Goal: Task Accomplishment & Management: Use online tool/utility

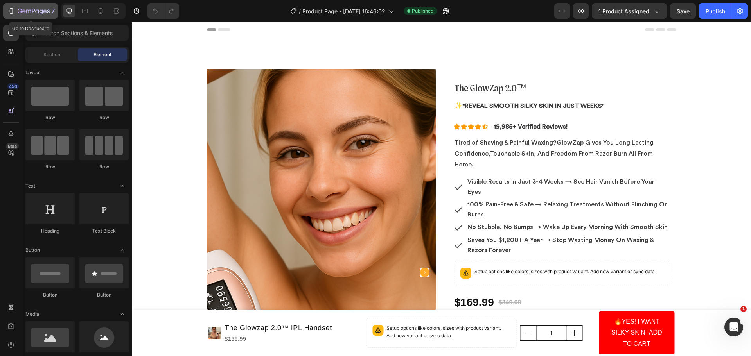
click at [30, 14] on icon "button" at bounding box center [34, 11] width 32 height 7
click at [103, 12] on icon at bounding box center [101, 10] width 4 height 5
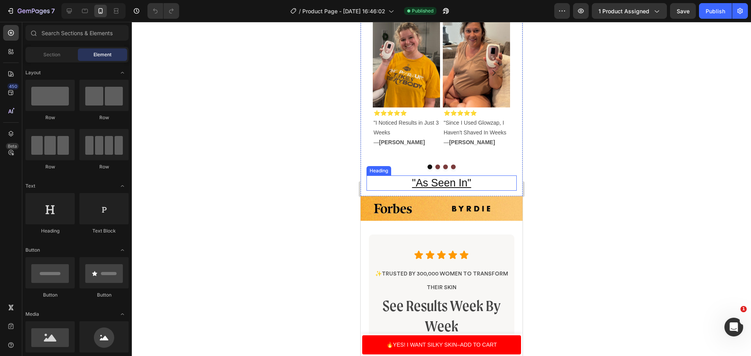
scroll to position [822, 0]
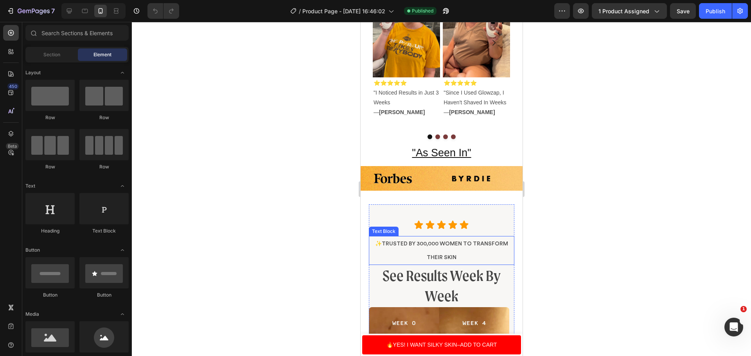
click at [454, 251] on p "✨Trusted By 300,000 women TO transform their skin" at bounding box center [441, 250] width 144 height 27
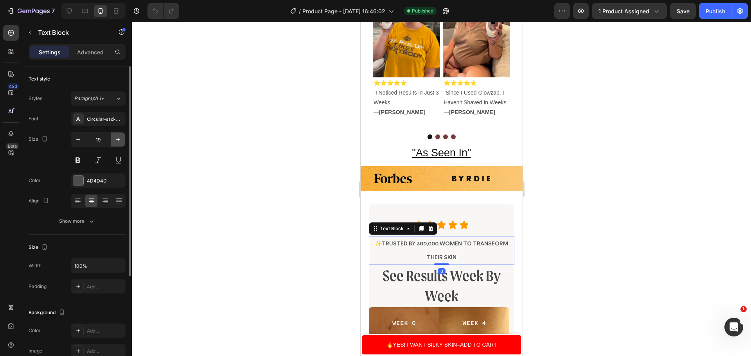
click at [120, 142] on icon "button" at bounding box center [118, 140] width 8 height 8
type input "20"
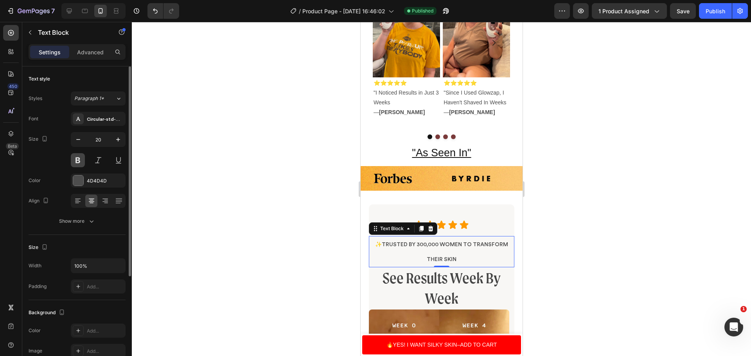
click at [80, 157] on button at bounding box center [78, 160] width 14 height 14
click at [218, 96] on div at bounding box center [441, 189] width 619 height 334
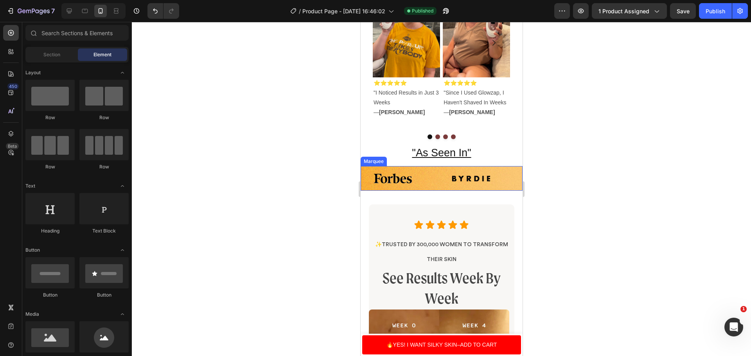
click at [434, 169] on div "Image" at bounding box center [400, 178] width 78 height 19
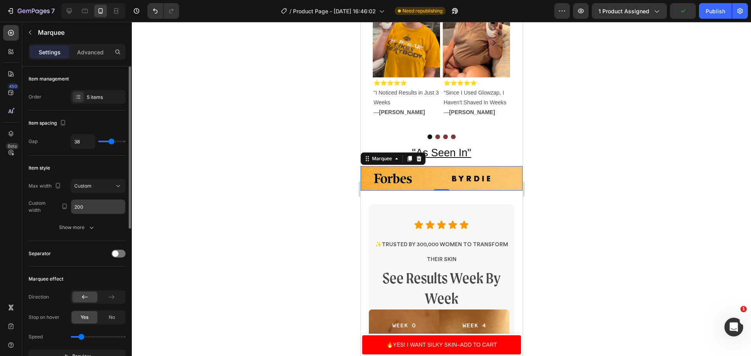
click at [95, 203] on input "200" at bounding box center [98, 207] width 54 height 14
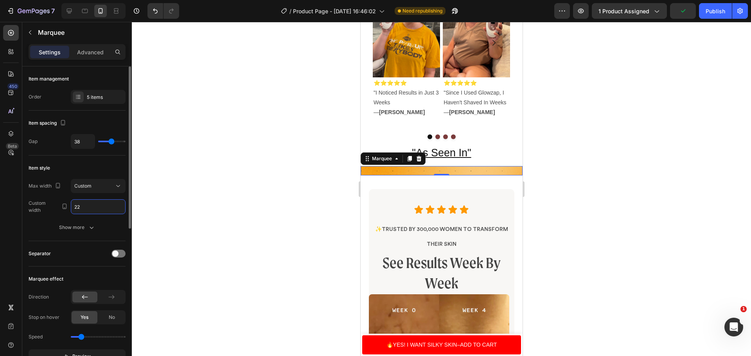
type input "220"
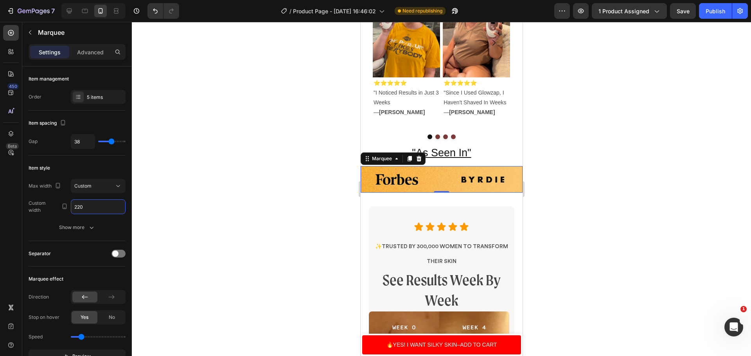
click at [709, 144] on div at bounding box center [441, 189] width 619 height 334
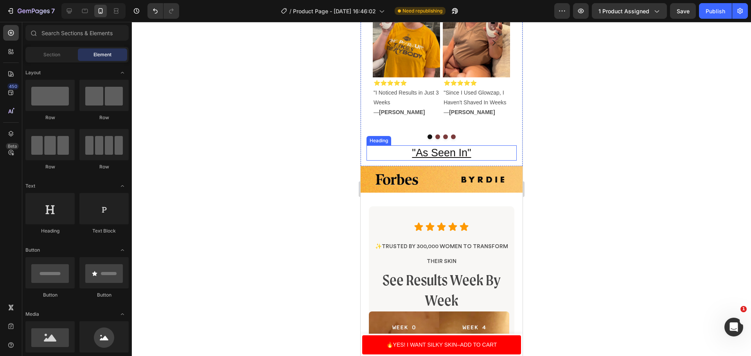
click at [445, 147] on u ""As Seen In"" at bounding box center [441, 153] width 59 height 12
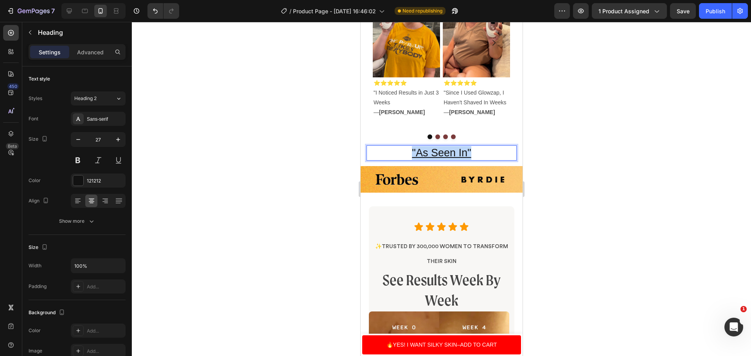
drag, startPoint x: 470, startPoint y: 144, endPoint x: 389, endPoint y: 150, distance: 81.2
click at [389, 150] on p ""As Seen In"" at bounding box center [441, 153] width 149 height 14
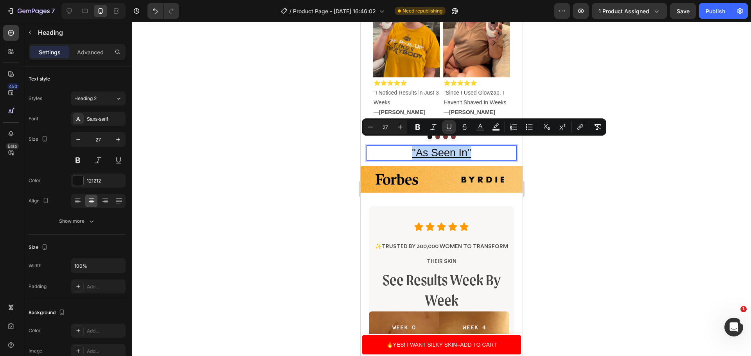
copy u ""As Seen In""
click at [469, 146] on p ""As Seen In"" at bounding box center [441, 153] width 149 height 14
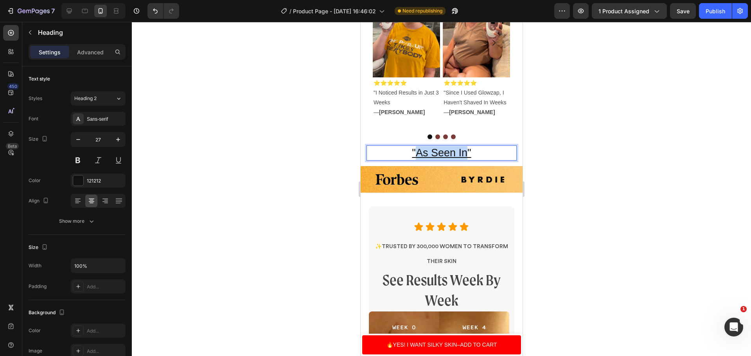
drag, startPoint x: 463, startPoint y: 147, endPoint x: 413, endPoint y: 147, distance: 50.1
click at [413, 147] on u ""As Seen In"" at bounding box center [441, 153] width 59 height 12
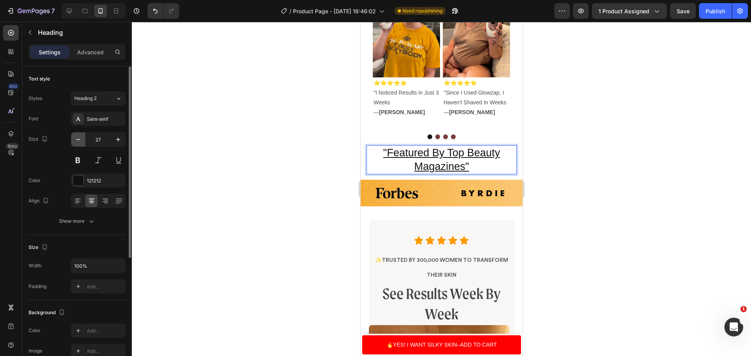
click at [72, 137] on button "button" at bounding box center [78, 140] width 14 height 14
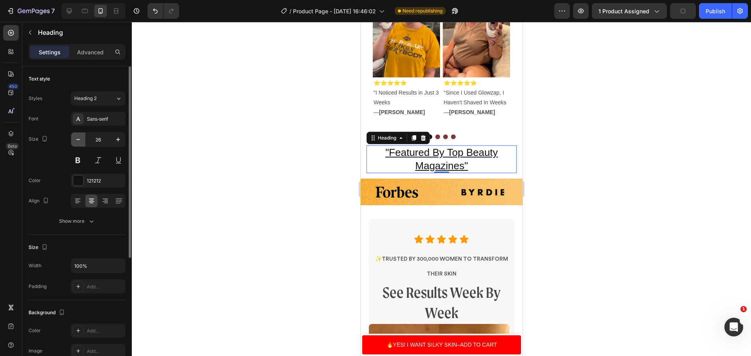
click at [72, 137] on button "button" at bounding box center [78, 140] width 14 height 14
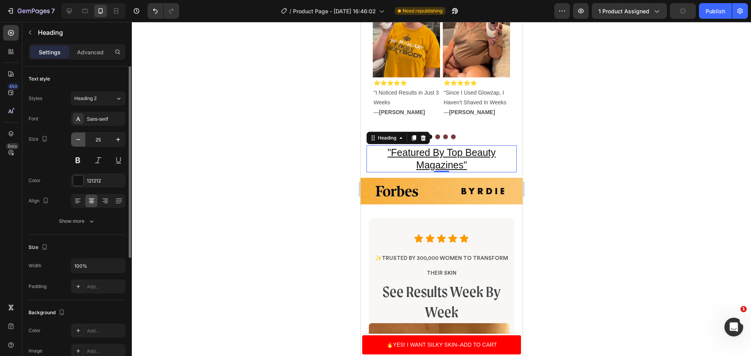
click at [72, 137] on button "button" at bounding box center [78, 140] width 14 height 14
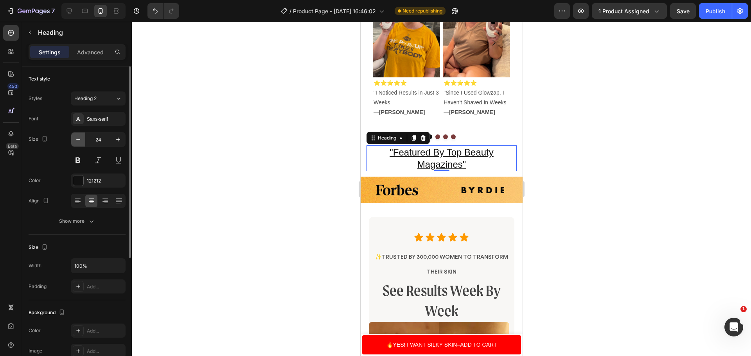
click at [72, 137] on button "button" at bounding box center [78, 140] width 14 height 14
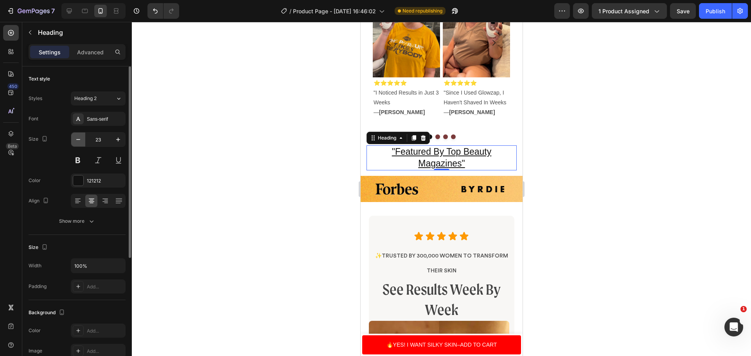
click at [72, 137] on button "button" at bounding box center [78, 140] width 14 height 14
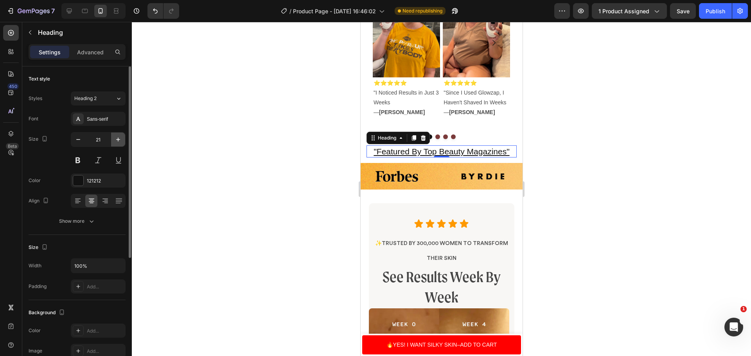
click at [116, 143] on icon "button" at bounding box center [118, 140] width 8 height 8
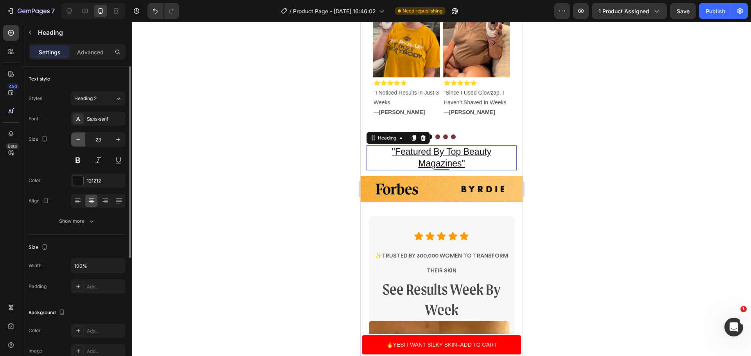
click at [81, 141] on icon "button" at bounding box center [78, 140] width 8 height 8
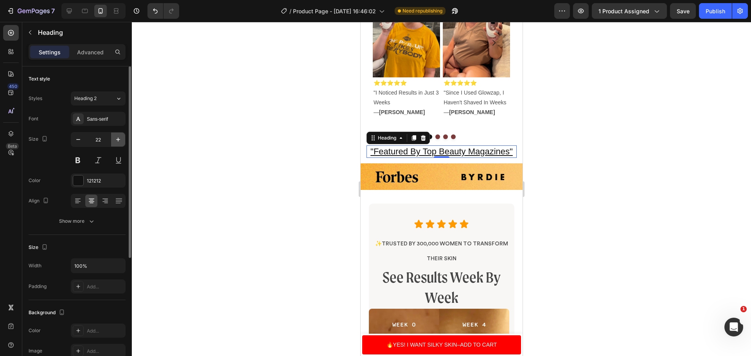
click at [114, 139] on icon "button" at bounding box center [118, 140] width 8 height 8
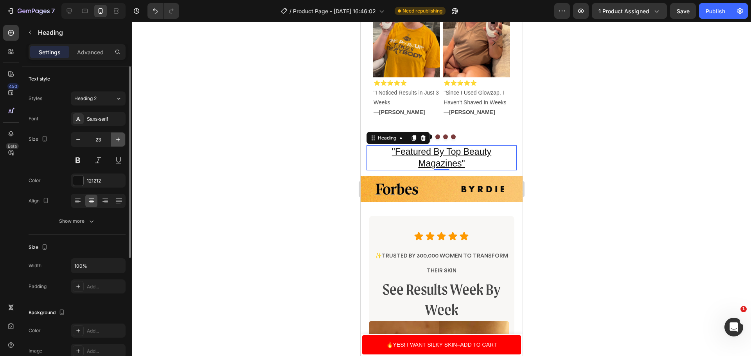
click at [114, 139] on icon "button" at bounding box center [118, 140] width 8 height 8
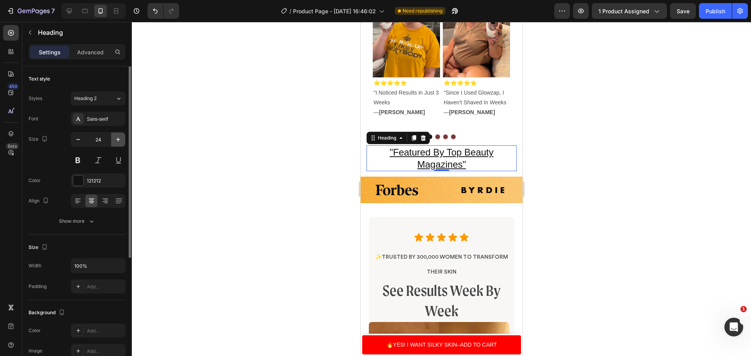
click at [114, 139] on icon "button" at bounding box center [118, 140] width 8 height 8
type input "25"
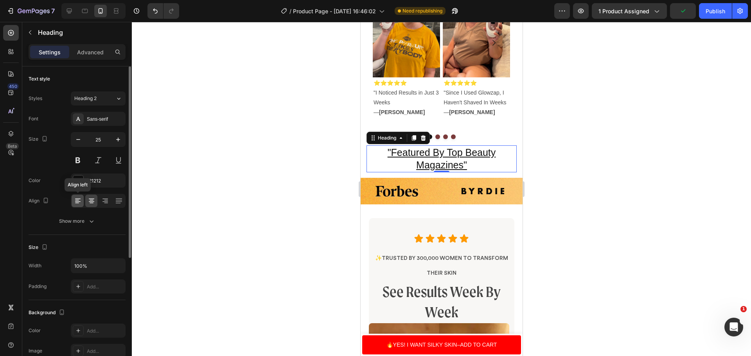
click at [82, 202] on div at bounding box center [78, 201] width 12 height 13
click at [101, 203] on icon at bounding box center [105, 201] width 8 height 8
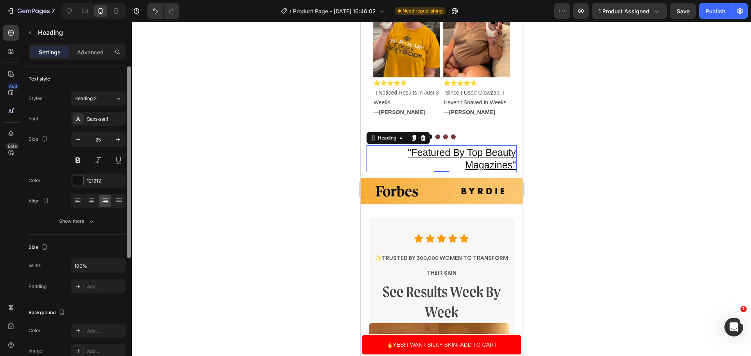
click at [129, 199] on div at bounding box center [129, 163] width 4 height 192
click at [119, 199] on icon at bounding box center [119, 201] width 8 height 8
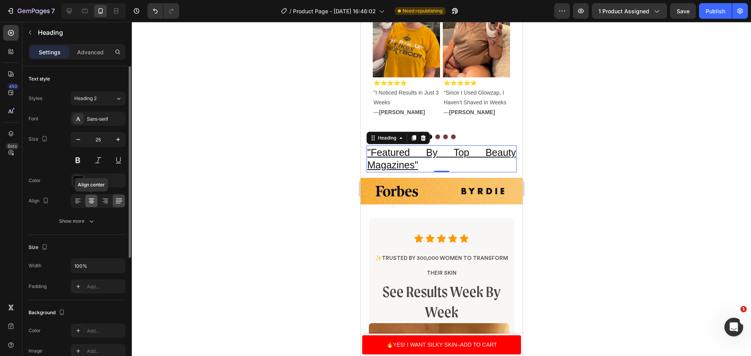
click at [90, 205] on div at bounding box center [91, 201] width 12 height 13
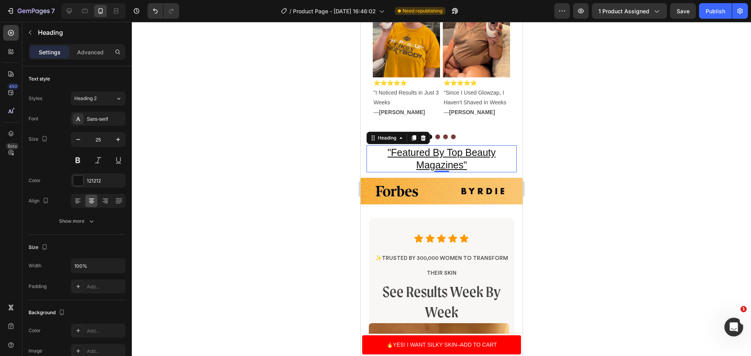
click at [299, 139] on div at bounding box center [441, 189] width 619 height 334
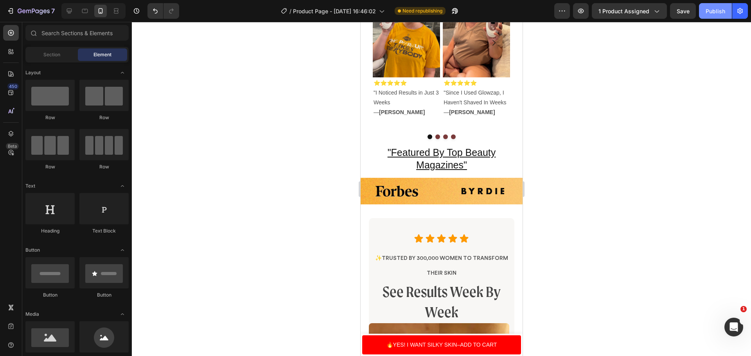
click at [707, 13] on div "Publish" at bounding box center [716, 11] width 20 height 8
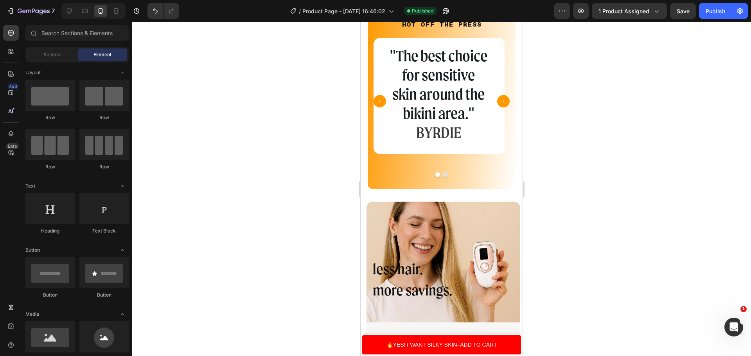
scroll to position [2465, 0]
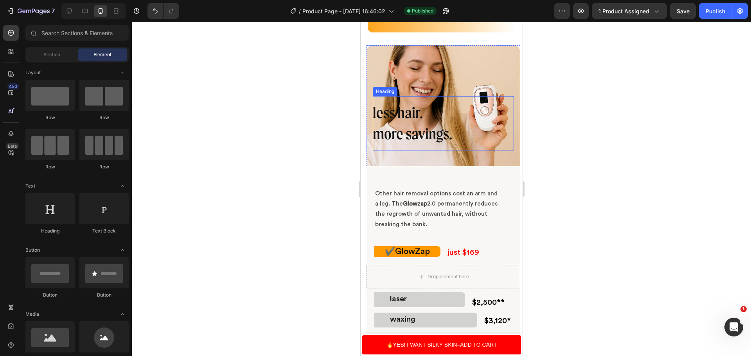
click at [425, 134] on span "more savings." at bounding box center [411, 134] width 79 height 18
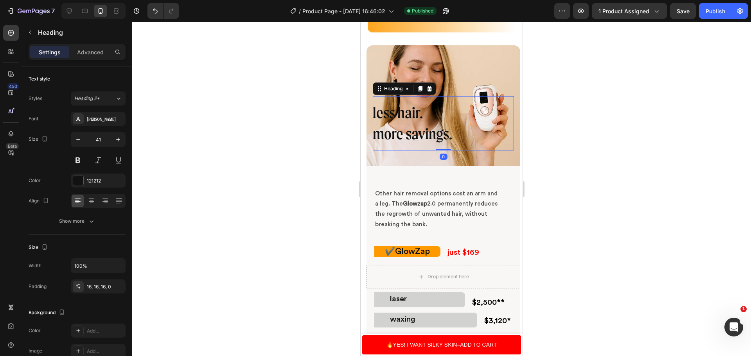
click at [455, 135] on h2 "less hair. more savings." at bounding box center [442, 123] width 141 height 54
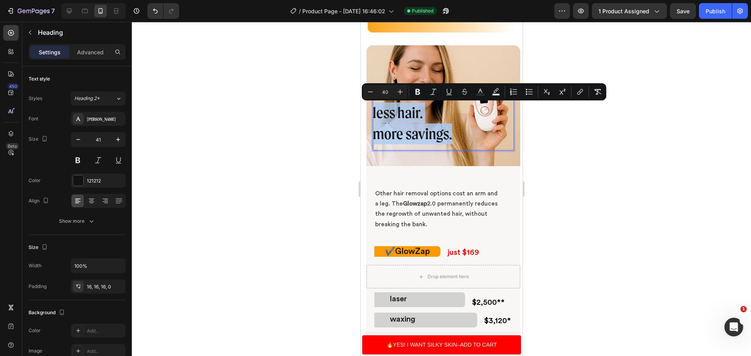
drag, startPoint x: 455, startPoint y: 135, endPoint x: 373, endPoint y: 116, distance: 84.6
click at [373, 116] on p "less hair. more savings." at bounding box center [439, 124] width 135 height 42
copy p "less hair. more savings."
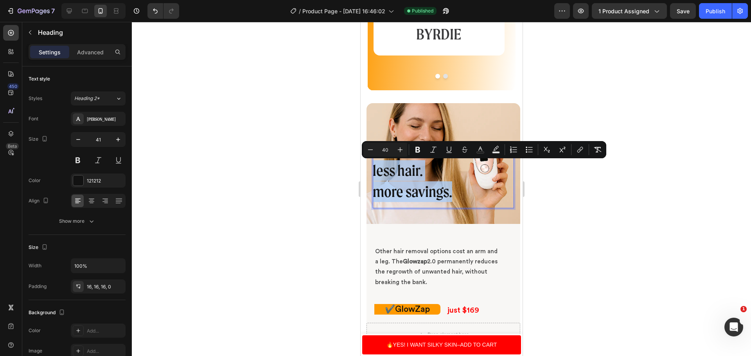
scroll to position [2426, 0]
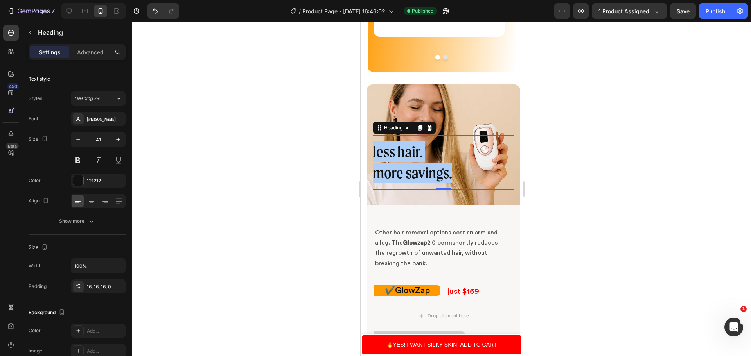
click at [660, 170] on div at bounding box center [441, 189] width 619 height 334
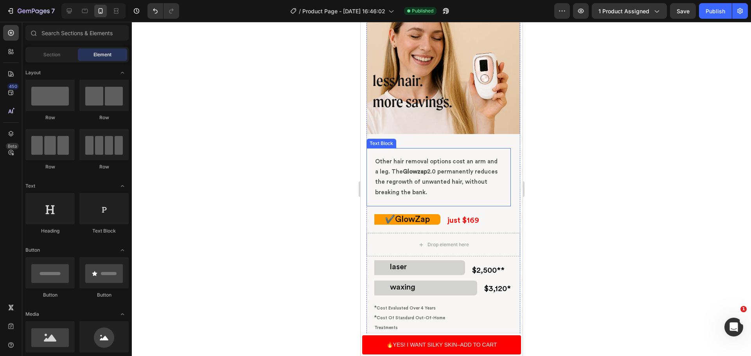
scroll to position [2505, 0]
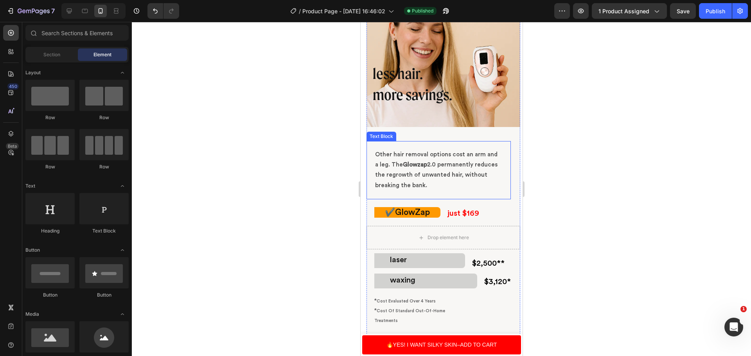
click at [435, 187] on p "Other hair removal options cost an arm and a leg. The Glowzap 2.0 permanently r…" at bounding box center [438, 170] width 126 height 41
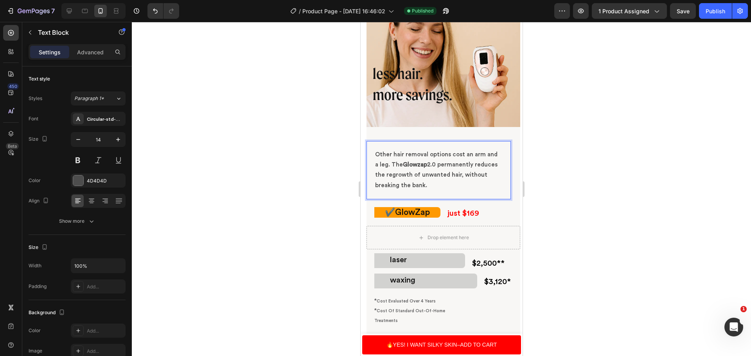
click at [435, 187] on p "Other hair removal options cost an arm and a leg. The Glowzap 2.0 permanently r…" at bounding box center [438, 170] width 126 height 41
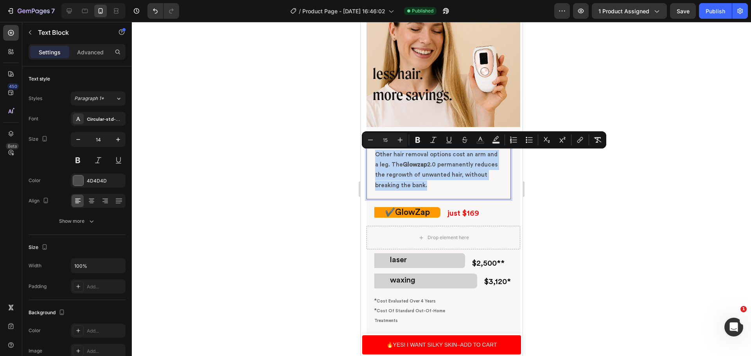
drag, startPoint x: 435, startPoint y: 187, endPoint x: 407, endPoint y: 170, distance: 32.6
click at [407, 170] on p "Other hair removal options cost an arm and a leg. The Glowzap 2.0 permanently r…" at bounding box center [438, 170] width 126 height 41
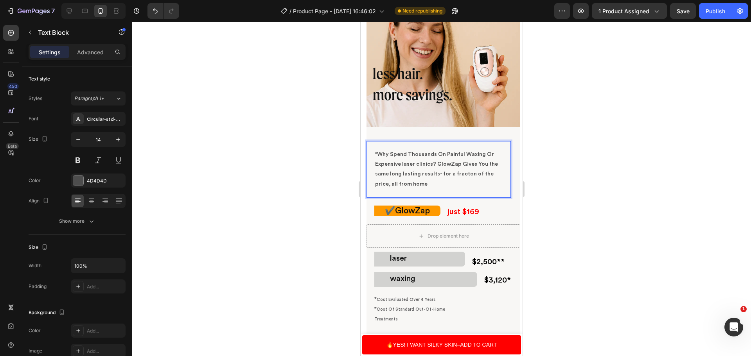
click at [376, 174] on p ""Why Spend Thousands On Painful Waxing Or Expensive laser clinics? GlowZap Give…" at bounding box center [438, 170] width 126 height 40
click at [404, 164] on p ""Why Spend Thousands On Painful Waxing Or Expensive laser clinics? GlowZap Give…" at bounding box center [438, 170] width 126 height 40
click at [402, 164] on p ""Why Spend Thousands On Painful Waxing Or Expensive laser clinics? GlowZap Give…" at bounding box center [438, 170] width 126 height 40
click at [418, 165] on p ""Why Spend Thousands On Painful Waxing Or Expensive Laser clinics? GlowZap Give…" at bounding box center [438, 170] width 126 height 40
click at [378, 174] on p ""Why Spend Thousands On Painful Waxing Or Expensive Laser Clinics? GlowZap Give…" at bounding box center [438, 170] width 126 height 40
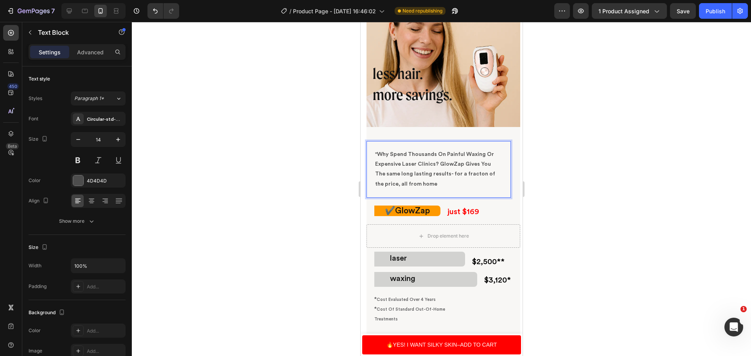
click at [388, 175] on p ""Why Spend Thousands On Painful Waxing Or Expensive Laser Clinics? GlowZap Give…" at bounding box center [438, 170] width 126 height 40
click at [403, 175] on p ""Why Spend Thousands On Painful Waxing Or Expensive Laser Clinics? GlowZap Give…" at bounding box center [438, 170] width 126 height 40
click at [418, 176] on p ""Why Spend Thousands On Painful Waxing Or Expensive Laser Clinics? GlowZap Give…" at bounding box center [438, 170] width 126 height 40
click at [417, 176] on p ""Why Spend Thousands On Painful Waxing Or Expensive Laser Clinics? GlowZap Give…" at bounding box center [438, 170] width 126 height 40
click at [439, 175] on p ""Why Spend Thousands On Painful Waxing Or Expensive Laser Clinics? GlowZap Give…" at bounding box center [438, 170] width 126 height 40
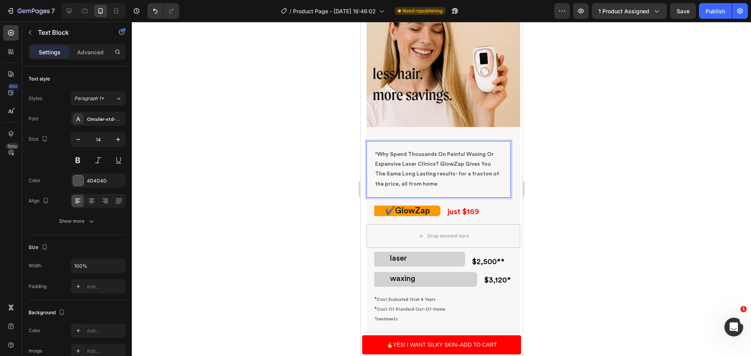
click at [437, 175] on p ""Why Spend Thousands On Painful Waxing Or Expensive Laser Clinics? GlowZap Give…" at bounding box center [438, 170] width 126 height 40
click at [458, 174] on p ""Why Spend Thousands On Painful Waxing Or Expensive Laser Clinics? GlowZap Give…" at bounding box center [438, 170] width 126 height 40
click at [454, 174] on p ""Why Spend Thousands On Painful Waxing Or Expensive Laser Clinics? GlowZap Give…" at bounding box center [438, 170] width 126 height 40
click at [415, 175] on p ""Why Spend Thousands On Painful Waxing Or Expensive Laser Clinics? GlowZap Give…" at bounding box center [438, 170] width 126 height 40
click at [458, 174] on p ""Why Spend Thousands On Painful Waxing Or Expensive Laser Clinics? GlowZap Give…" at bounding box center [438, 170] width 126 height 40
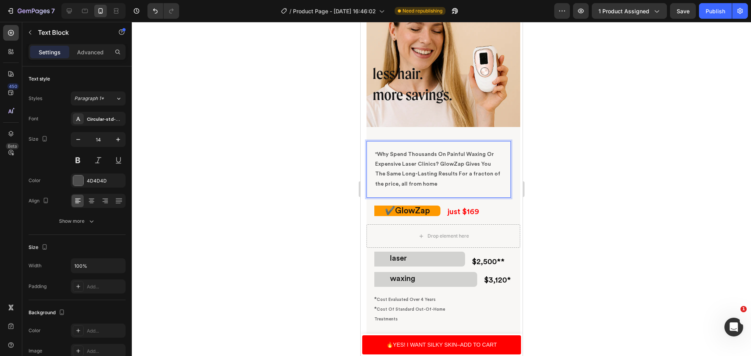
click at [466, 174] on p ""Why Spend Thousands On Painful Waxing Or Expensive Laser Clinics? GlowZap Give…" at bounding box center [438, 170] width 126 height 40
click at [471, 174] on p ""Why Spend Thousands On Painful Waxing Or Expensive Laser Clinics? GlowZap Give…" at bounding box center [438, 170] width 126 height 40
click at [491, 176] on p ""Why Spend Thousands On Painful Waxing Or Expensive Laser Clinics? GlowZap Give…" at bounding box center [438, 170] width 126 height 40
click at [492, 175] on p ""Why Spend Thousands On Painful Waxing Or Expensive Laser Clinics? GlowZap Give…" at bounding box center [438, 170] width 126 height 40
click at [385, 183] on p ""Why Spend Thousands On Painful Waxing Or Expensive Laser Clinics? GlowZap Give…" at bounding box center [438, 170] width 126 height 40
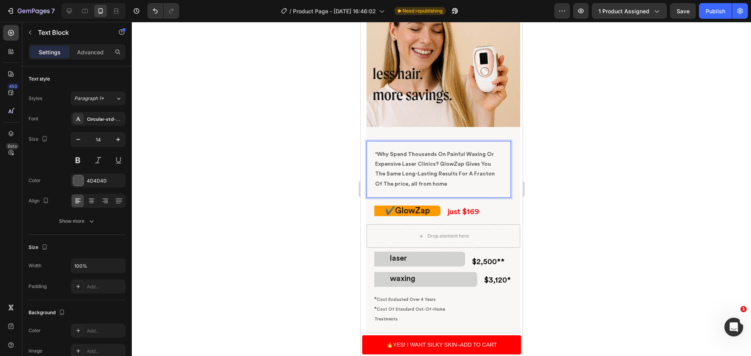
click at [396, 185] on p ""Why Spend Thousands On Painful Waxing Or Expensive Laser Clinics? GlowZap Give…" at bounding box center [438, 170] width 126 height 40
click at [411, 186] on p ""Why Spend Thousands On Painful Waxing Or Expensive Laser Clinics? GlowZap Give…" at bounding box center [438, 170] width 126 height 40
click at [420, 183] on p ""Why Spend Thousands On Painful Waxing Or Expensive Laser Clinics? GlowZap Give…" at bounding box center [438, 170] width 126 height 40
click at [434, 185] on p ""Why Spend Thousands On Painful Waxing Or Expensive Laser Clinics? GlowZap Give…" at bounding box center [438, 170] width 126 height 40
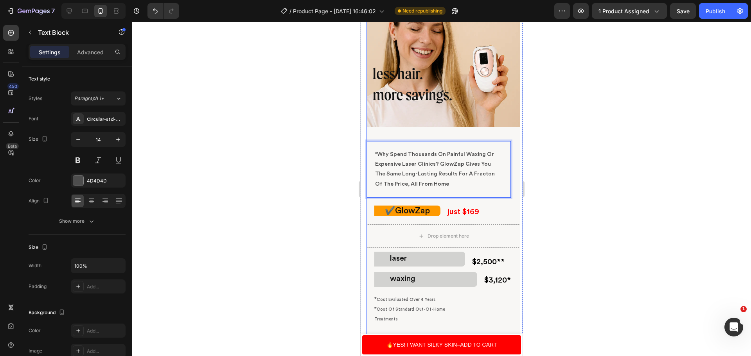
click at [611, 181] on div at bounding box center [441, 189] width 619 height 334
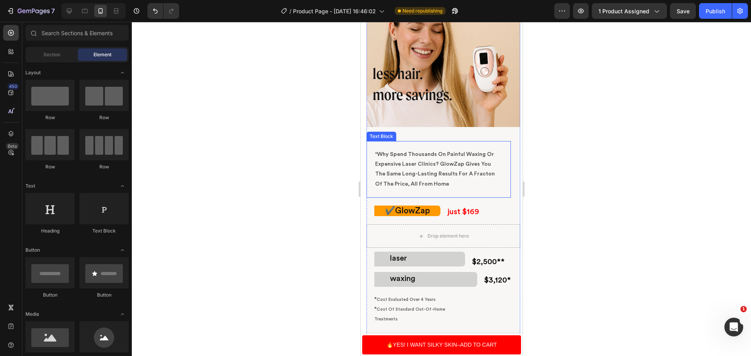
click at [451, 185] on p ""Why Spend Thousands On Painful Waxing Or Expensive Laser Clinics? GlowZap Give…" at bounding box center [438, 170] width 126 height 40
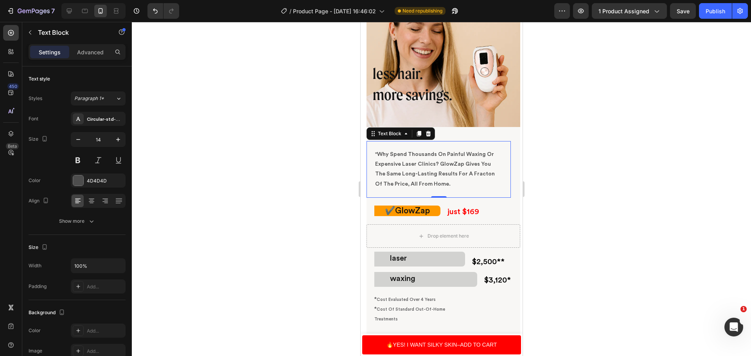
click at [556, 171] on div at bounding box center [441, 189] width 619 height 334
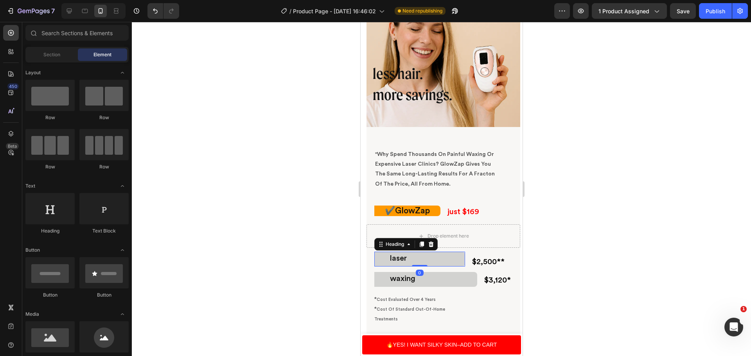
click at [390, 258] on span "laser" at bounding box center [398, 259] width 17 height 8
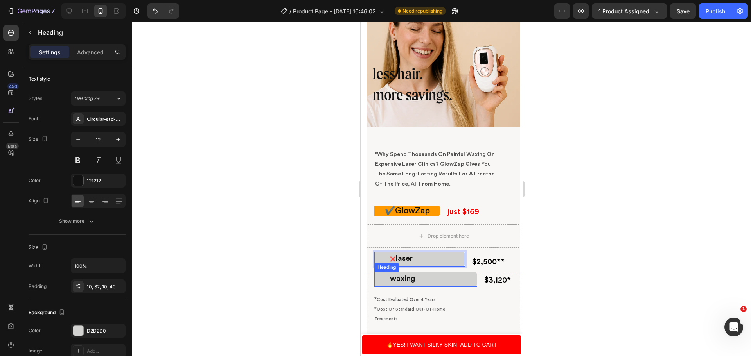
click at [390, 282] on span "waxing" at bounding box center [402, 279] width 25 height 8
click at [395, 262] on p "❌ laser" at bounding box center [421, 259] width 63 height 7
click at [713, 5] on button "Publish" at bounding box center [715, 11] width 33 height 16
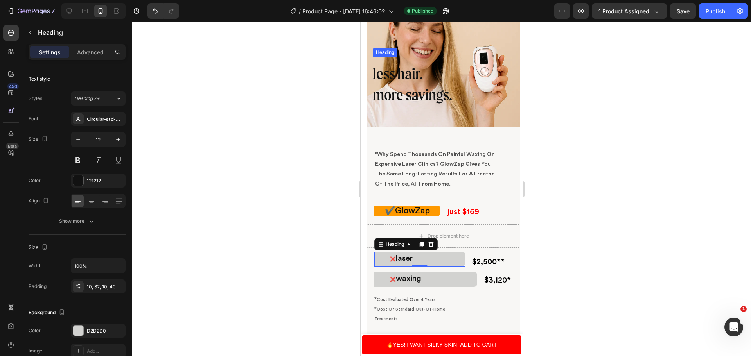
click at [448, 97] on span "more savings." at bounding box center [411, 95] width 79 height 18
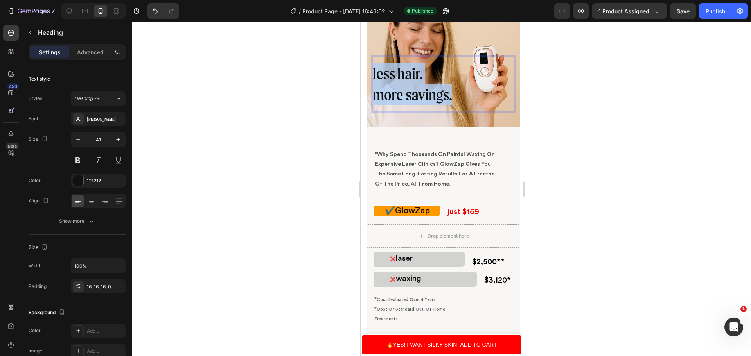
drag, startPoint x: 453, startPoint y: 96, endPoint x: 373, endPoint y: 79, distance: 82.0
click at [373, 79] on p "less hair. more savings." at bounding box center [439, 84] width 135 height 42
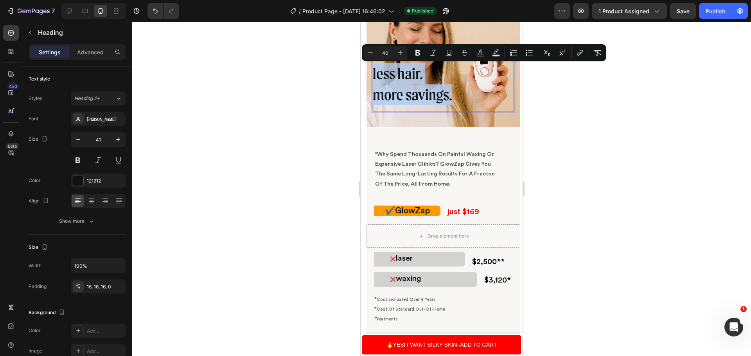
copy p "less hair. more savings."
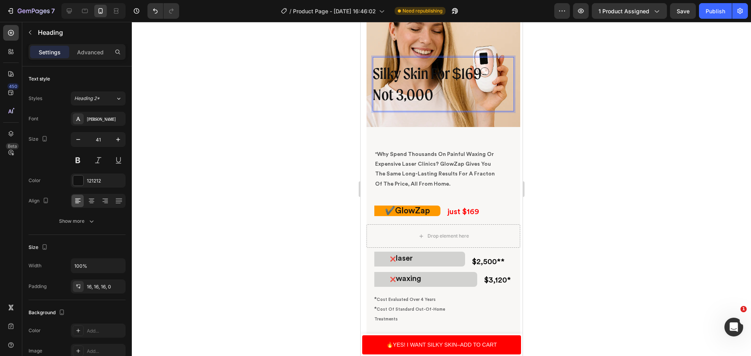
click at [396, 97] on p "Silky Skin For $169- Not 3,000" at bounding box center [439, 84] width 135 height 42
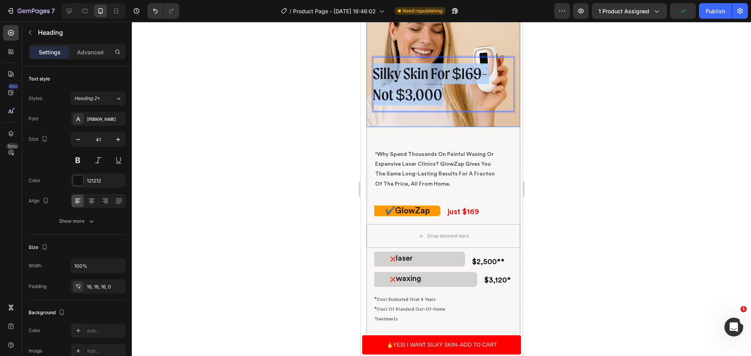
drag, startPoint x: 442, startPoint y: 99, endPoint x: 370, endPoint y: 73, distance: 77.1
click at [370, 73] on div "Silky Skin For $169- Not $3,000 Heading 0 Row" at bounding box center [443, 66] width 154 height 121
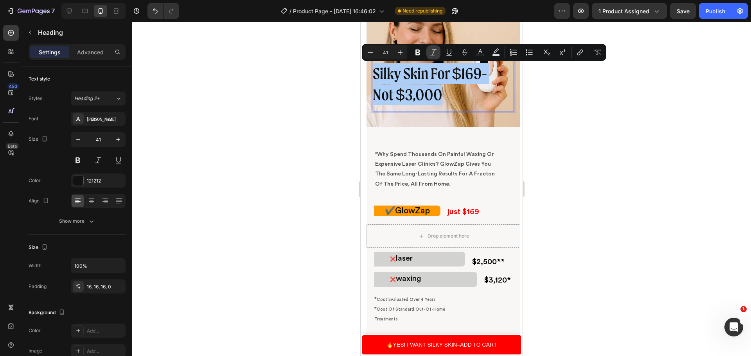
click at [434, 55] on icon "Editor contextual toolbar" at bounding box center [434, 53] width 8 height 8
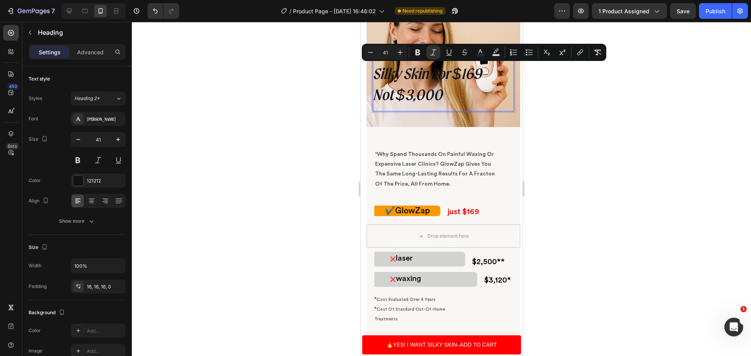
click at [593, 190] on div at bounding box center [441, 189] width 619 height 334
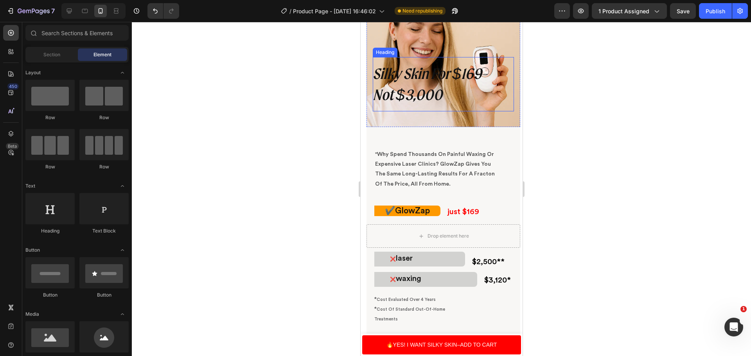
click at [436, 99] on icon "Silky Skin For $169- Not $3,000" at bounding box center [429, 84] width 114 height 40
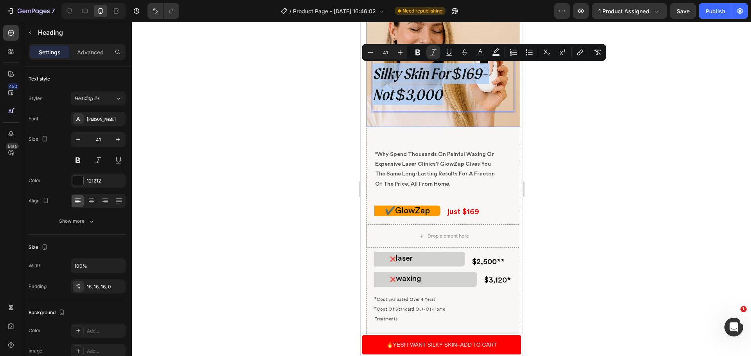
drag, startPoint x: 445, startPoint y: 98, endPoint x: 370, endPoint y: 77, distance: 77.4
click at [370, 77] on div "Silky Skin For $169- Not $3,000 Heading 0 Row" at bounding box center [443, 66] width 154 height 121
click at [429, 51] on button "Italic" at bounding box center [433, 52] width 14 height 14
click at [375, 77] on p "Silky Skin For $169- Not $3,000" at bounding box center [439, 84] width 135 height 42
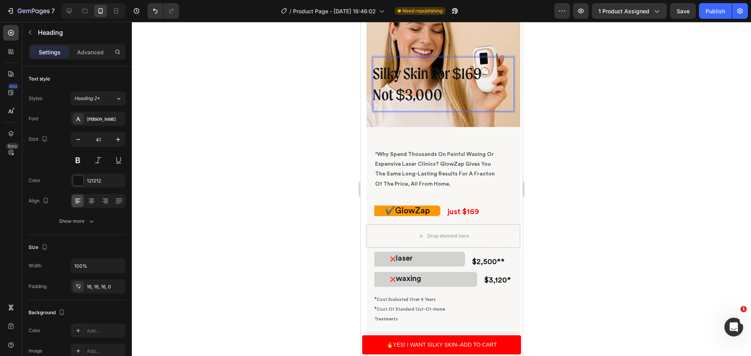
click at [375, 74] on p "Silky Skin For $169- Not $3,000" at bounding box center [439, 84] width 135 height 42
click at [441, 94] on p "Silky Skin For $169- Not $3,000" at bounding box center [439, 84] width 135 height 42
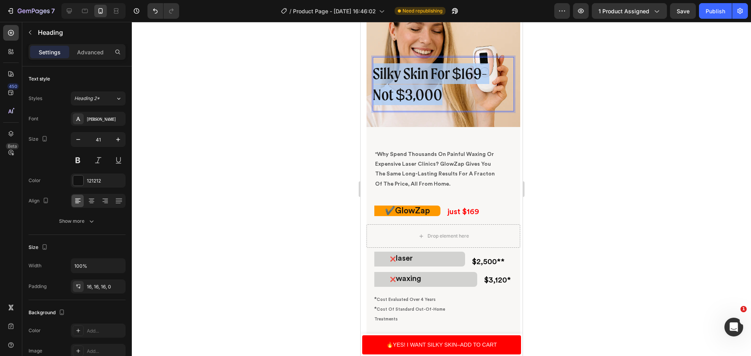
drag, startPoint x: 441, startPoint y: 94, endPoint x: 375, endPoint y: 75, distance: 69.2
click at [375, 75] on p "Silky Skin For $169- Not $3,000" at bounding box center [439, 84] width 135 height 42
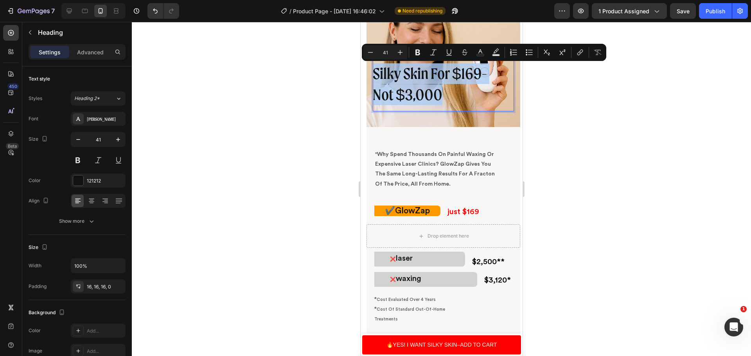
click at [374, 75] on p "Silky Skin For $169- Not $3,000" at bounding box center [439, 84] width 135 height 42
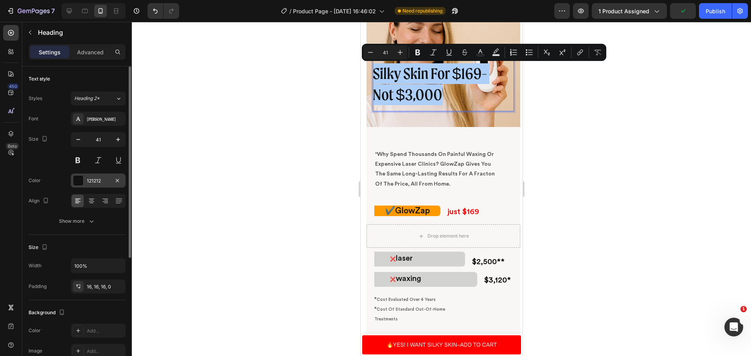
click at [78, 181] on div at bounding box center [78, 181] width 10 height 10
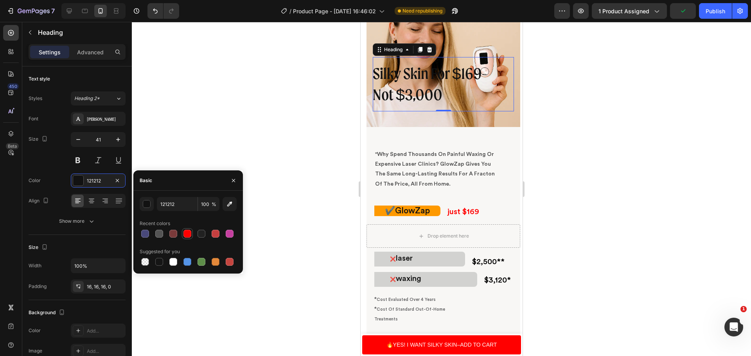
click at [187, 236] on div at bounding box center [187, 234] width 8 height 8
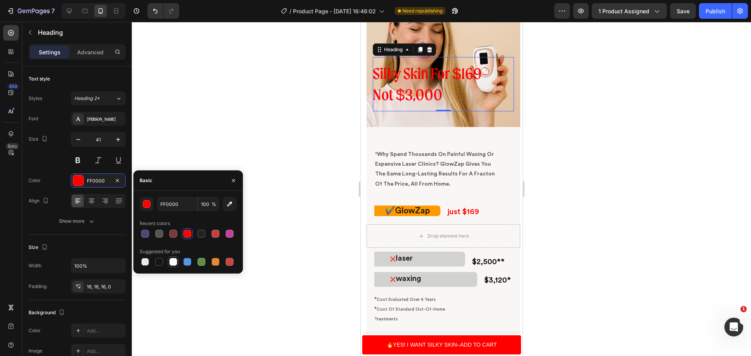
click at [171, 264] on div at bounding box center [173, 262] width 8 height 8
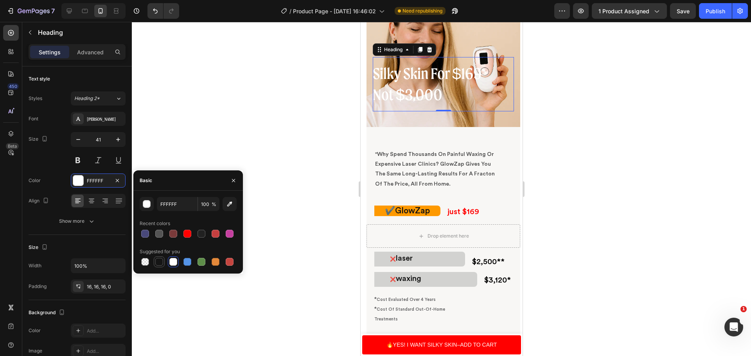
click at [162, 263] on div at bounding box center [159, 262] width 8 height 8
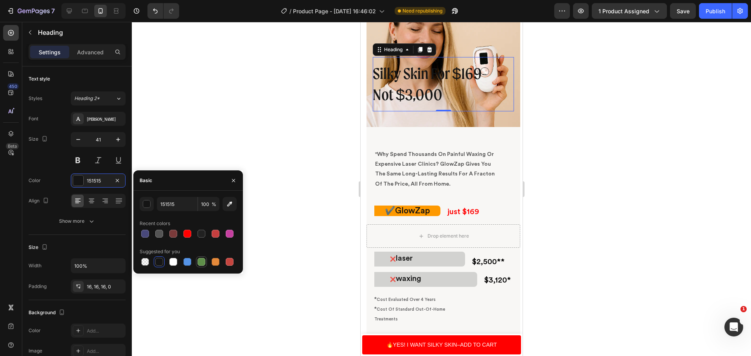
click at [196, 263] on div at bounding box center [201, 262] width 11 height 11
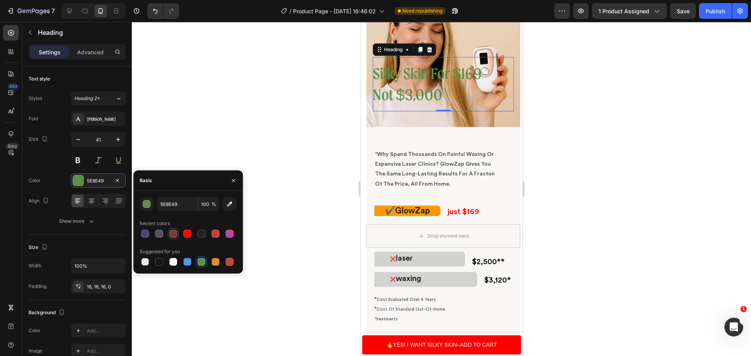
click at [171, 235] on div at bounding box center [173, 234] width 8 height 8
click at [201, 233] on div at bounding box center [202, 234] width 8 height 8
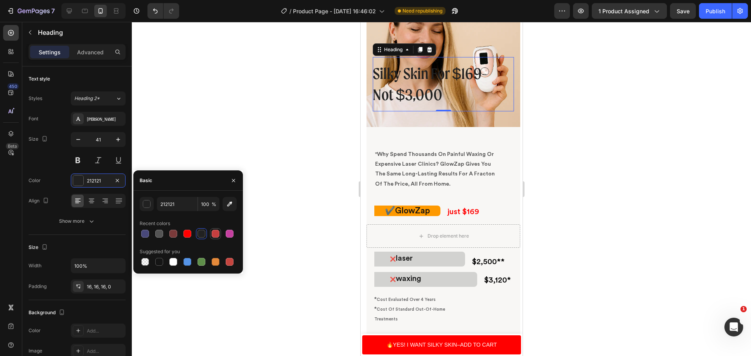
click at [219, 234] on div at bounding box center [215, 233] width 9 height 9
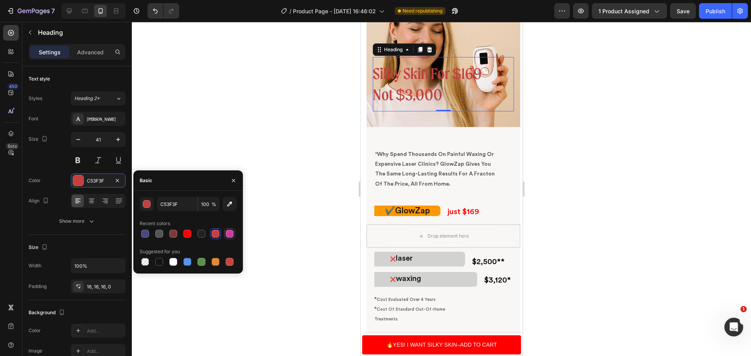
click at [234, 233] on div at bounding box center [229, 233] width 11 height 11
click at [156, 238] on div at bounding box center [159, 233] width 9 height 9
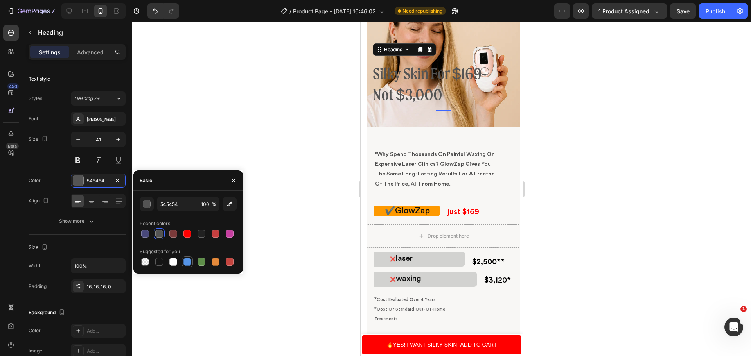
click at [189, 260] on div at bounding box center [187, 262] width 8 height 8
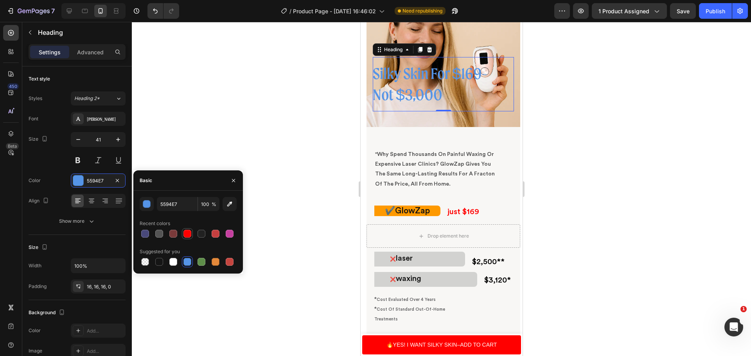
click at [192, 236] on div at bounding box center [187, 233] width 11 height 11
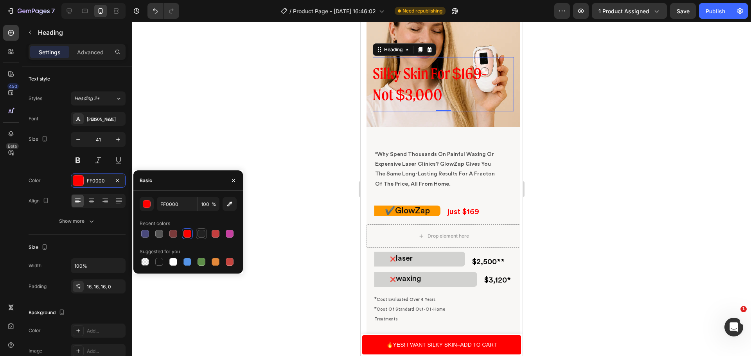
click at [204, 235] on div at bounding box center [202, 234] width 8 height 8
type input "212121"
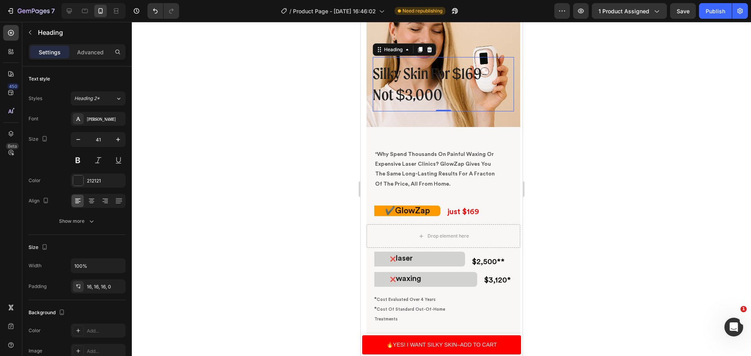
click at [645, 212] on div at bounding box center [441, 189] width 619 height 334
click at [379, 67] on p "Silky Skin For $169- Not $3,000" at bounding box center [439, 84] width 135 height 42
click at [377, 68] on p "Silky Skin For $169- Not $3,000" at bounding box center [439, 84] width 135 height 42
click at [375, 70] on p "Silky Skin For $169- Not $3,000" at bounding box center [439, 84] width 135 height 42
click at [373, 74] on p "Silky Skin For $169- Not $3,000" at bounding box center [439, 84] width 135 height 42
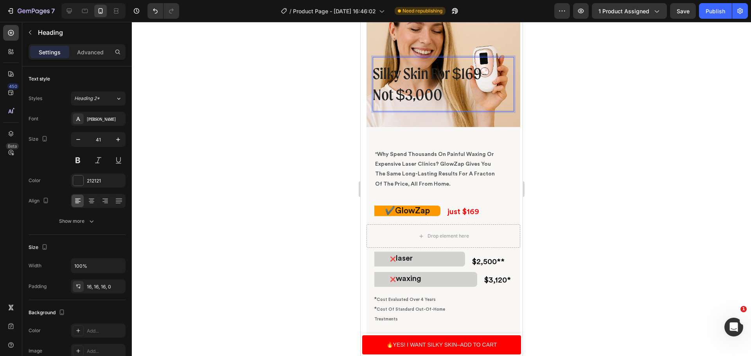
click at [373, 74] on p "Silky Skin For $169- Not $3,000" at bounding box center [439, 84] width 135 height 42
click at [376, 74] on p "Silky Skin For $169- Not $3,000" at bounding box center [439, 84] width 135 height 42
click at [382, 72] on p "Silky Skin For $169- Not $3,000" at bounding box center [439, 84] width 135 height 42
click at [440, 100] on p ""Silky Skin For $169- Not $3,000" at bounding box center [439, 84] width 135 height 42
click at [376, 72] on p ""Silky Skin For $169- Not $3,000" at bounding box center [439, 84] width 135 height 42
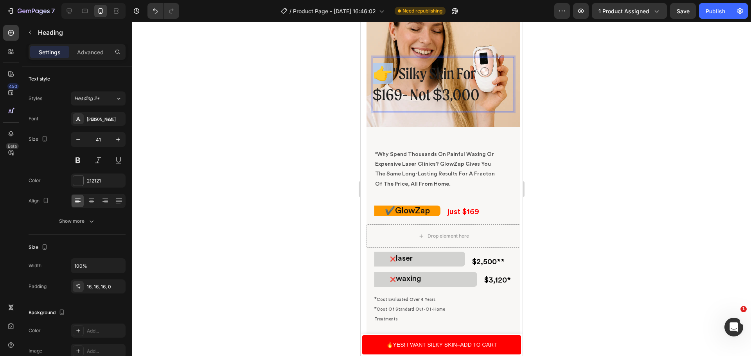
drag, startPoint x: 390, startPoint y: 76, endPoint x: 381, endPoint y: 76, distance: 9.0
click at [381, 76] on p "👉"Silky Skin For $169- Not $3,000" at bounding box center [439, 84] width 135 height 42
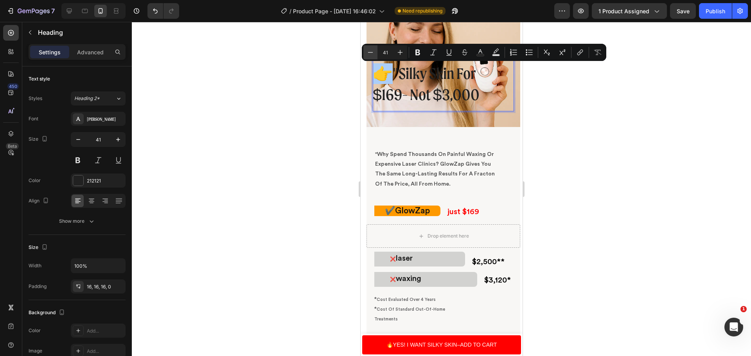
click at [367, 53] on icon "Editor contextual toolbar" at bounding box center [371, 53] width 8 height 8
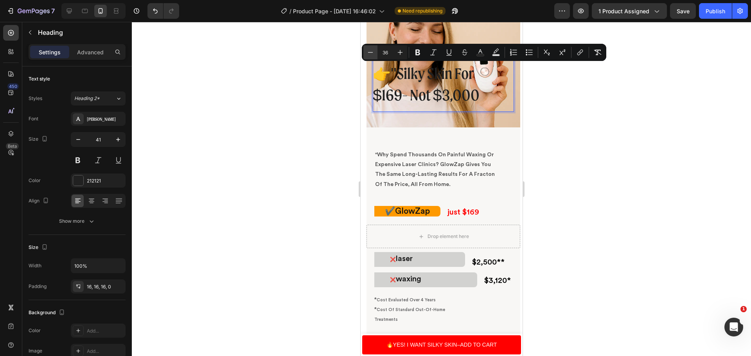
click at [367, 53] on icon "Editor contextual toolbar" at bounding box center [371, 53] width 8 height 8
type input "32"
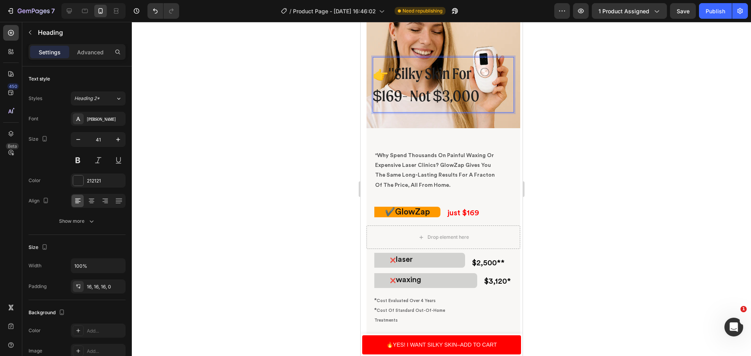
click at [398, 77] on p "👉 "Silky Skin For $169- Not $3,000" at bounding box center [439, 84] width 135 height 43
click at [602, 128] on div at bounding box center [441, 189] width 619 height 334
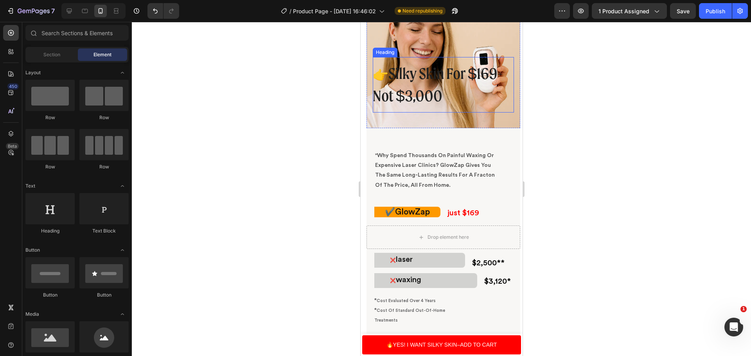
click at [406, 95] on p "⁠⁠⁠⁠⁠⁠⁠ 👉 Silky Skin For $169- Not $3,000" at bounding box center [439, 84] width 135 height 43
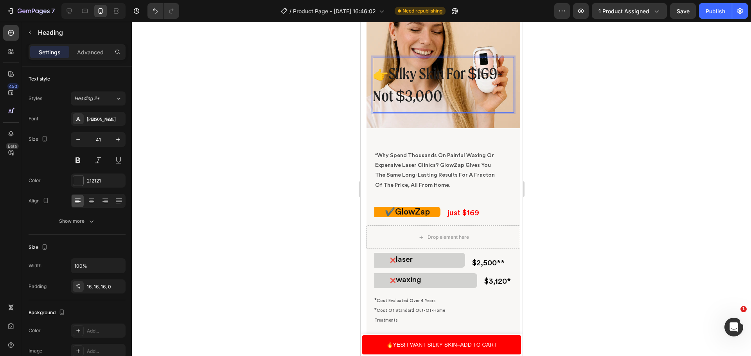
click at [407, 98] on p "👉 Silky Skin For $169- Not $3,000" at bounding box center [439, 84] width 135 height 43
click at [631, 131] on div at bounding box center [441, 189] width 619 height 334
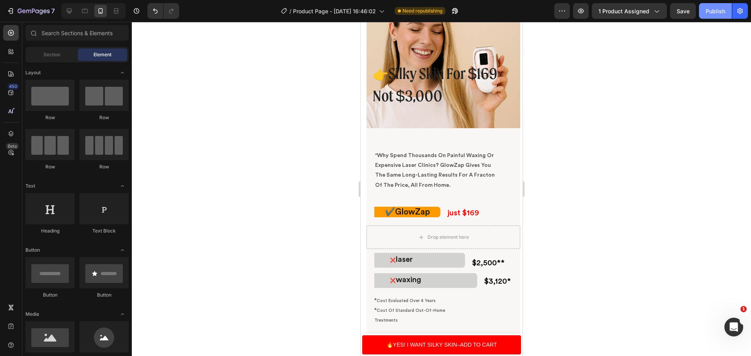
click at [715, 7] on div "Publish" at bounding box center [716, 11] width 20 height 8
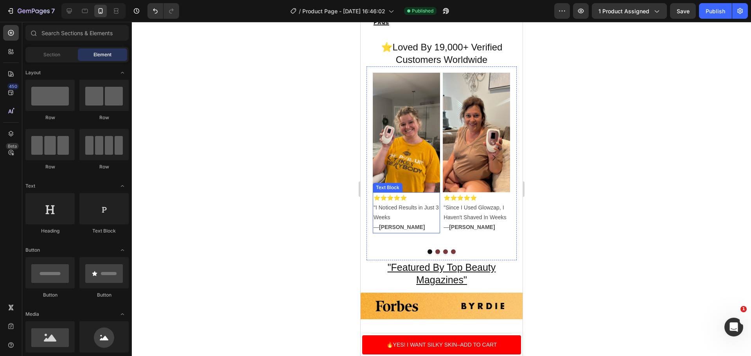
scroll to position [744, 0]
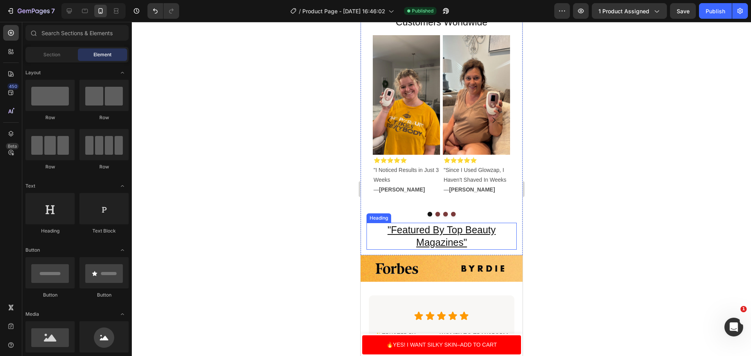
click at [467, 233] on h2 ""Featured By Top Beauty Magazines"" at bounding box center [441, 236] width 150 height 27
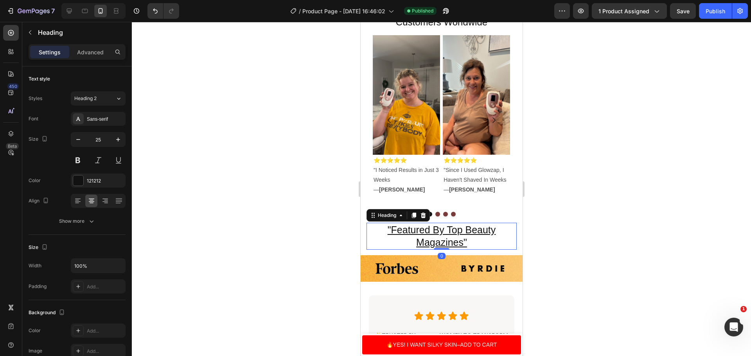
click at [467, 233] on h2 ""Featured By Top Beauty Magazines"" at bounding box center [441, 236] width 150 height 27
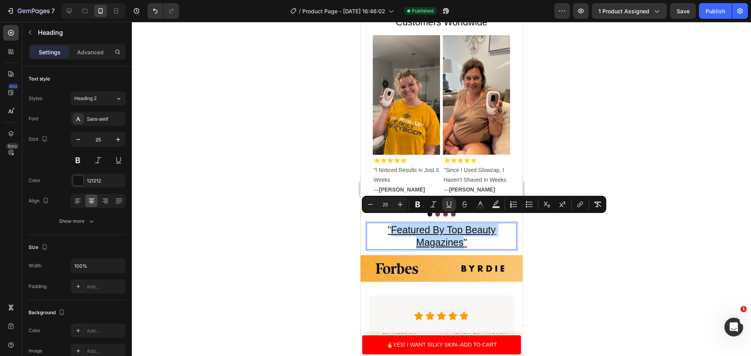
drag, startPoint x: 460, startPoint y: 236, endPoint x: 388, endPoint y: 221, distance: 73.9
click at [388, 225] on u ""Featured By Top Beauty Magazines"" at bounding box center [441, 237] width 108 height 24
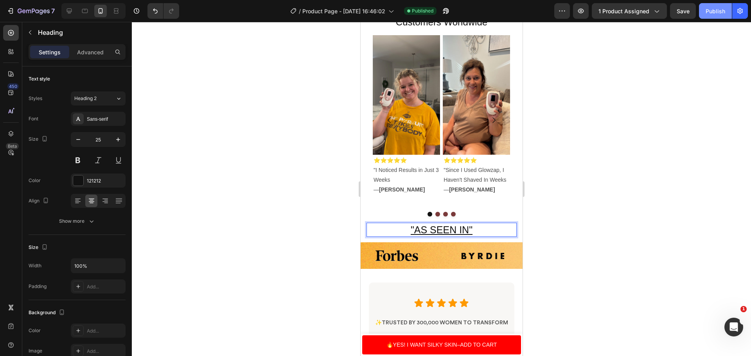
click at [704, 12] on button "Publish" at bounding box center [715, 11] width 33 height 16
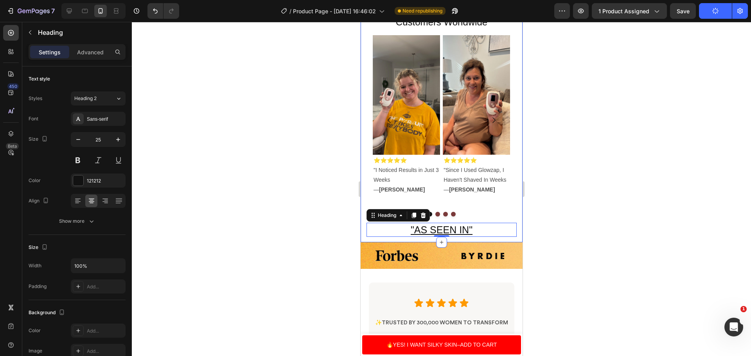
click at [634, 187] on div at bounding box center [441, 189] width 619 height 334
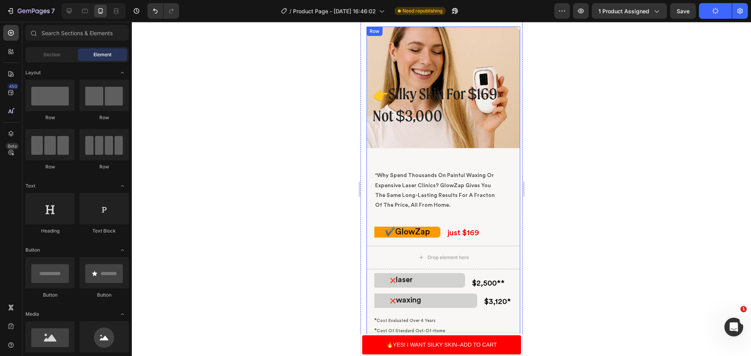
scroll to position [2466, 0]
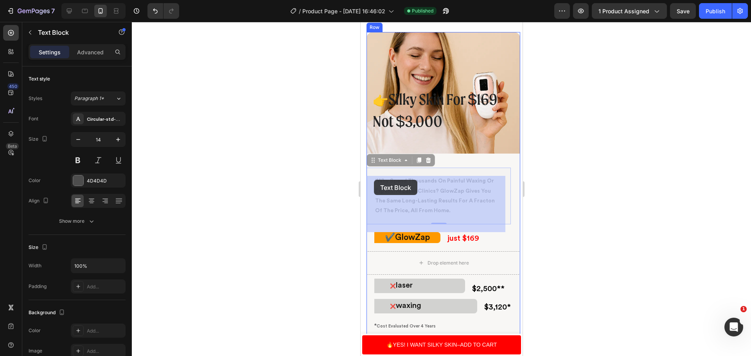
drag, startPoint x: 459, startPoint y: 212, endPoint x: 373, endPoint y: 180, distance: 91.5
drag, startPoint x: 373, startPoint y: 180, endPoint x: 447, endPoint y: 208, distance: 79.5
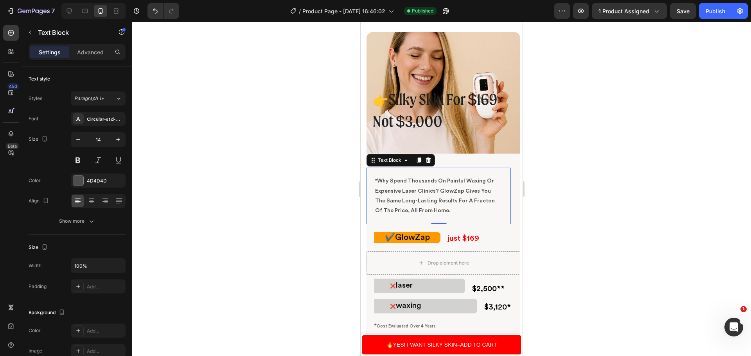
click at [450, 209] on p ""Why Spend Thousands On Painful Waxing Or Expensive Laser Clinics? GlowZap Give…" at bounding box center [438, 196] width 126 height 40
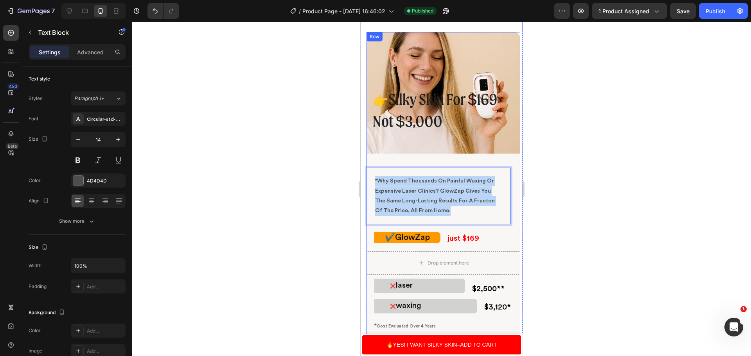
drag, startPoint x: 450, startPoint y: 209, endPoint x: 372, endPoint y: 162, distance: 90.6
click at [372, 162] on div "less hair. more savings. Heading "Why Spend Thousands On Painful Waxing Or Expe…" at bounding box center [443, 275] width 154 height 231
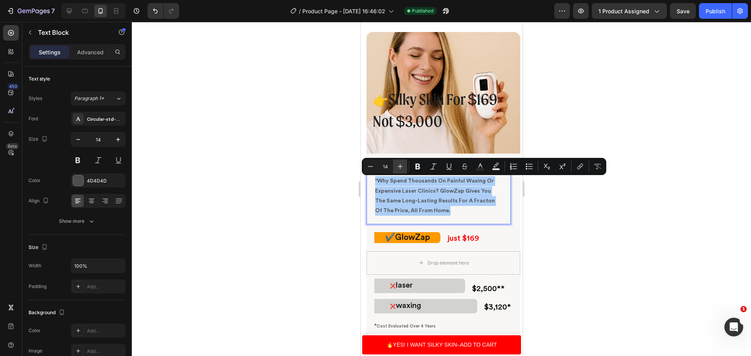
click at [401, 166] on icon "Editor contextual toolbar" at bounding box center [400, 167] width 8 height 8
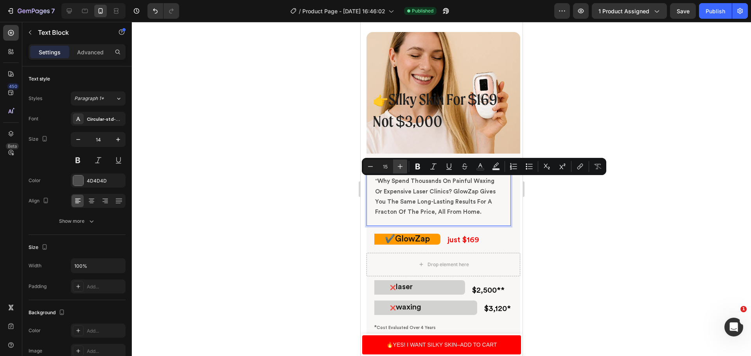
click at [401, 166] on icon "Editor contextual toolbar" at bounding box center [400, 167] width 8 height 8
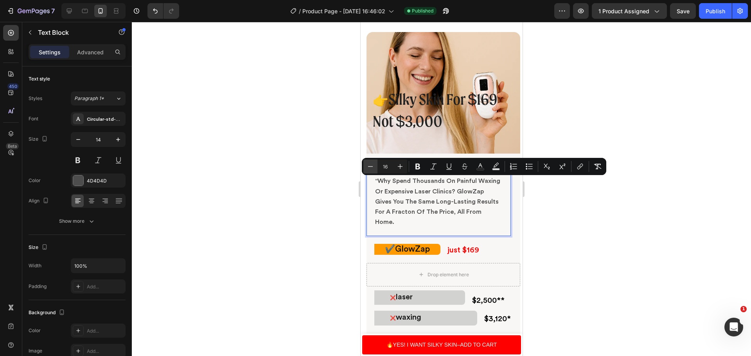
click at [374, 168] on icon "Editor contextual toolbar" at bounding box center [371, 167] width 8 height 8
type input "15"
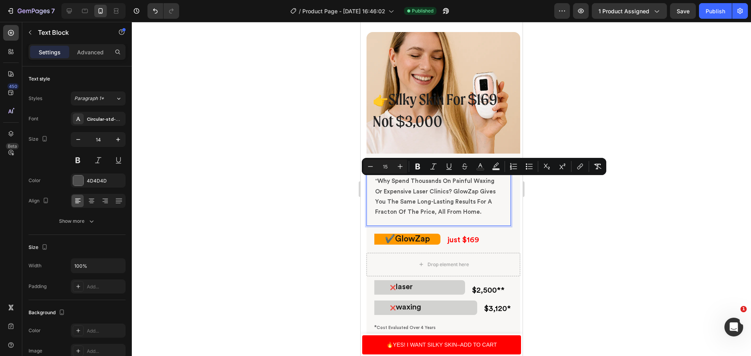
click at [643, 233] on div at bounding box center [441, 189] width 619 height 334
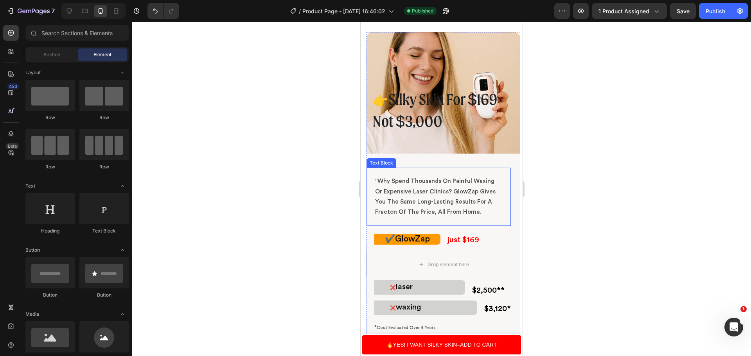
click at [490, 212] on p ""Why Spend Thousands On Painful Waxing Or Expensive Laser Clinics? GlowZap Give…" at bounding box center [438, 196] width 126 height 41
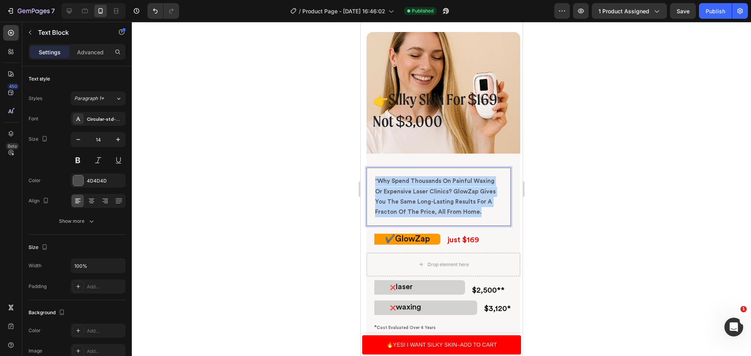
drag, startPoint x: 490, startPoint y: 212, endPoint x: 412, endPoint y: 199, distance: 78.7
click at [412, 199] on p ""Why Spend Thousands On Painful Waxing Or Expensive Laser Clinics? GlowZap Give…" at bounding box center [438, 196] width 126 height 41
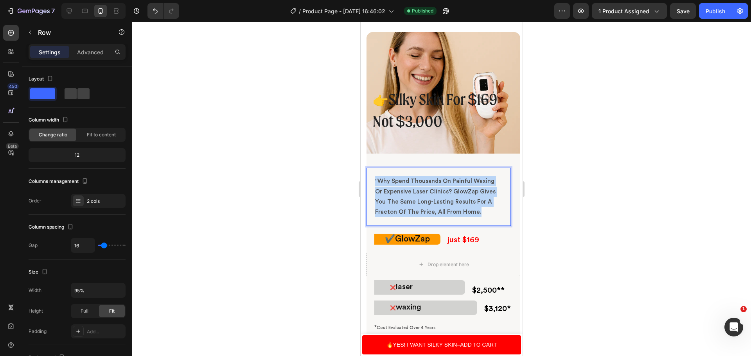
click at [401, 156] on div "Image 👉 Silky Skin For $169 Not $3,000 Heading Row less hair. more savings. Hea…" at bounding box center [443, 212] width 154 height 361
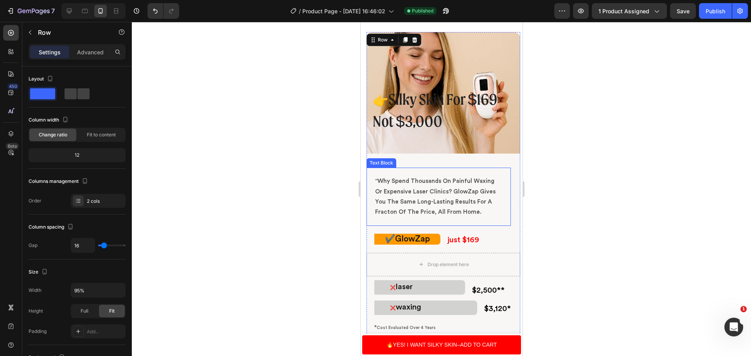
click at [476, 212] on p ""Why Spend Thousands On Painful Waxing Or Expensive Laser Clinics? GlowZap Give…" at bounding box center [438, 196] width 126 height 41
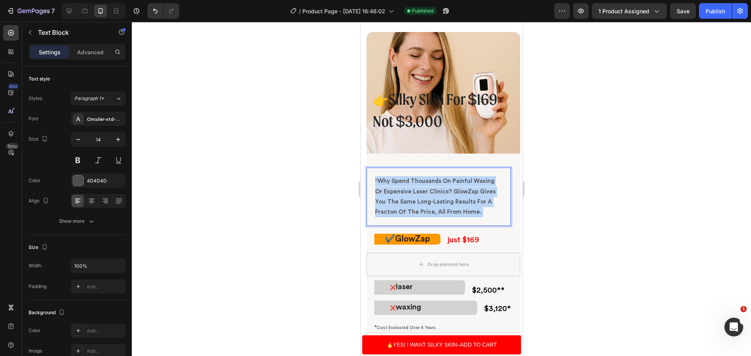
drag, startPoint x: 476, startPoint y: 212, endPoint x: 382, endPoint y: 180, distance: 99.5
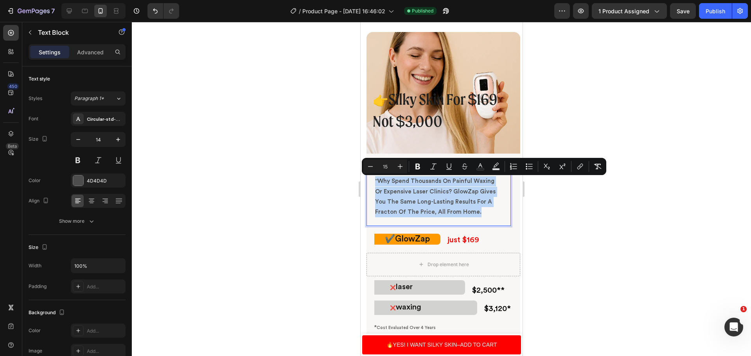
drag, startPoint x: 374, startPoint y: 180, endPoint x: 485, endPoint y: 211, distance: 114.9
click at [485, 211] on div ""Why Spend Thousands On Painful Waxing Or Expensive Laser Clinics? GlowZap Give…" at bounding box center [437, 197] width 127 height 43
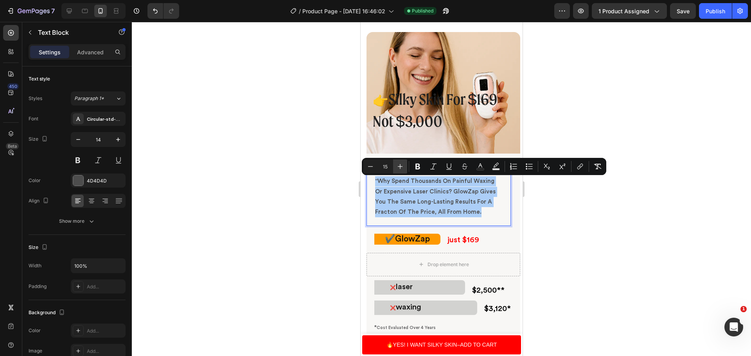
click at [399, 168] on icon "Editor contextual toolbar" at bounding box center [400, 167] width 8 height 8
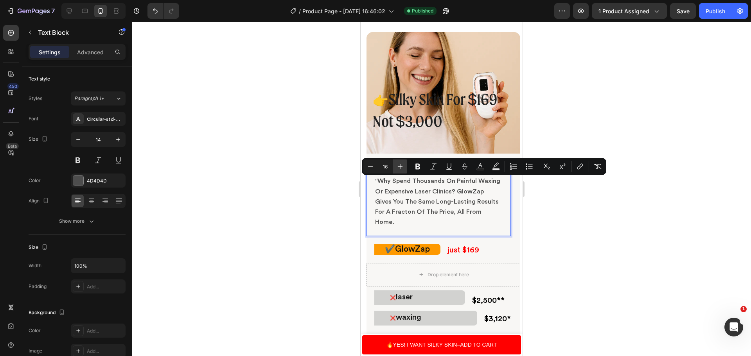
click at [399, 168] on icon "Editor contextual toolbar" at bounding box center [400, 167] width 8 height 8
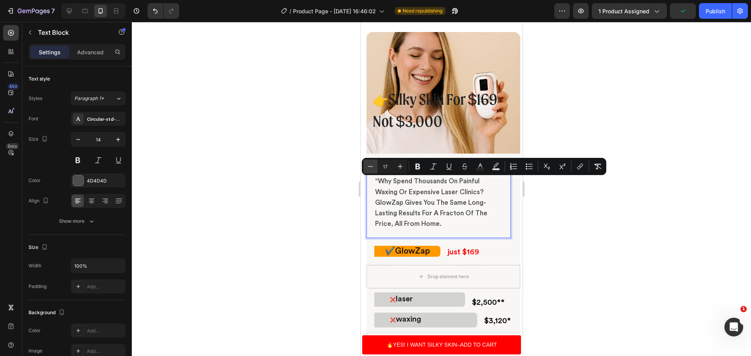
click at [375, 168] on button "Minus" at bounding box center [370, 167] width 14 height 14
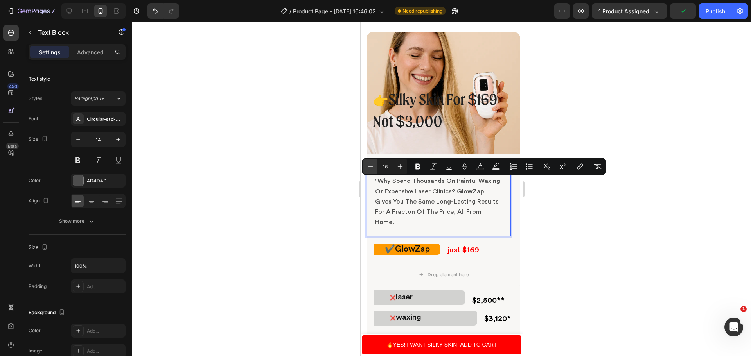
click at [374, 169] on icon "Editor contextual toolbar" at bounding box center [371, 167] width 8 height 8
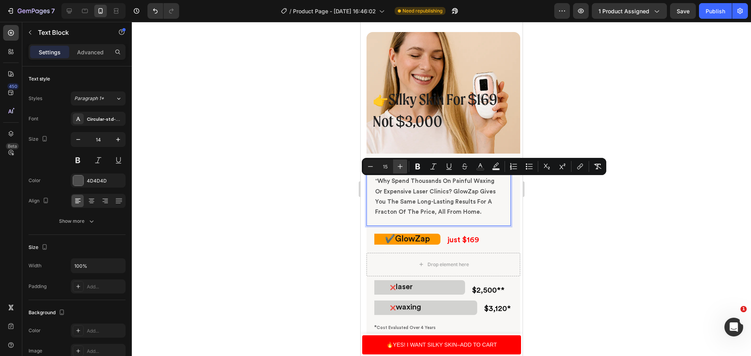
click at [399, 169] on icon "Editor contextual toolbar" at bounding box center [400, 167] width 8 height 8
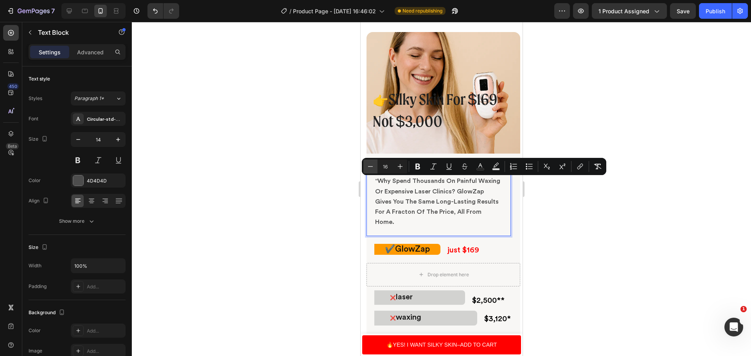
click at [373, 167] on icon "Editor contextual toolbar" at bounding box center [370, 166] width 5 height 0
type input "15"
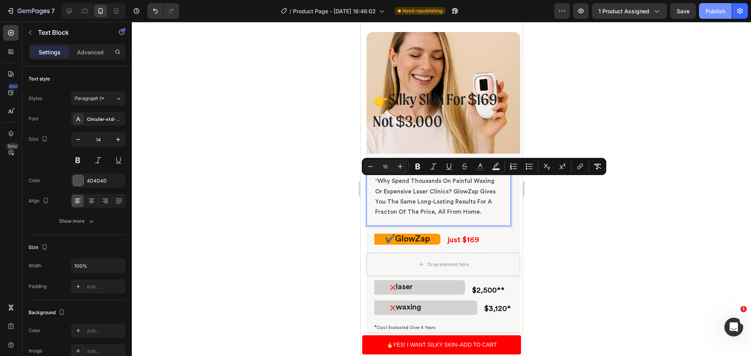
click at [714, 16] on button "Publish" at bounding box center [715, 11] width 33 height 16
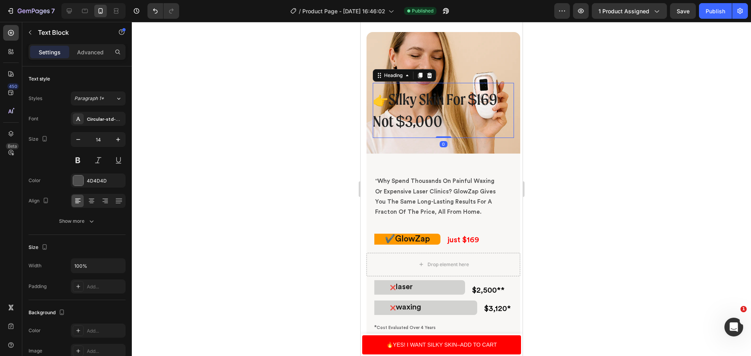
click at [453, 113] on h2 "👉 Silky Skin For $169 Not $3,000" at bounding box center [442, 111] width 141 height 56
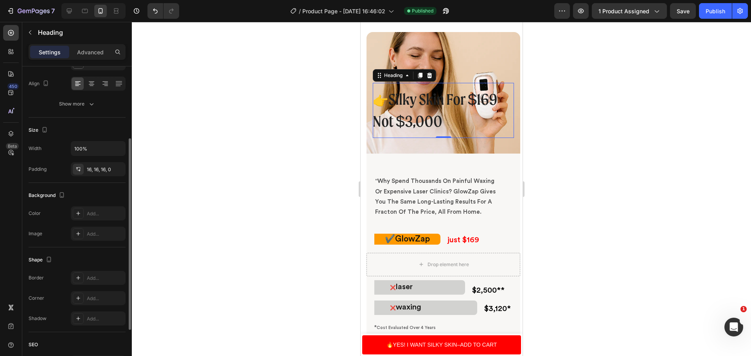
scroll to position [156, 0]
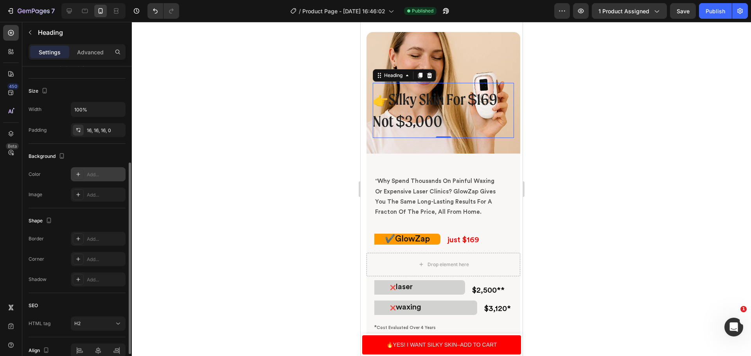
click at [97, 176] on div "Add..." at bounding box center [105, 174] width 37 height 7
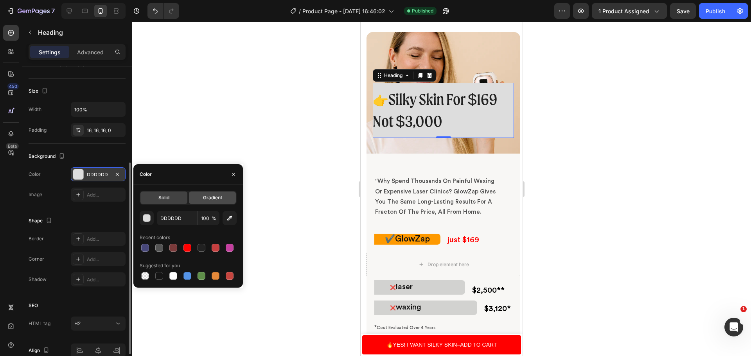
click at [200, 204] on div "Gradient" at bounding box center [212, 198] width 47 height 13
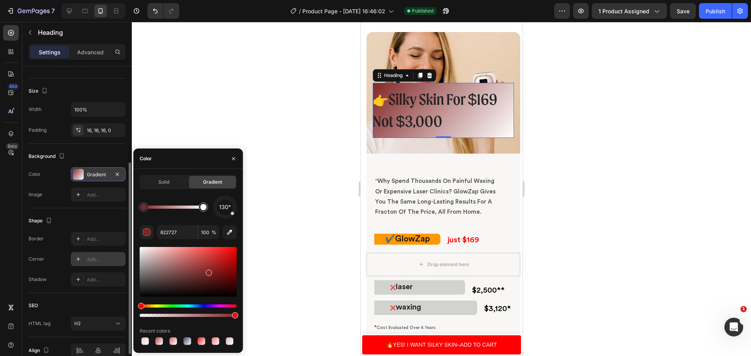
drag, startPoint x: 156, startPoint y: 253, endPoint x: 124, endPoint y: 257, distance: 32.4
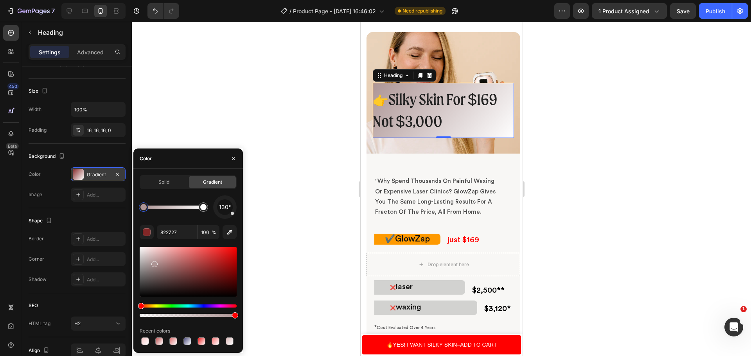
type input "AD9595"
drag, startPoint x: 205, startPoint y: 271, endPoint x: 162, endPoint y: 243, distance: 51.8
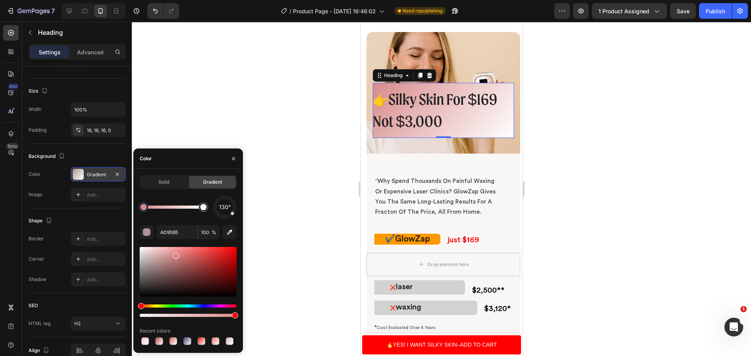
drag, startPoint x: 158, startPoint y: 264, endPoint x: 175, endPoint y: 255, distance: 19.4
click at [175, 255] on div at bounding box center [188, 272] width 97 height 50
click at [684, 224] on div at bounding box center [441, 189] width 619 height 334
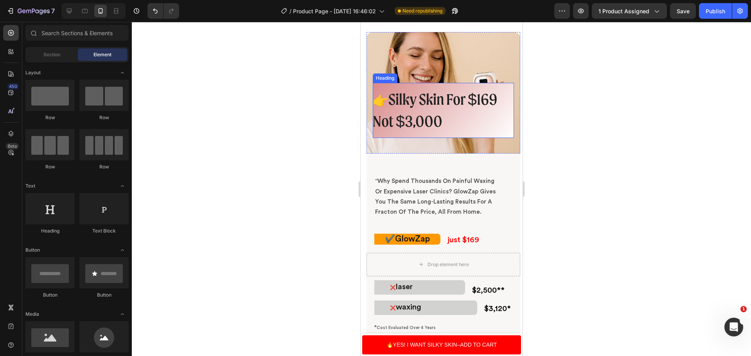
click at [486, 113] on h2 "👉 Silky Skin For $169 Not $3,000" at bounding box center [442, 111] width 141 height 56
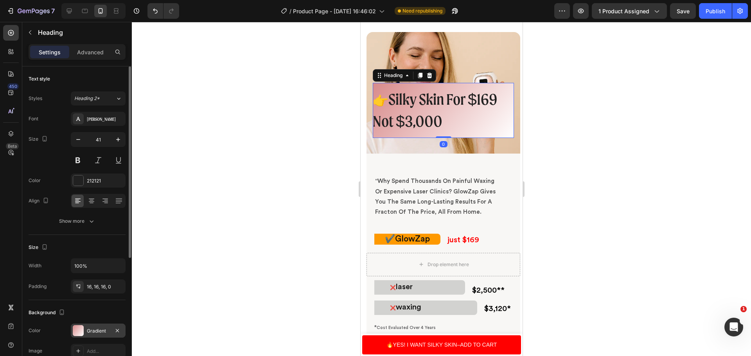
click at [94, 333] on div "Gradient" at bounding box center [98, 331] width 23 height 7
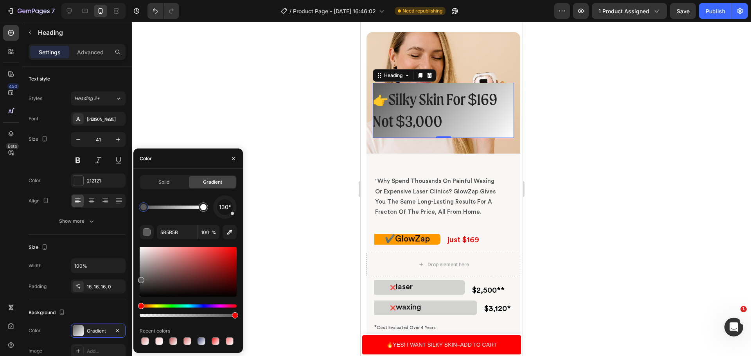
drag, startPoint x: 165, startPoint y: 271, endPoint x: 163, endPoint y: 264, distance: 7.4
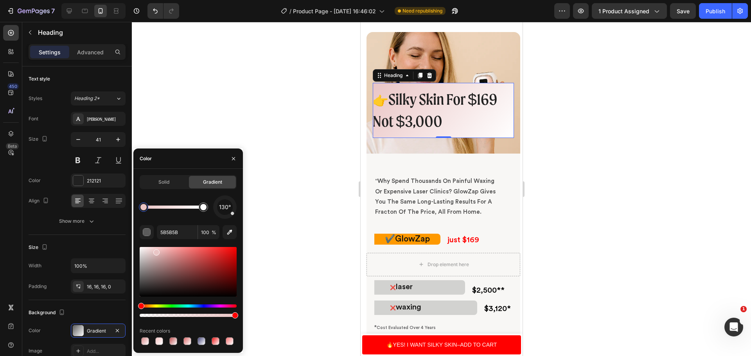
type input "DDB8B8"
drag, startPoint x: 144, startPoint y: 282, endPoint x: 157, endPoint y: 254, distance: 31.5
click at [694, 232] on div at bounding box center [441, 189] width 619 height 334
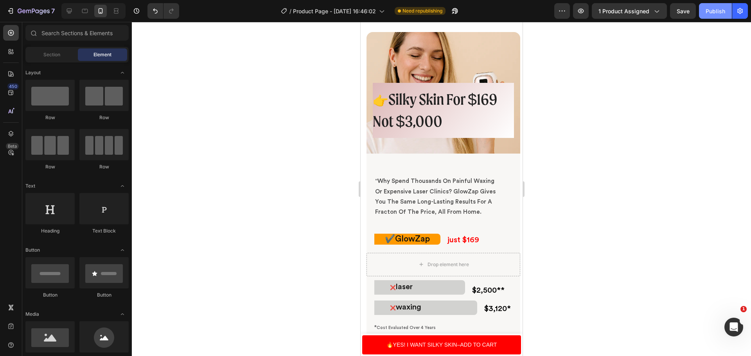
click at [716, 13] on div "Publish" at bounding box center [716, 11] width 20 height 8
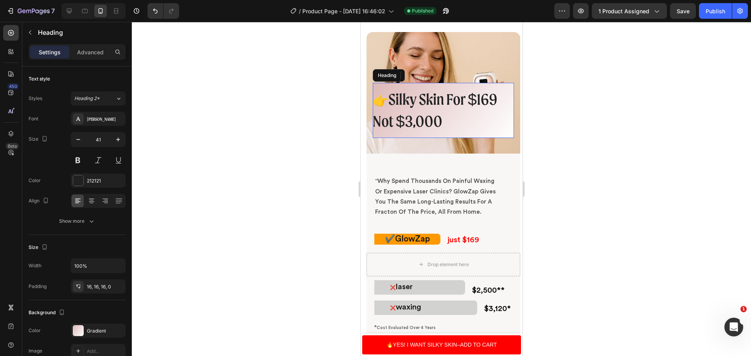
click at [498, 100] on h2 "👉 Silky Skin For $169 Not $3,000" at bounding box center [442, 111] width 141 height 56
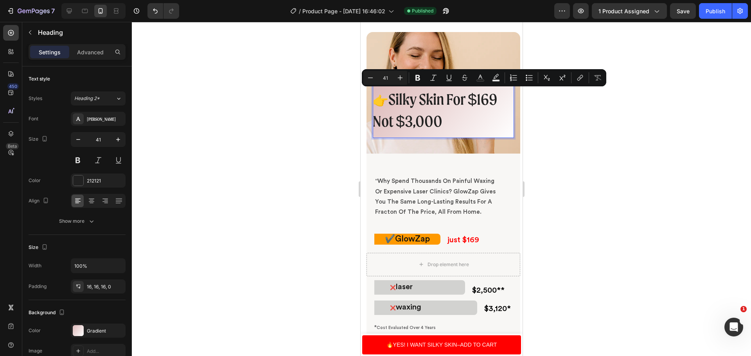
click at [498, 99] on p "👉 Silky Skin For $169 Not $3,000" at bounding box center [439, 110] width 135 height 43
drag, startPoint x: 498, startPoint y: 99, endPoint x: 483, endPoint y: 100, distance: 15.3
click at [483, 100] on p "👉 Silky Skin For $169 Not $3,000" at bounding box center [439, 110] width 135 height 43
click at [482, 80] on rect "Editor contextual toolbar" at bounding box center [480, 81] width 7 height 2
type input "212121"
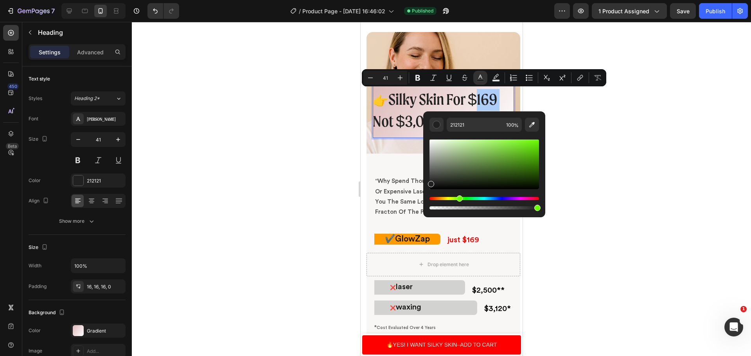
drag, startPoint x: 433, startPoint y: 198, endPoint x: 459, endPoint y: 199, distance: 25.1
click at [459, 199] on div "Hue" at bounding box center [460, 199] width 6 height 6
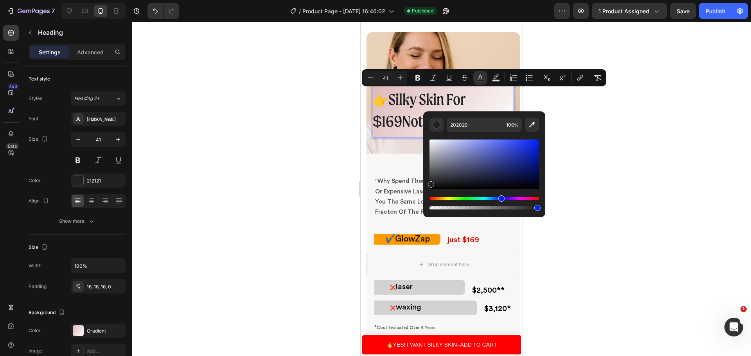
drag, startPoint x: 433, startPoint y: 198, endPoint x: 500, endPoint y: 183, distance: 69.1
click at [500, 183] on div "Editor contextual toolbar" at bounding box center [485, 174] width 110 height 73
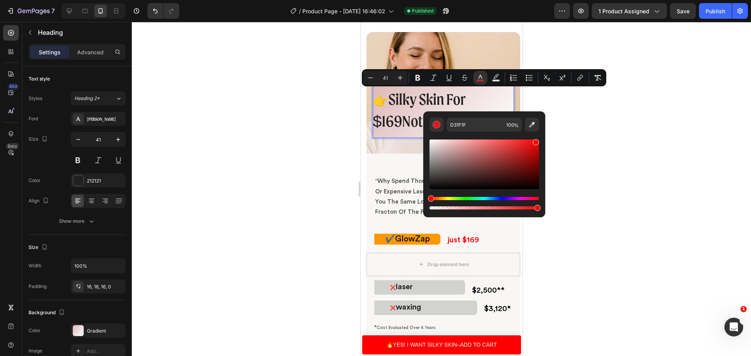
drag, startPoint x: 474, startPoint y: 175, endPoint x: 535, endPoint y: 141, distance: 69.9
click at [535, 141] on div "Editor contextual toolbar" at bounding box center [485, 165] width 110 height 50
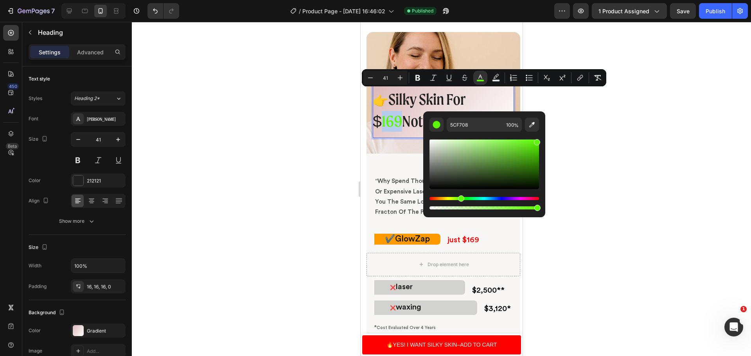
click at [460, 195] on div "Editor contextual toolbar" at bounding box center [485, 174] width 110 height 73
drag, startPoint x: 532, startPoint y: 147, endPoint x: 520, endPoint y: 151, distance: 13.1
click at [520, 151] on div "Editor contextual toolbar" at bounding box center [485, 165] width 110 height 50
type input "5BC423"
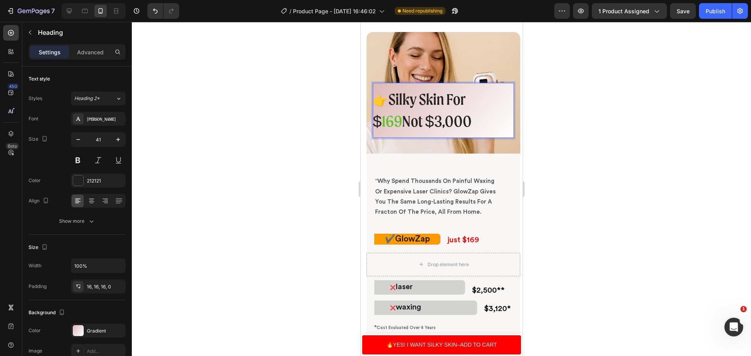
click at [414, 119] on p "👉 Silky Skin For $ 169 Not $3,000" at bounding box center [439, 110] width 135 height 43
drag, startPoint x: 440, startPoint y: 120, endPoint x: 405, endPoint y: 122, distance: 34.9
click at [405, 122] on p "👉 Silky Skin For $ 169 Not $3,000" at bounding box center [439, 110] width 135 height 43
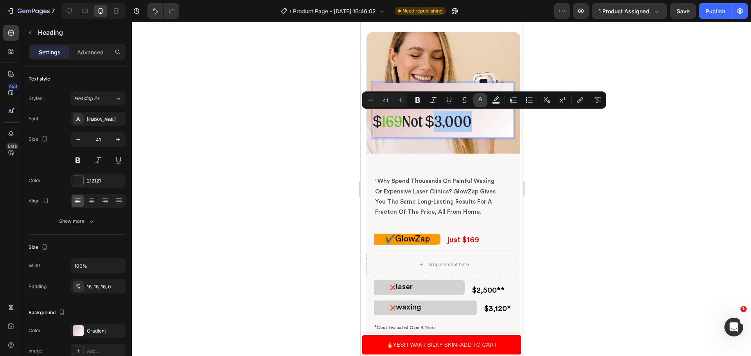
click at [478, 101] on icon "Editor contextual toolbar" at bounding box center [481, 100] width 8 height 8
type input "212121"
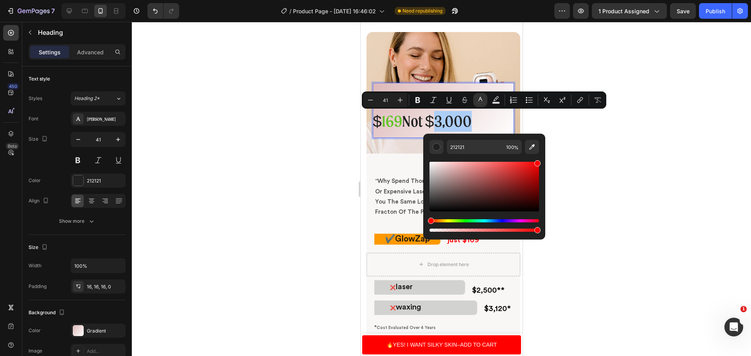
drag, startPoint x: 433, startPoint y: 205, endPoint x: 548, endPoint y: 150, distance: 127.2
click at [548, 0] on body "7 Version history / Product Page - [DATE] 16:46:02 Need republishing Preview 1 …" at bounding box center [375, 0] width 751 height 0
type input "FF0000"
click at [649, 176] on div at bounding box center [441, 189] width 619 height 334
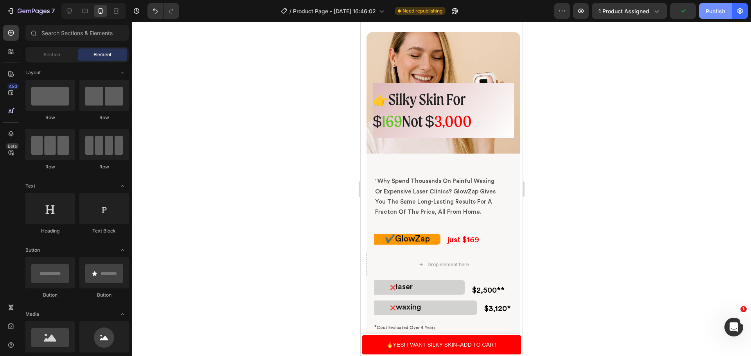
click at [714, 13] on div "Publish" at bounding box center [716, 11] width 20 height 8
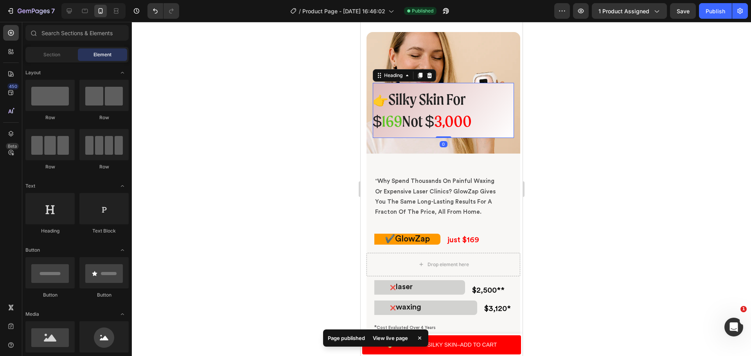
click at [445, 125] on p "⁠⁠⁠⁠⁠⁠⁠ 👉 Silky Skin For $ 169 Not $ 3,000" at bounding box center [439, 110] width 135 height 43
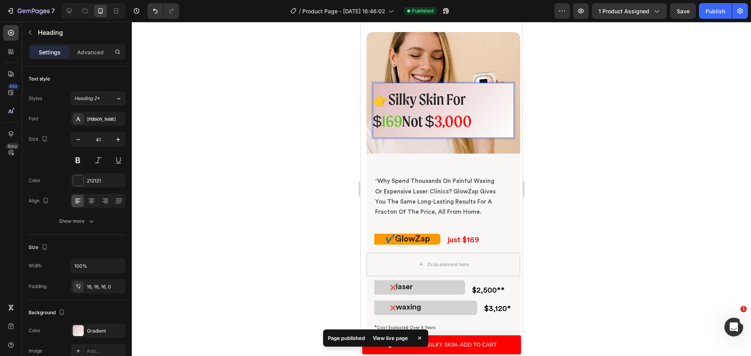
click at [376, 124] on p "👉 Silky Skin For $ 169 Not $ 3,000" at bounding box center [439, 110] width 135 height 43
click at [373, 123] on p "👉 Silky Skin For $ 169 Not $ 3,000" at bounding box center [439, 110] width 135 height 43
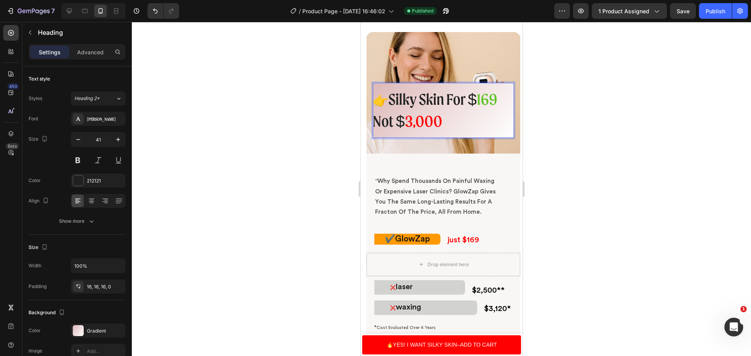
click at [495, 97] on span "169" at bounding box center [487, 99] width 20 height 19
click at [623, 197] on div at bounding box center [441, 189] width 619 height 334
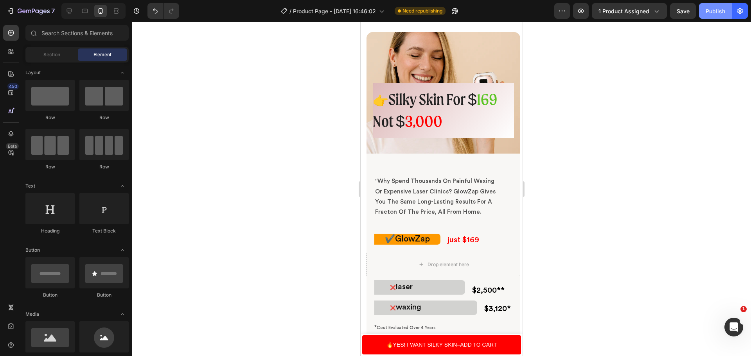
click at [716, 15] on div "Publish" at bounding box center [716, 11] width 20 height 8
click at [420, 131] on p "⁠⁠⁠⁠⁠⁠⁠ 👉 Silky Skin For $ 169 Not $ 3,000" at bounding box center [439, 110] width 135 height 43
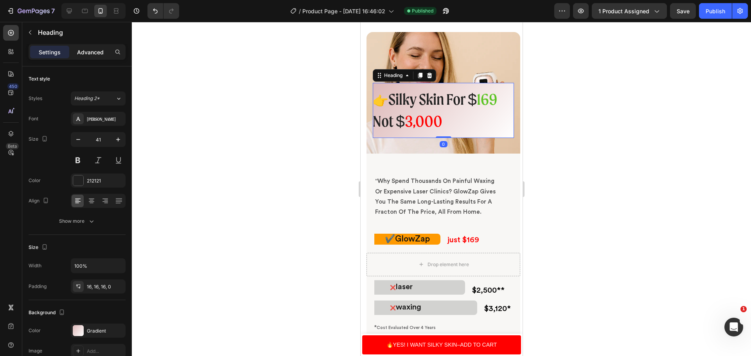
click at [93, 53] on p "Advanced" at bounding box center [90, 52] width 27 height 8
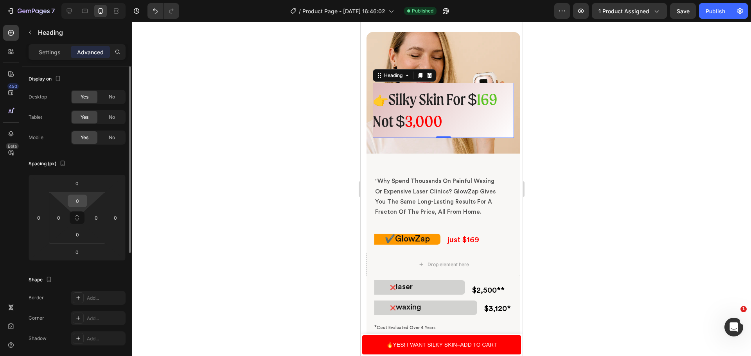
click at [80, 203] on input "0" at bounding box center [78, 201] width 16 height 12
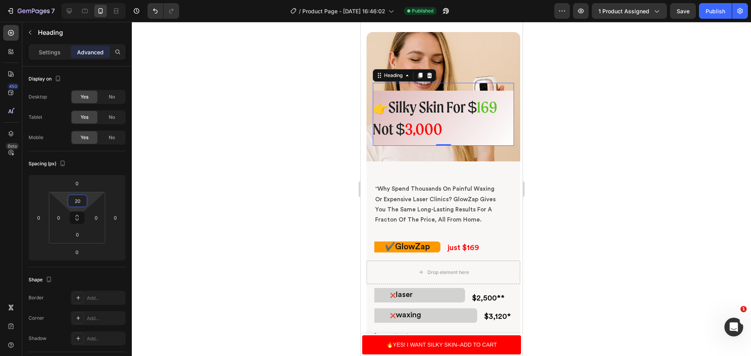
type input "2"
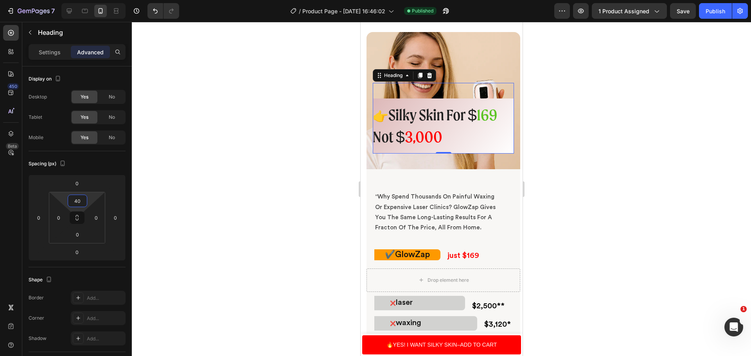
type input "4"
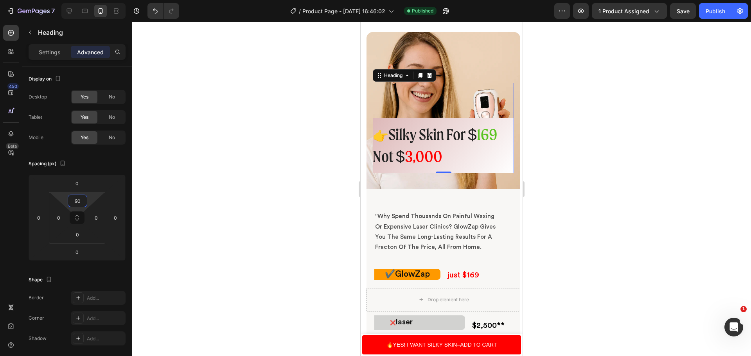
type input "90"
drag, startPoint x: 440, startPoint y: 170, endPoint x: 441, endPoint y: 162, distance: 8.2
click at [441, 162] on div "⁠⁠⁠⁠⁠⁠⁠ 👉 Silky Skin For $ 169 Not $ 3,000 Heading 0" at bounding box center [442, 128] width 141 height 91
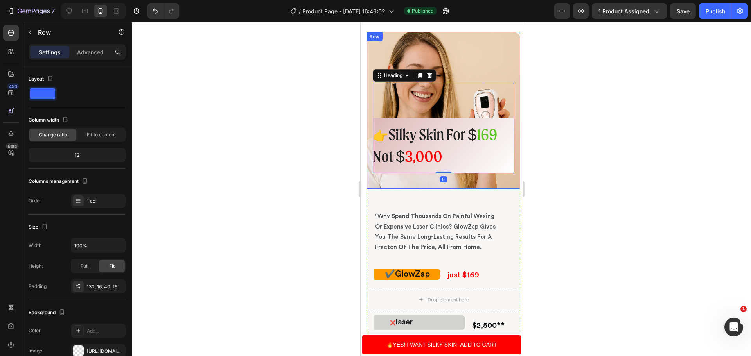
click at [446, 188] on div "⁠⁠⁠⁠⁠⁠⁠ 👉 Silky Skin For $ 169 Not $ 3,000 Heading 0 Row" at bounding box center [443, 110] width 154 height 157
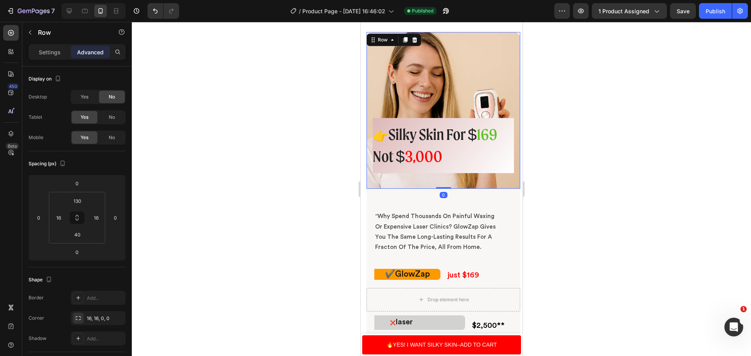
drag, startPoint x: 444, startPoint y: 187, endPoint x: 442, endPoint y: 174, distance: 13.0
click at [442, 174] on div "⁠⁠⁠⁠⁠⁠⁠ 👉 Silky Skin For $ 169 Not $ 3,000 Heading Row 0" at bounding box center [443, 110] width 154 height 157
click at [689, 198] on div at bounding box center [441, 189] width 619 height 334
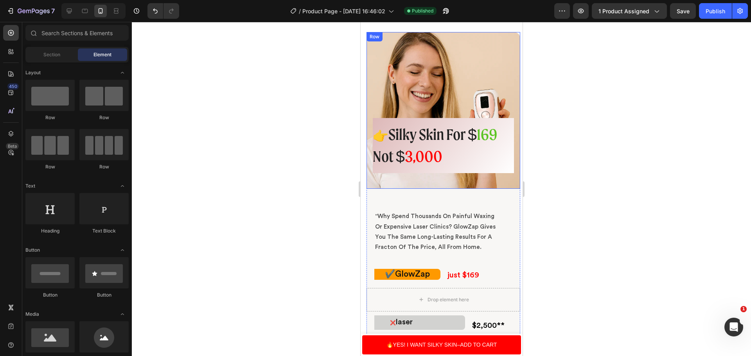
click at [485, 185] on div "⁠⁠⁠⁠⁠⁠⁠ 👉 Silky Skin For $ 169 Not $ 3,000 Heading Row" at bounding box center [443, 110] width 154 height 157
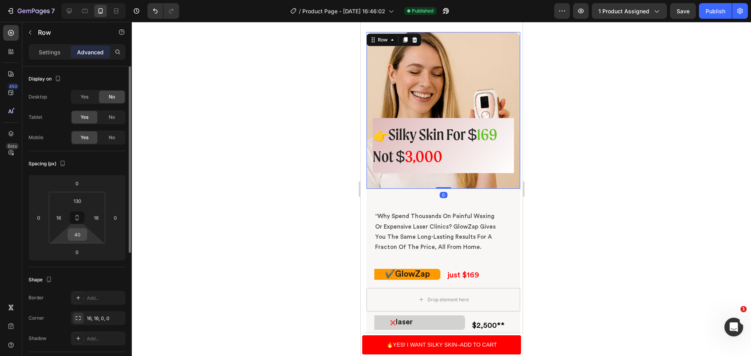
click at [82, 235] on input "40" at bounding box center [78, 235] width 16 height 12
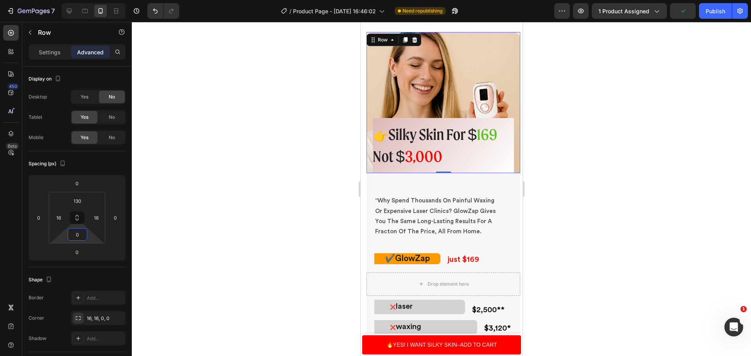
click at [748, 203] on div at bounding box center [441, 189] width 619 height 334
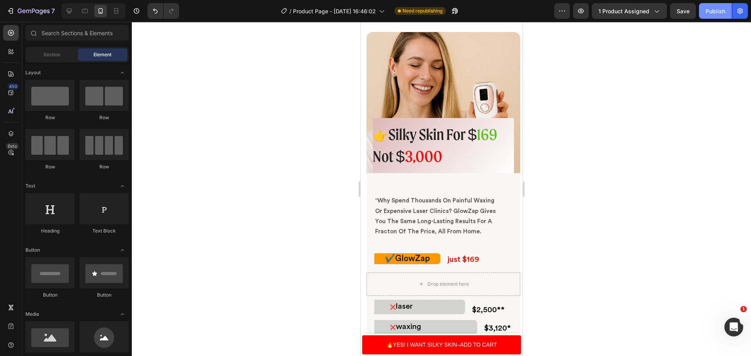
click at [715, 5] on button "Publish" at bounding box center [715, 11] width 33 height 16
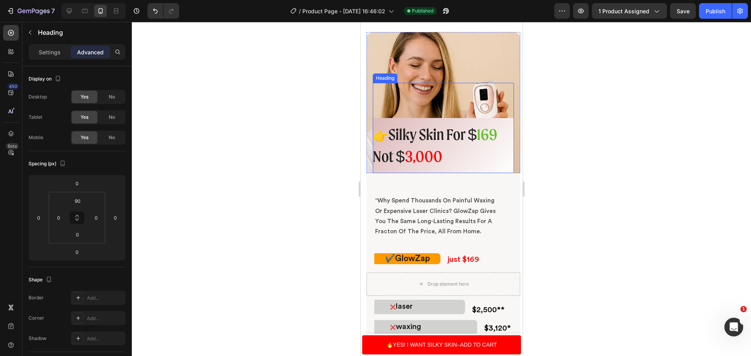
click at [496, 134] on span "169" at bounding box center [487, 134] width 20 height 19
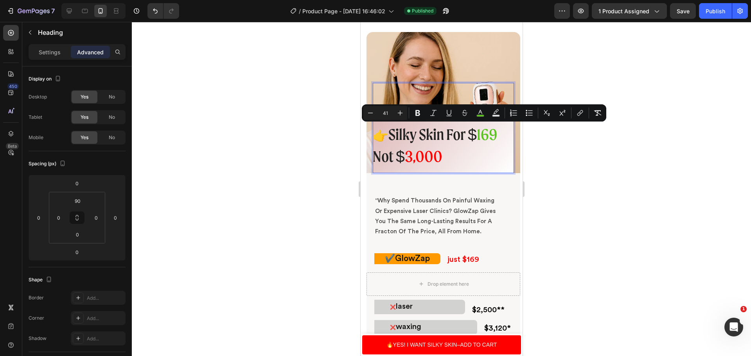
drag, startPoint x: 498, startPoint y: 134, endPoint x: 484, endPoint y: 133, distance: 13.3
click at [484, 133] on span "169" at bounding box center [487, 134] width 20 height 19
click at [419, 111] on icon "Editor contextual toolbar" at bounding box center [417, 113] width 5 height 6
click at [618, 216] on div at bounding box center [441, 189] width 619 height 334
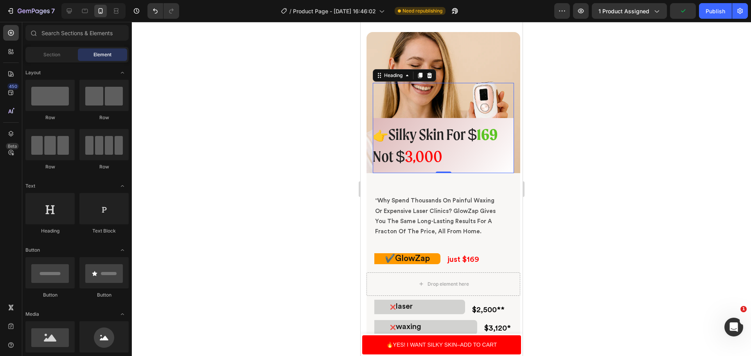
click at [390, 158] on p "⁠⁠⁠⁠⁠⁠⁠ 👉 Silky Skin For $ 169 Not $ 3,000" at bounding box center [439, 145] width 135 height 43
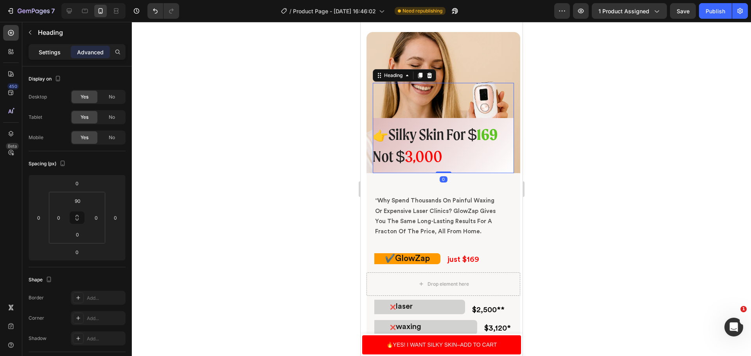
click at [47, 56] on p "Settings" at bounding box center [50, 52] width 22 height 8
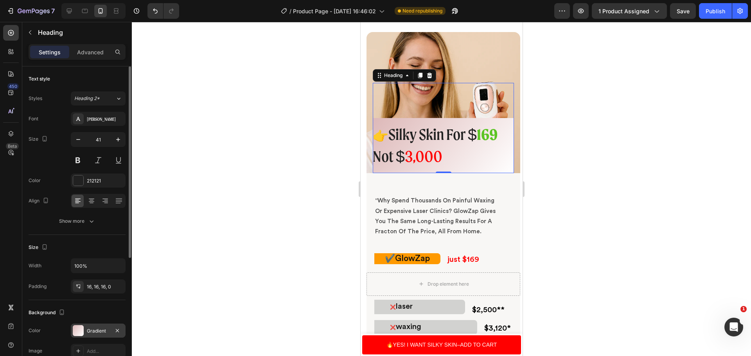
click at [97, 330] on div "Gradient" at bounding box center [98, 331] width 23 height 7
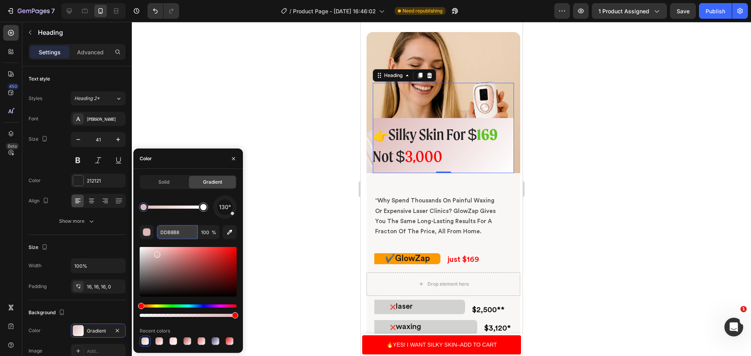
click at [186, 235] on input "DDB8B8" at bounding box center [177, 232] width 41 height 14
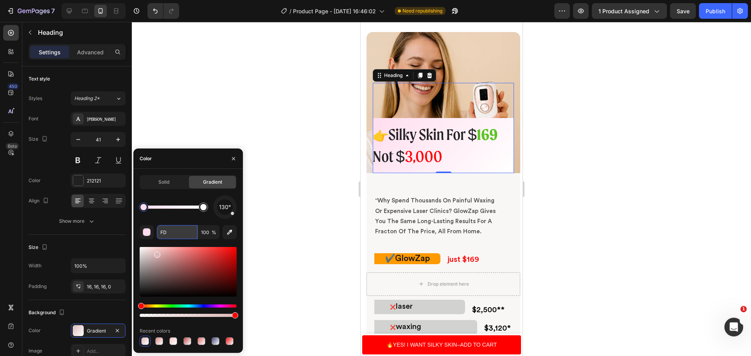
type input "F"
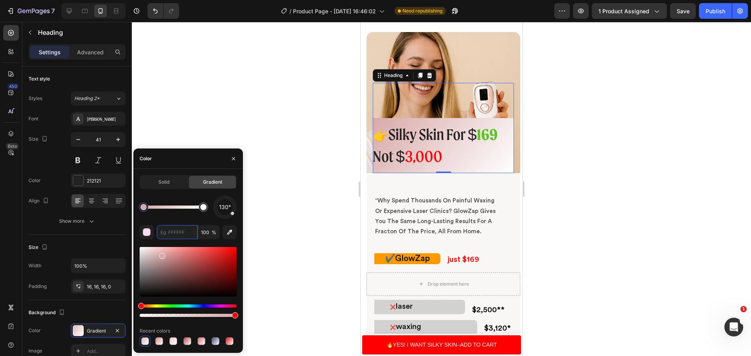
type input "D8A9A9"
drag, startPoint x: 158, startPoint y: 251, endPoint x: 153, endPoint y: 249, distance: 5.8
click at [179, 230] on input "D8A9A9" at bounding box center [177, 232] width 41 height 14
drag, startPoint x: 179, startPoint y: 230, endPoint x: 160, endPoint y: 236, distance: 19.9
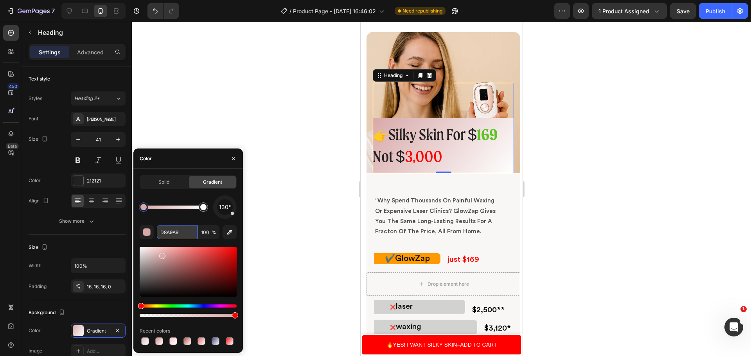
click at [160, 236] on input "D8A9A9" at bounding box center [177, 232] width 41 height 14
click at [267, 258] on div at bounding box center [441, 189] width 619 height 334
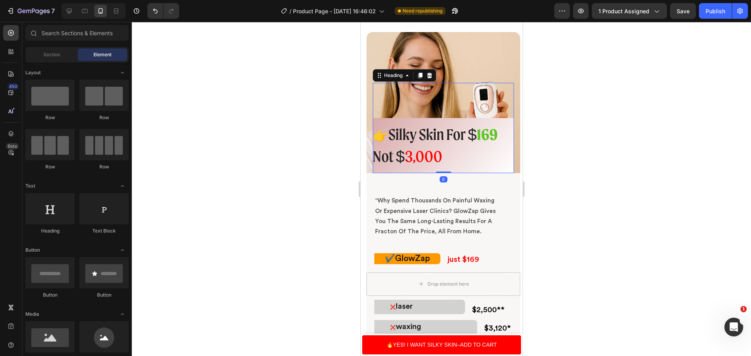
click at [414, 160] on p "⁠⁠⁠⁠⁠⁠⁠ 👉 Silky Skin For $ 169 Not $ 3,000" at bounding box center [439, 145] width 135 height 43
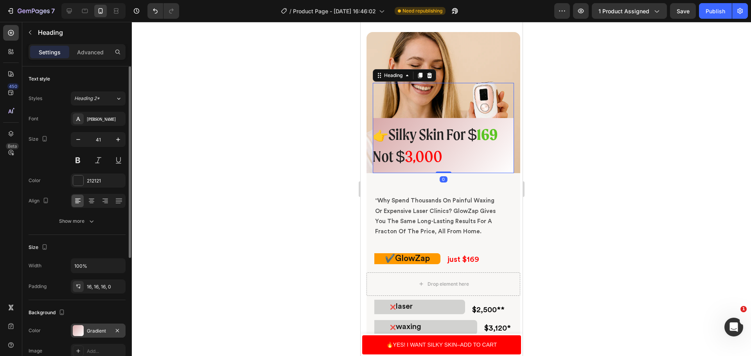
click at [90, 337] on div "Gradient" at bounding box center [98, 331] width 55 height 14
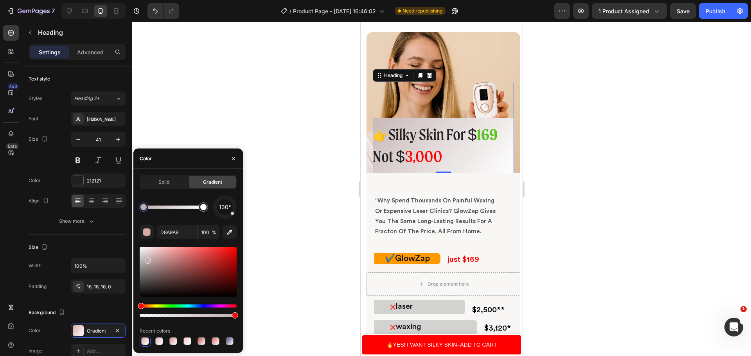
drag, startPoint x: 164, startPoint y: 259, endPoint x: 148, endPoint y: 257, distance: 15.3
click at [148, 258] on div at bounding box center [148, 261] width 6 height 6
click at [162, 344] on div at bounding box center [159, 342] width 8 height 8
click at [170, 343] on div at bounding box center [173, 342] width 8 height 8
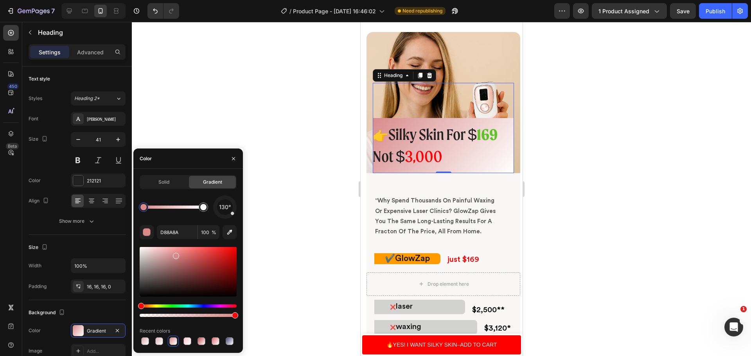
click at [181, 341] on div at bounding box center [188, 341] width 97 height 11
click at [160, 340] on div at bounding box center [159, 342] width 8 height 8
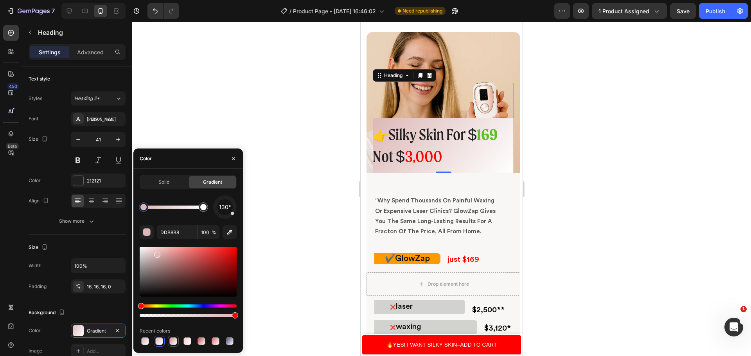
click at [173, 341] on div at bounding box center [173, 342] width 8 height 8
type input "D88A8A"
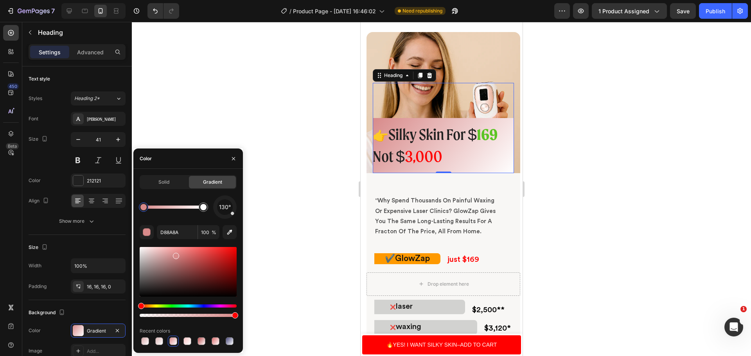
click at [315, 111] on div at bounding box center [441, 189] width 619 height 334
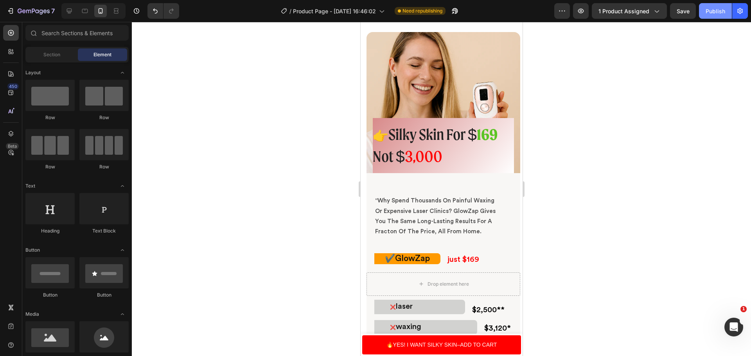
click at [718, 9] on div "Publish" at bounding box center [716, 11] width 20 height 8
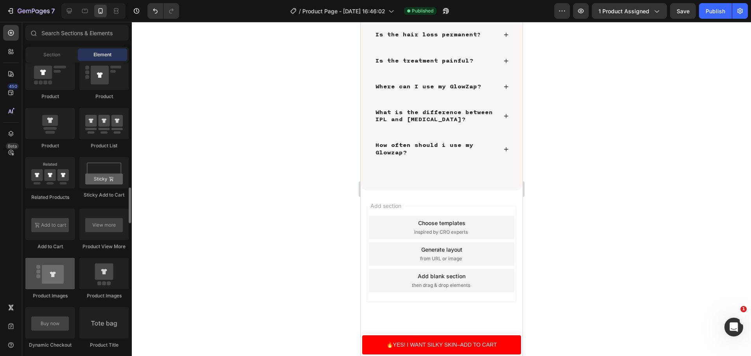
scroll to position [1135, 0]
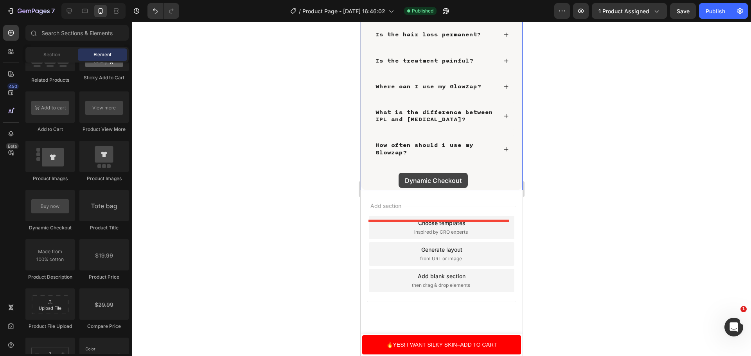
drag, startPoint x: 420, startPoint y: 236, endPoint x: 398, endPoint y: 173, distance: 66.9
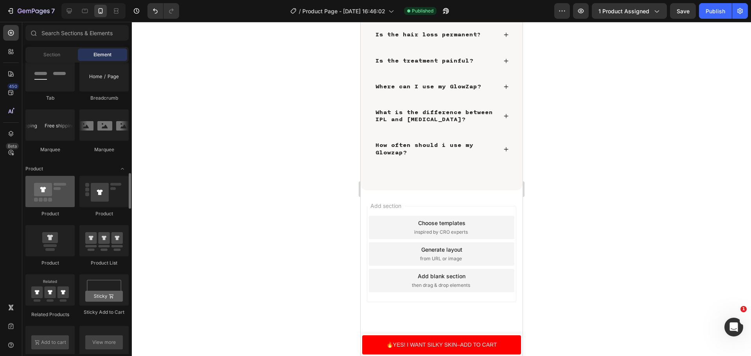
scroll to position [978, 0]
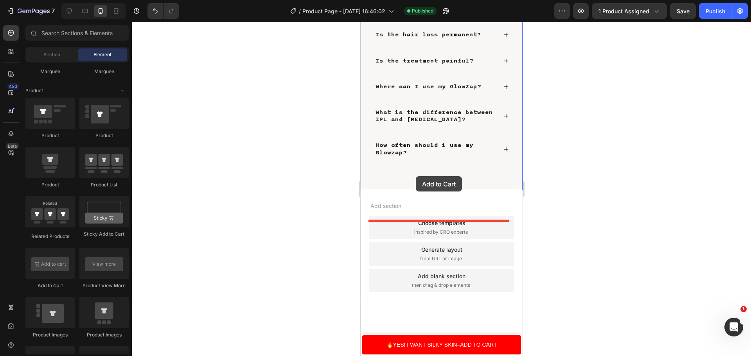
drag, startPoint x: 417, startPoint y: 284, endPoint x: 415, endPoint y: 176, distance: 108.0
drag, startPoint x: 418, startPoint y: 296, endPoint x: 408, endPoint y: 149, distance: 146.7
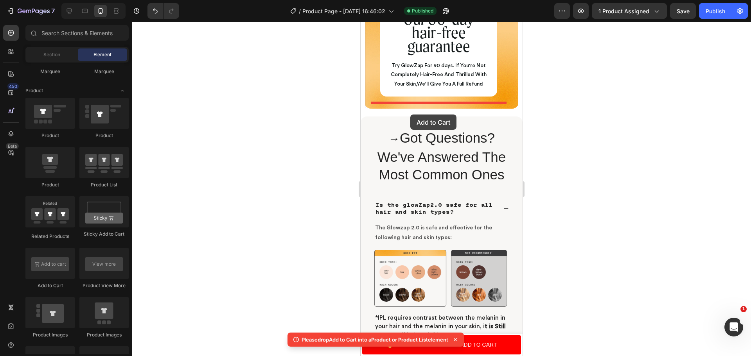
scroll to position [3069, 0]
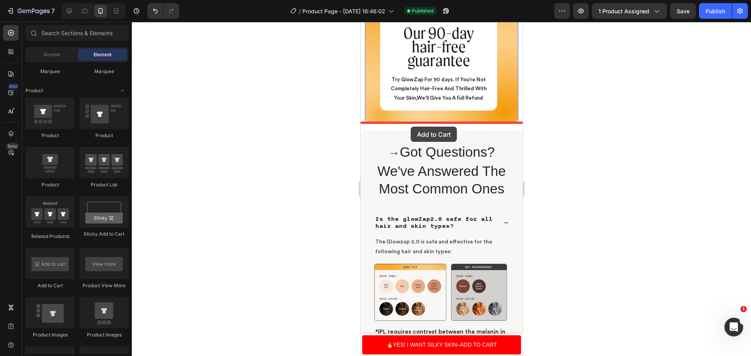
drag, startPoint x: 417, startPoint y: 282, endPoint x: 410, endPoint y: 127, distance: 155.5
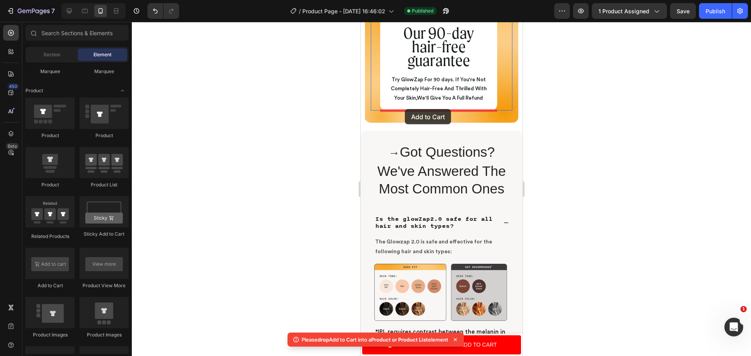
drag, startPoint x: 421, startPoint y: 295, endPoint x: 405, endPoint y: 109, distance: 186.1
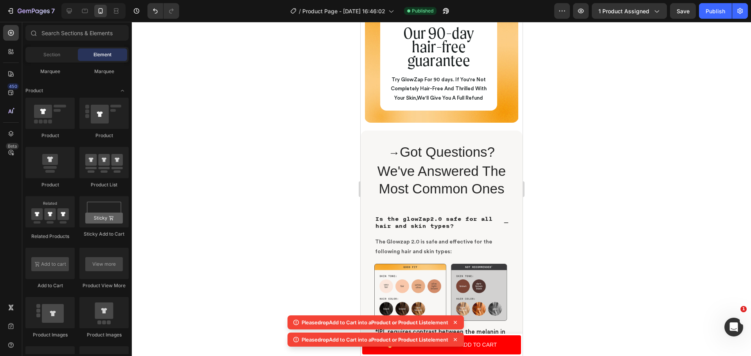
click at [455, 325] on icon at bounding box center [455, 323] width 8 height 8
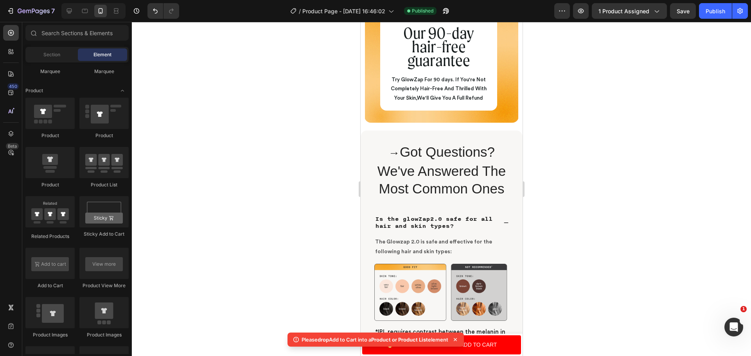
click at [457, 340] on icon at bounding box center [455, 339] width 3 height 3
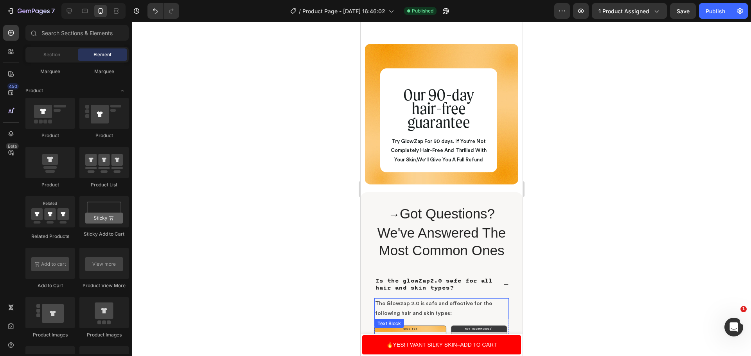
scroll to position [2834, 0]
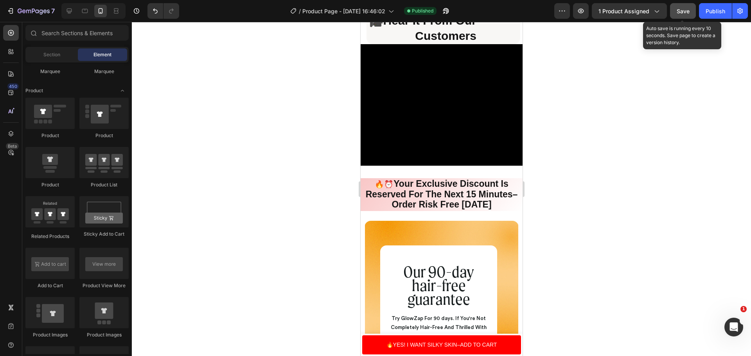
click at [687, 9] on span "Save" at bounding box center [683, 11] width 13 height 7
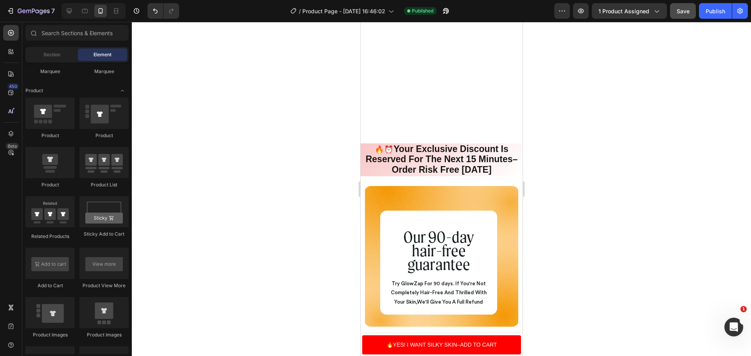
scroll to position [2990, 0]
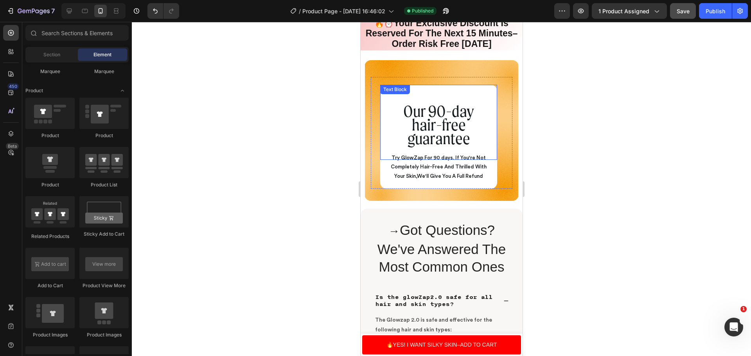
click at [462, 141] on span "hair-free guarantee" at bounding box center [438, 131] width 63 height 33
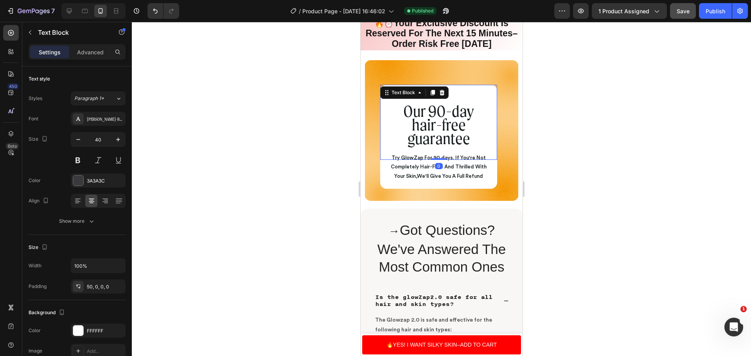
click at [464, 140] on span "hair-free guarantee" at bounding box center [438, 131] width 63 height 33
click at [468, 139] on span "hair-free guarantee" at bounding box center [438, 131] width 63 height 33
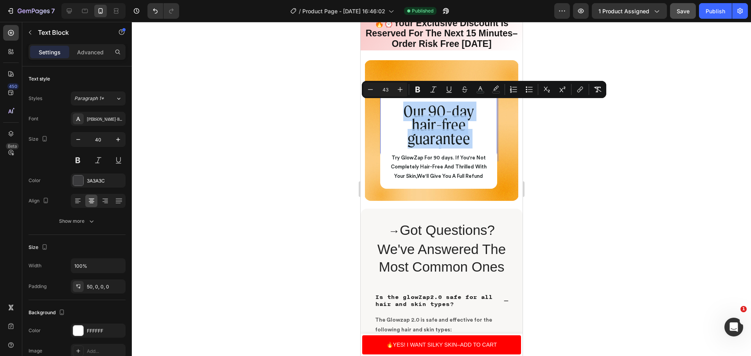
drag, startPoint x: 468, startPoint y: 139, endPoint x: 405, endPoint y: 115, distance: 66.9
click at [405, 115] on div "Our 90-day hair-free guarantee" at bounding box center [438, 122] width 117 height 75
copy div "Our 90-day hair-free guarantee"
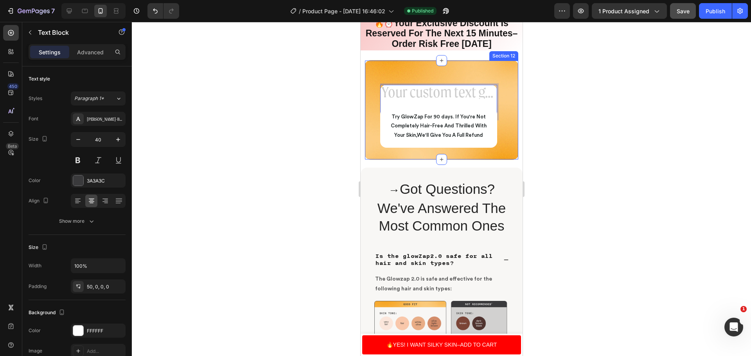
scroll to position [0, 0]
click at [398, 89] on div "Rich Text Editor. Editing area: main" at bounding box center [438, 102] width 117 height 34
click at [399, 93] on div "Rich Text Editor. Editing area: main" at bounding box center [438, 102] width 117 height 34
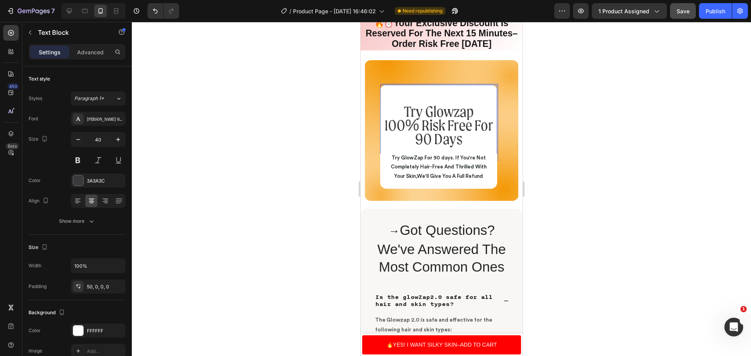
click at [696, 195] on div at bounding box center [441, 189] width 619 height 334
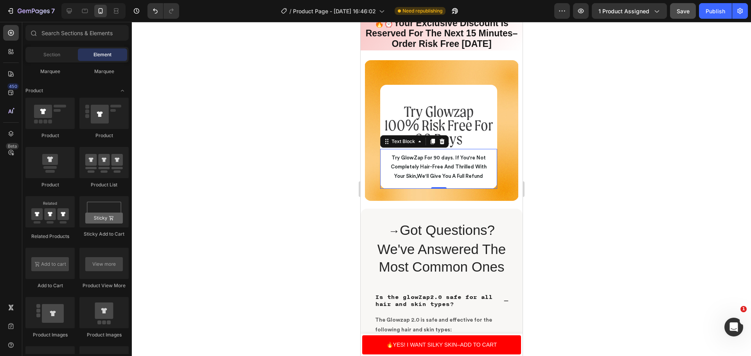
click at [462, 177] on span "Try GlowZap For 90 days. If You're Not Completely Hair-Free And Thrilled With Y…" at bounding box center [438, 166] width 96 height 23
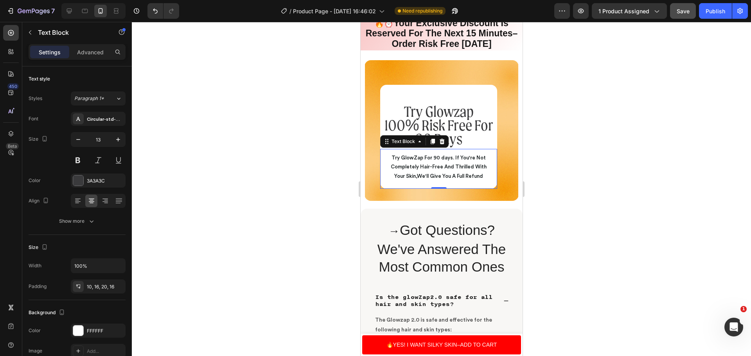
click at [492, 173] on div "Try GlowZap For 90 days. If You're Not Completely Hair-Free And Thrilled With Y…" at bounding box center [438, 169] width 117 height 40
click at [482, 175] on span "Try GlowZap For 90 days. If You're Not Completely Hair-Free And Thrilled With Y…" at bounding box center [438, 166] width 96 height 23
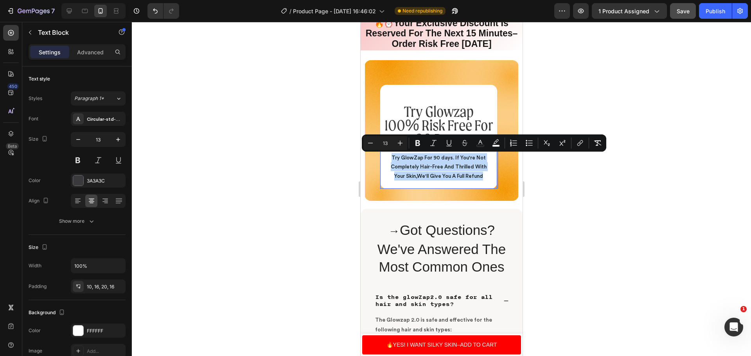
drag, startPoint x: 482, startPoint y: 175, endPoint x: 461, endPoint y: 179, distance: 21.9
click at [461, 179] on p "Try GlowZap For 90 days. If You're Not Completely Hair-Free And Thrilled With Y…" at bounding box center [439, 166] width 104 height 27
copy span "Try GlowZap For 90 days. If You're Not Completely Hair-Free And Thrilled With Y…"
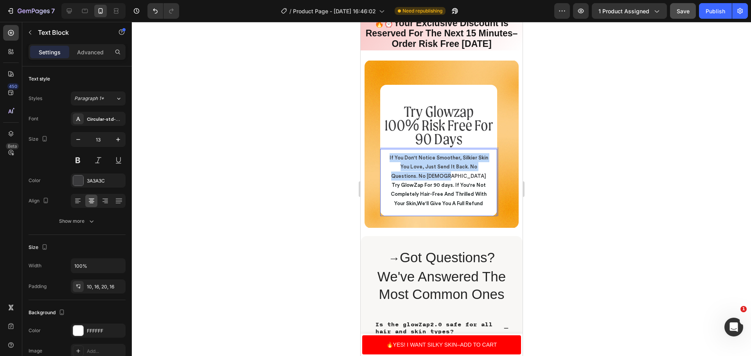
drag, startPoint x: 460, startPoint y: 173, endPoint x: 387, endPoint y: 160, distance: 73.8
click at [387, 160] on p "If You Don't Notice Smoother, Silkier Skin You Love, Just Send It Back. No Ques…" at bounding box center [439, 166] width 104 height 27
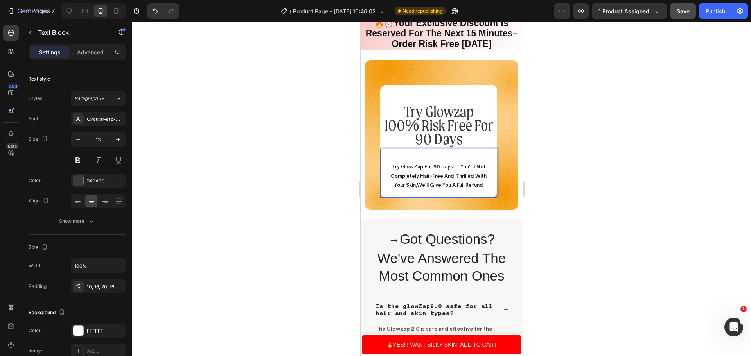
click at [383, 166] on div "Try GlowZap For 90 days. If You're Not Completely Hair-Free And Thrilled With Y…" at bounding box center [438, 173] width 117 height 49
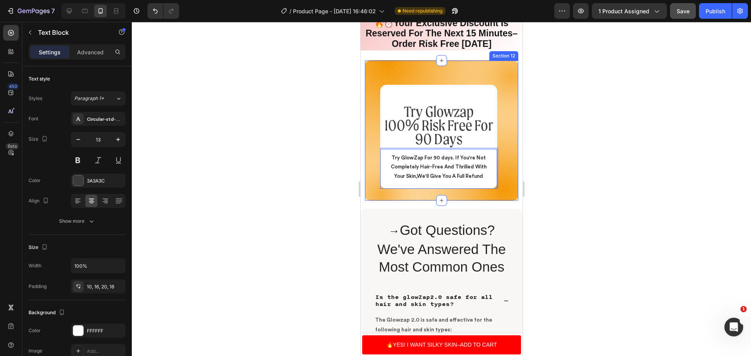
click at [671, 147] on div at bounding box center [441, 189] width 619 height 334
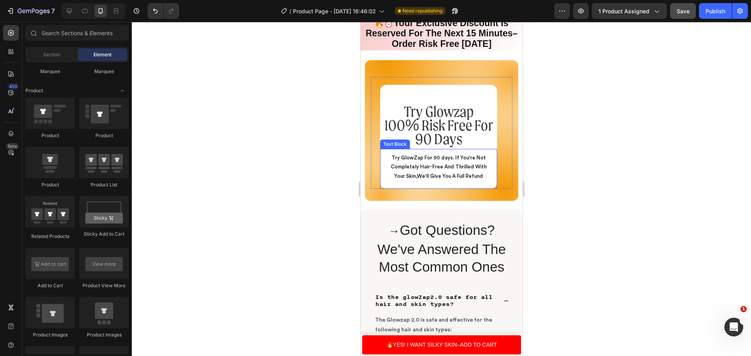
click at [488, 176] on p "Try GlowZap For 90 days. If You're Not Completely Hair-Free And Thrilled With Y…" at bounding box center [439, 166] width 104 height 27
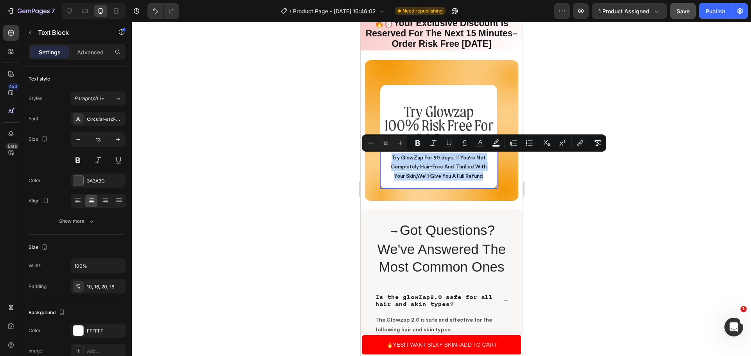
drag, startPoint x: 488, startPoint y: 176, endPoint x: 429, endPoint y: 156, distance: 62.2
click at [437, 158] on p "Try GlowZap For 90 days. If You're Not Completely Hair-Free And Thrilled With Y…" at bounding box center [439, 166] width 104 height 27
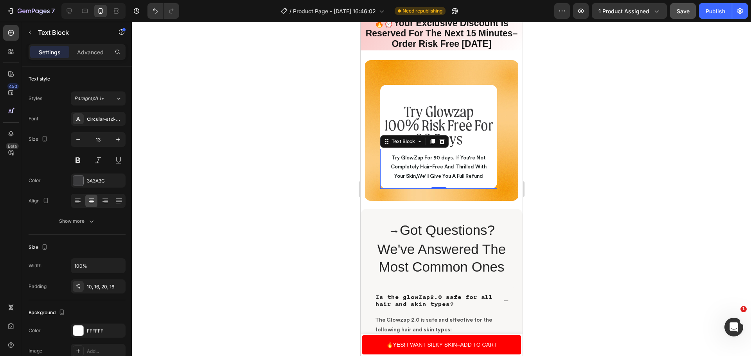
click at [616, 172] on div at bounding box center [441, 189] width 619 height 334
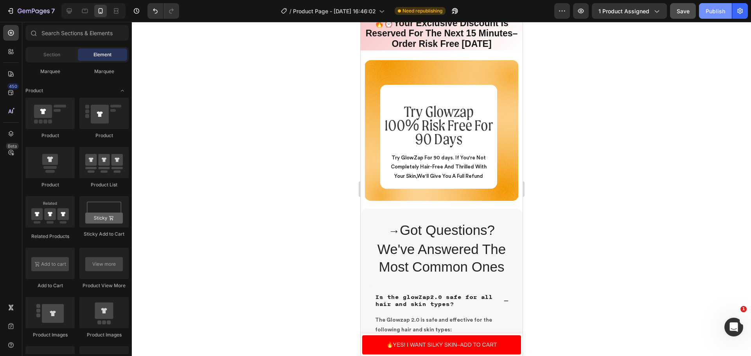
click at [711, 15] on div "Publish" at bounding box center [716, 11] width 20 height 8
click at [501, 265] on h2 "→ Got Questions? We've Answered The Most Common Ones" at bounding box center [441, 249] width 146 height 56
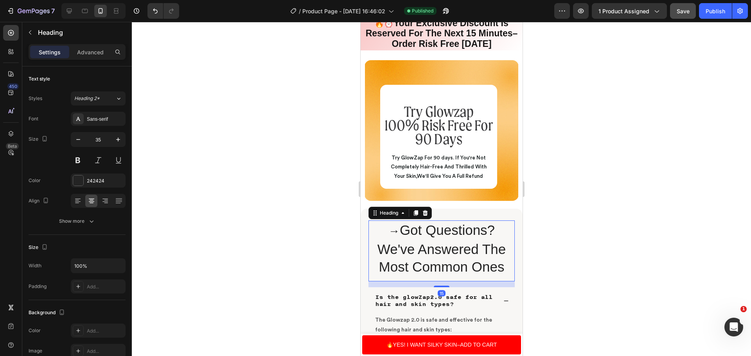
click at [501, 265] on h2 "→ Got Questions? We've Answered The Most Common Ones" at bounding box center [441, 249] width 146 height 56
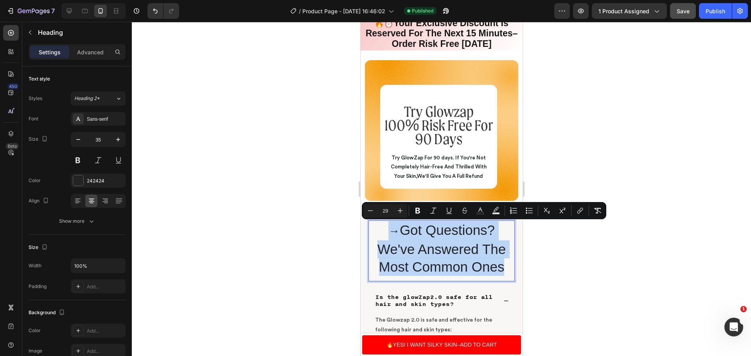
drag, startPoint x: 501, startPoint y: 265, endPoint x: 453, endPoint y: 246, distance: 51.8
click at [453, 246] on p "→ Got Questions? We've Answered The Most Common Ones" at bounding box center [441, 248] width 145 height 55
click at [399, 233] on p "→ Got Questions? We've Answered The Most Common Ones" at bounding box center [441, 248] width 145 height 55
drag, startPoint x: 399, startPoint y: 233, endPoint x: 498, endPoint y: 265, distance: 104.7
click at [498, 265] on p "→ Got Questions? We've Answered The Most Common Ones" at bounding box center [441, 248] width 145 height 55
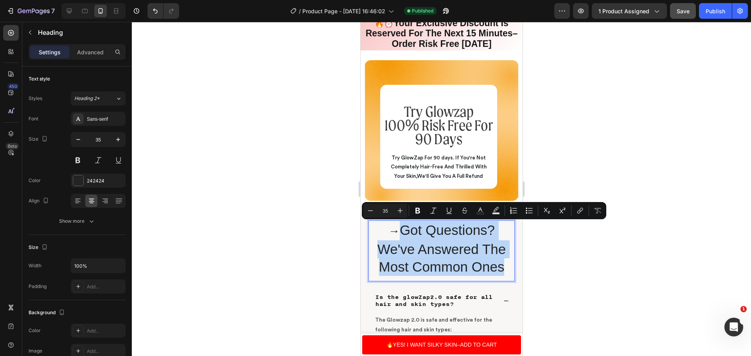
copy p "Got Questions? We've Answered The Most Common Ones"
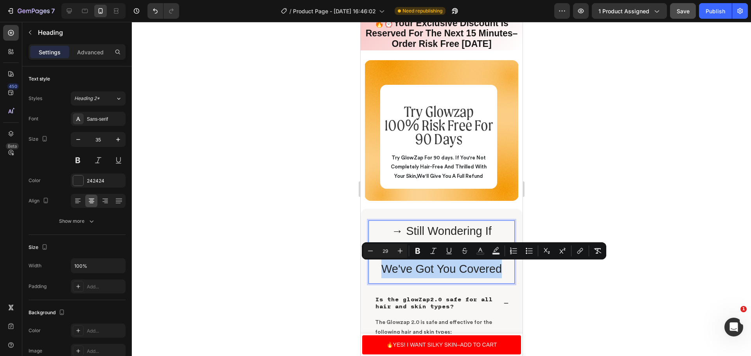
drag, startPoint x: 506, startPoint y: 275, endPoint x: 378, endPoint y: 277, distance: 127.9
click at [378, 277] on p "→ Still Wondering If GlowZap Is Right For You? We've Got You Covered" at bounding box center [441, 249] width 145 height 57
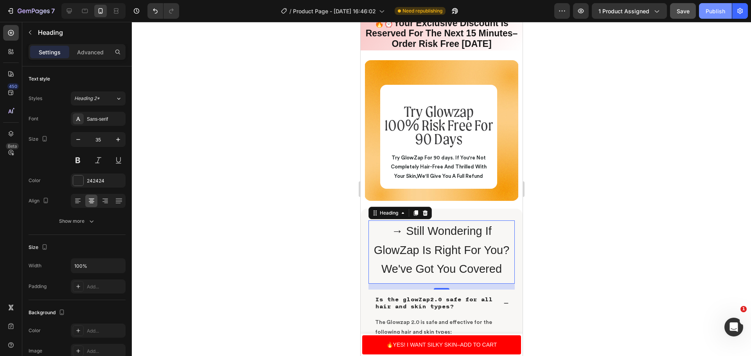
click at [708, 14] on div "Publish" at bounding box center [716, 11] width 20 height 8
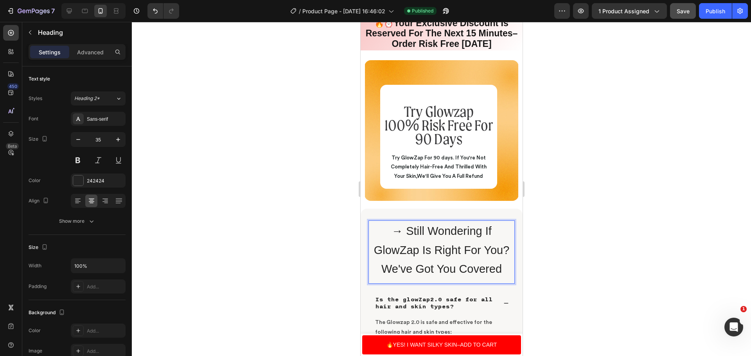
click at [403, 232] on span "→ Still Wondering If GlowZap Is Right For You?" at bounding box center [442, 241] width 136 height 32
drag, startPoint x: 402, startPoint y: 232, endPoint x: 398, endPoint y: 232, distance: 3.9
click at [398, 232] on span "→ Still Wondering If GlowZap Is Right For You?" at bounding box center [442, 241] width 136 height 32
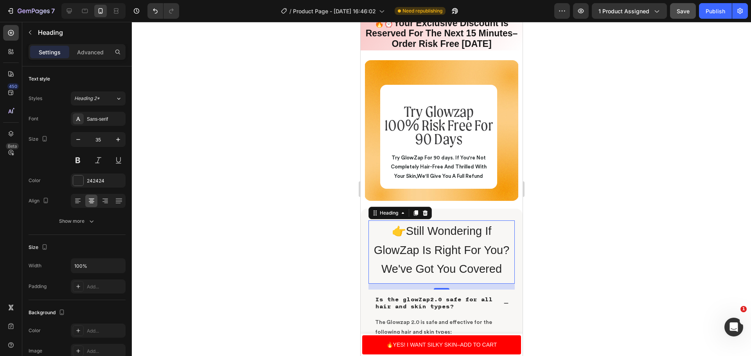
click at [504, 269] on p "👉Still Wondering If GlowZap Is Right For You? We've Got You Covered" at bounding box center [441, 249] width 145 height 57
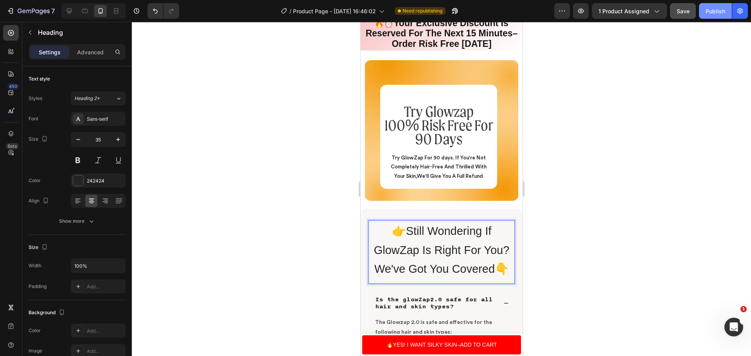
click at [716, 15] on button "Publish" at bounding box center [715, 11] width 33 height 16
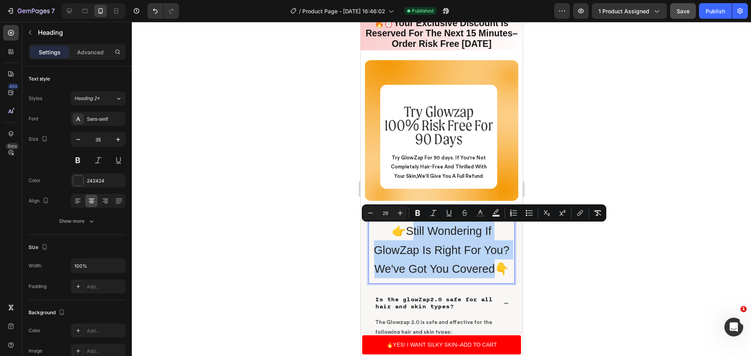
drag, startPoint x: 493, startPoint y: 268, endPoint x: 406, endPoint y: 228, distance: 95.6
click at [406, 228] on p "👉Still Wondering If GlowZap Is Right For You? We've Got You Covered👇" at bounding box center [441, 249] width 145 height 57
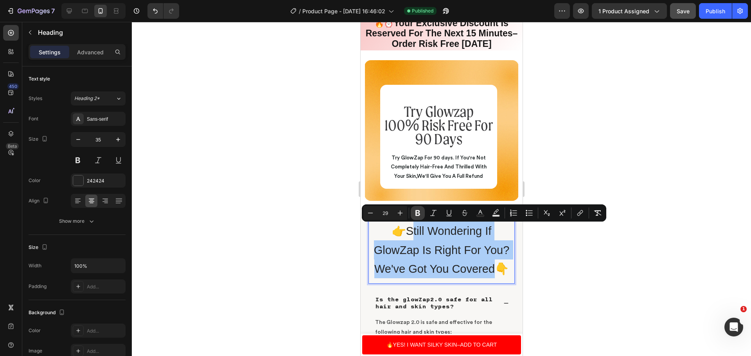
click at [414, 217] on button "Bold" at bounding box center [418, 213] width 14 height 14
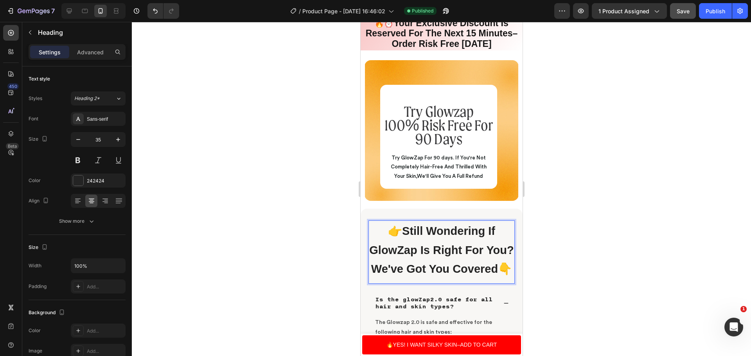
click at [406, 228] on strong "Still Wondering If GlowZap Is Right For You?" at bounding box center [441, 241] width 144 height 32
click at [451, 279] on p "👉 Still Wondering If GlowZap Is Right For You? We've Got You Covered 👇" at bounding box center [441, 249] width 145 height 57
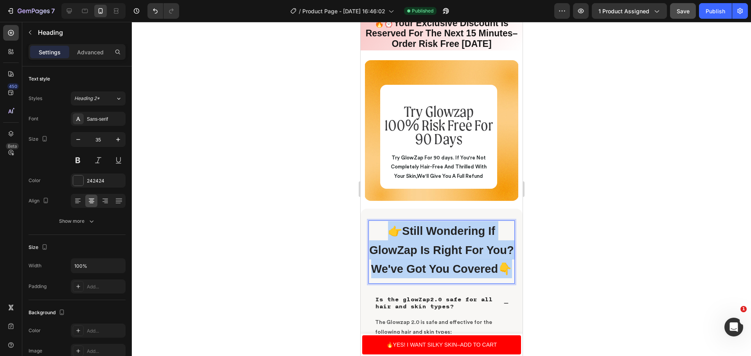
drag, startPoint x: 451, startPoint y: 304, endPoint x: 390, endPoint y: 234, distance: 92.6
click at [390, 234] on p "👉 Still Wondering If GlowZap Is Right For You? We've Got You Covered 👇" at bounding box center [441, 249] width 145 height 57
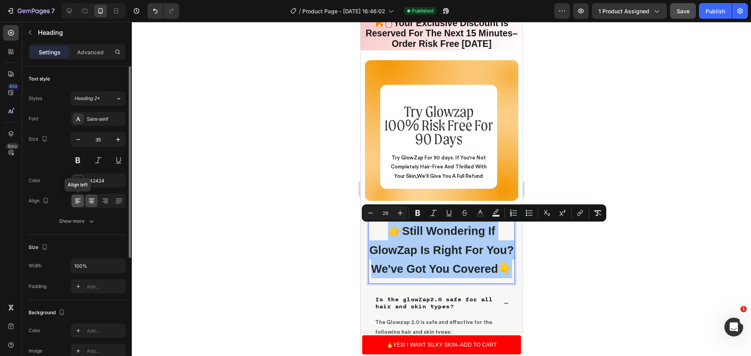
click at [76, 203] on icon at bounding box center [78, 201] width 8 height 8
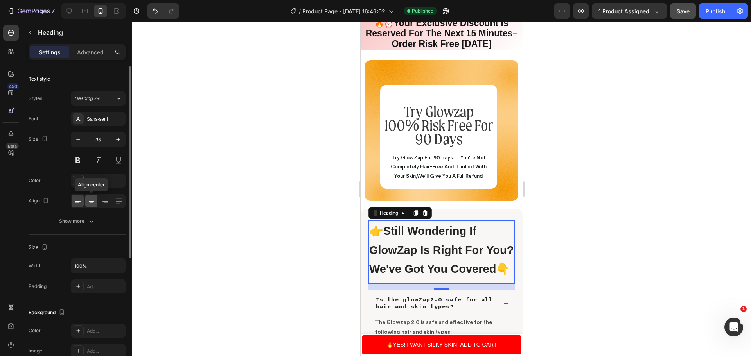
click at [91, 203] on icon at bounding box center [92, 203] width 4 height 1
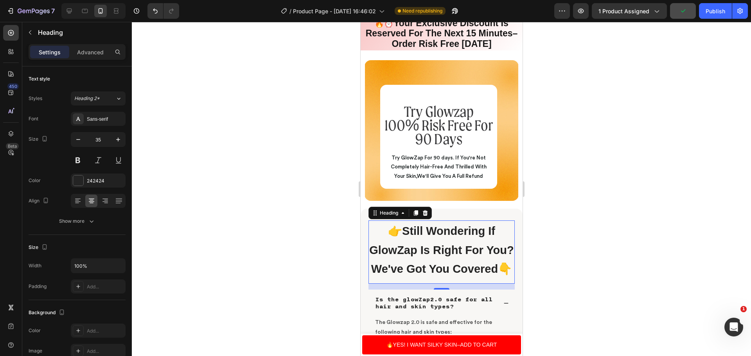
click at [424, 257] on strong "Still Wondering If GlowZap Is Right For You?" at bounding box center [441, 241] width 144 height 32
click at [455, 269] on p "👉 Still Wondering If GlowZap Is Right For You? We've Got You Covered 👇" at bounding box center [441, 249] width 145 height 57
click at [398, 228] on span "👉 Still Wondering If GlowZap Is Right For You?" at bounding box center [441, 241] width 144 height 32
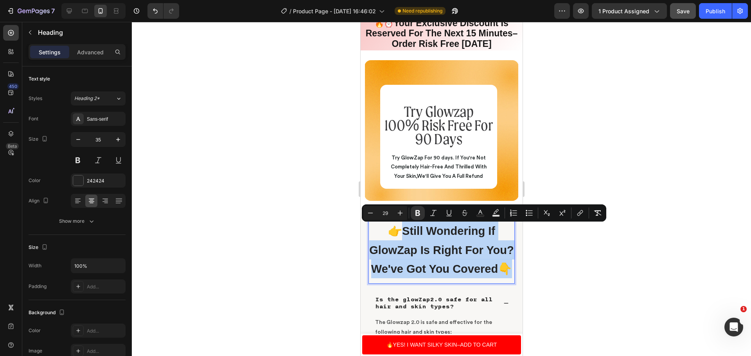
drag, startPoint x: 398, startPoint y: 228, endPoint x: 452, endPoint y: 309, distance: 97.1
click at [452, 279] on p "👉 Still Wondering If GlowZap Is Right For You? We've Got You Covered 👇" at bounding box center [441, 249] width 145 height 57
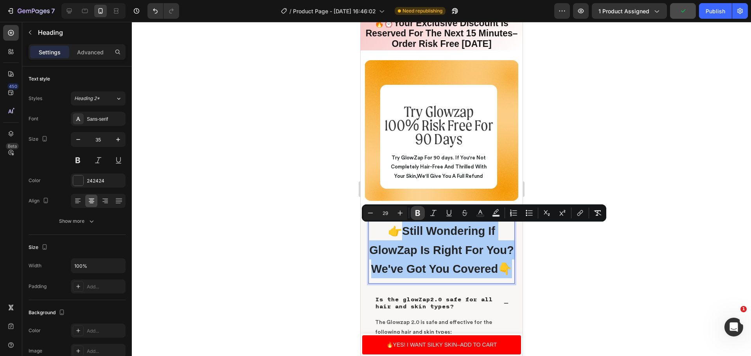
click at [416, 213] on icon "Editor contextual toolbar" at bounding box center [417, 213] width 5 height 6
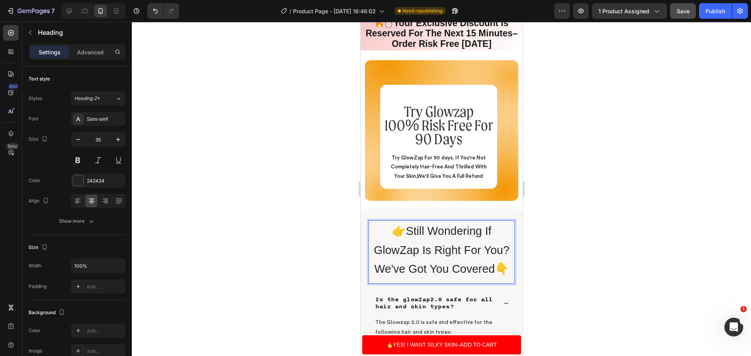
click at [401, 231] on span "👉Still Wondering If GlowZap Is Right For You?" at bounding box center [442, 241] width 136 height 32
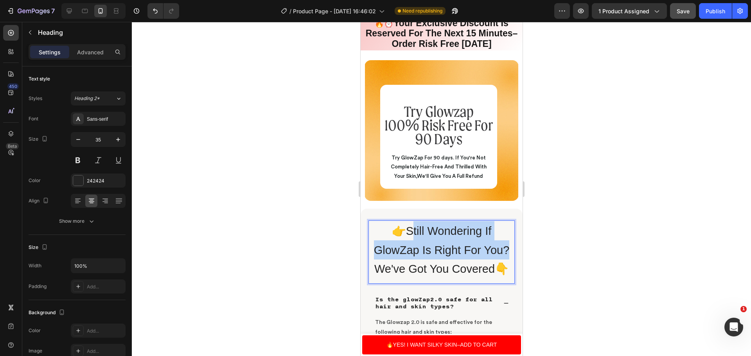
drag, startPoint x: 401, startPoint y: 231, endPoint x: 499, endPoint y: 250, distance: 99.3
click at [499, 250] on span "👉Still Wondering If GlowZap Is Right For You?" at bounding box center [442, 241] width 136 height 32
click at [479, 243] on p "👉Still Wondering If GlowZap Is Right For You? We've Got You Covered👇" at bounding box center [441, 249] width 145 height 57
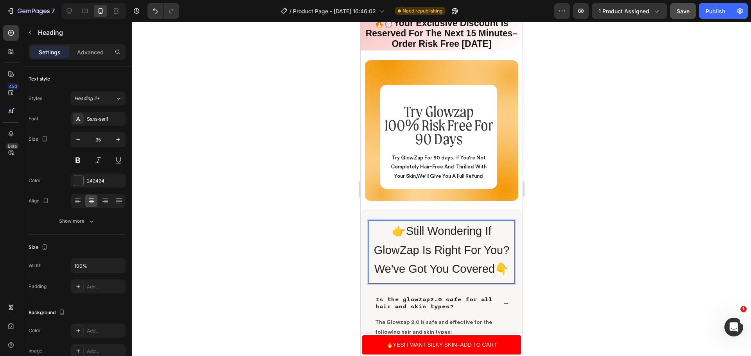
drag, startPoint x: 503, startPoint y: 250, endPoint x: 426, endPoint y: 234, distance: 77.8
click at [428, 234] on span "👉Still Wondering If GlowZap Is Right For You?" at bounding box center [442, 241] width 136 height 32
click at [409, 233] on span "👉Still Wondering If GlowZap Is Right For You?" at bounding box center [442, 241] width 136 height 32
click at [664, 235] on div at bounding box center [441, 189] width 619 height 334
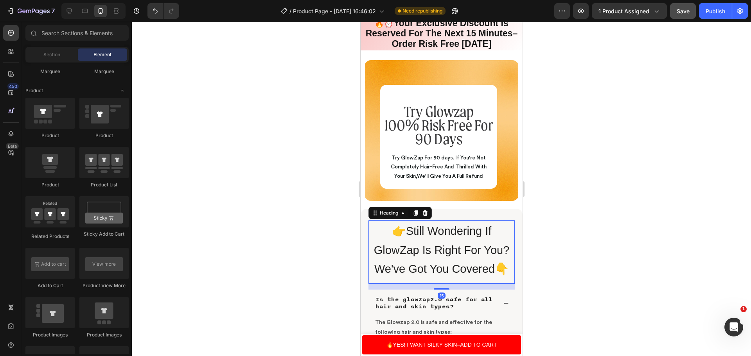
click at [490, 270] on span "We've Got You Covered👇" at bounding box center [441, 269] width 135 height 13
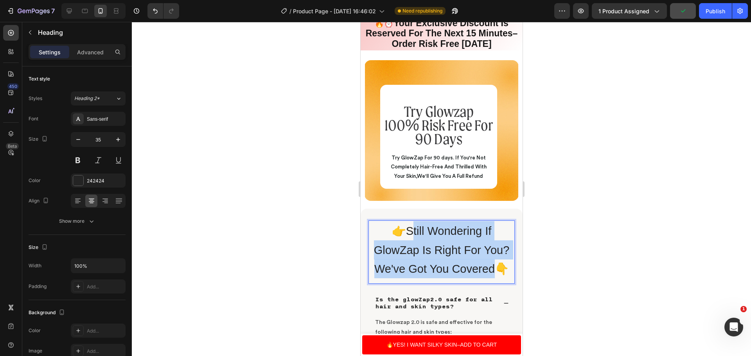
drag, startPoint x: 490, startPoint y: 270, endPoint x: 406, endPoint y: 233, distance: 92.1
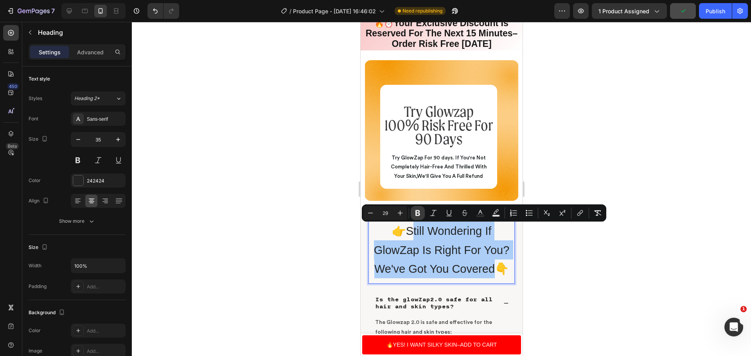
click at [419, 211] on icon "Editor contextual toolbar" at bounding box center [417, 213] width 5 height 6
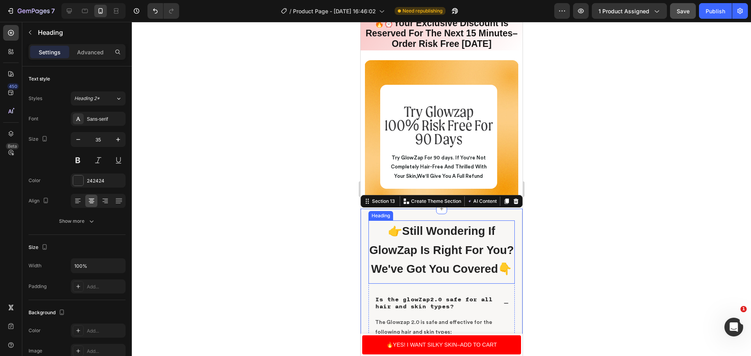
click at [401, 235] on strong "Still Wondering If GlowZap Is Right For You?" at bounding box center [441, 241] width 144 height 32
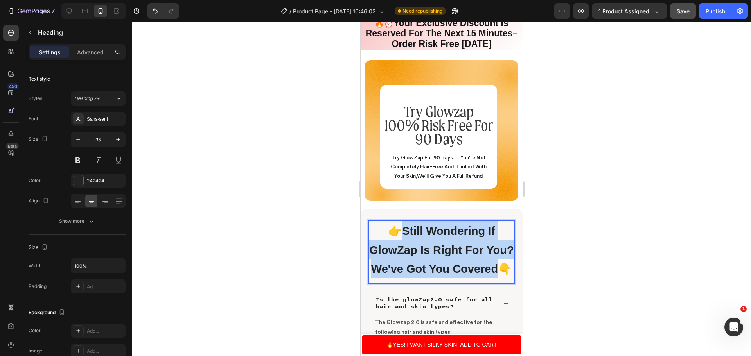
drag, startPoint x: 401, startPoint y: 235, endPoint x: 506, endPoint y: 288, distance: 117.9
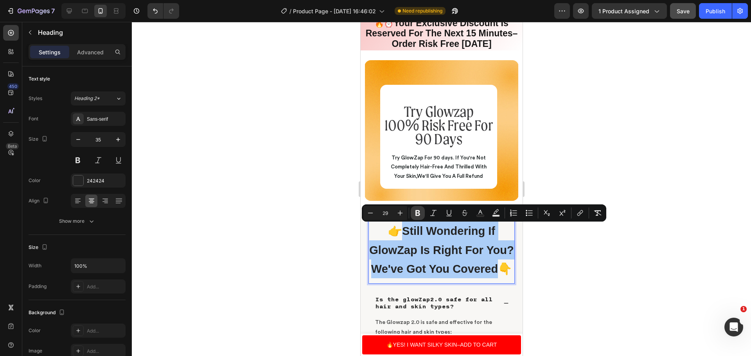
click at [420, 216] on icon "Editor contextual toolbar" at bounding box center [418, 213] width 8 height 8
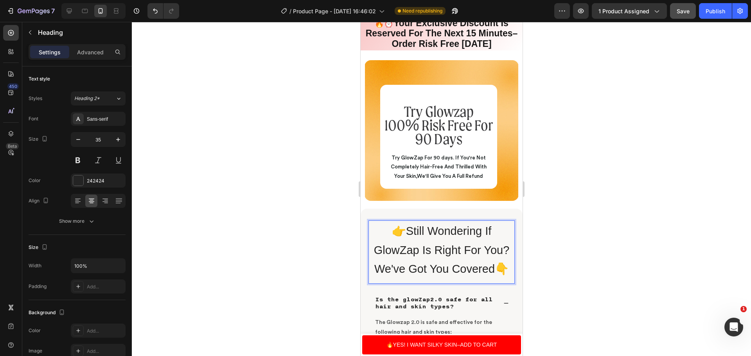
click at [626, 256] on div at bounding box center [441, 189] width 619 height 334
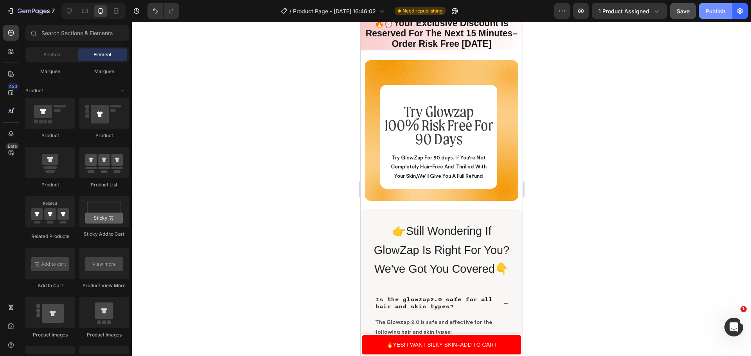
click at [712, 15] on button "Publish" at bounding box center [715, 11] width 33 height 16
click at [48, 11] on icon "button" at bounding box center [48, 11] width 3 height 4
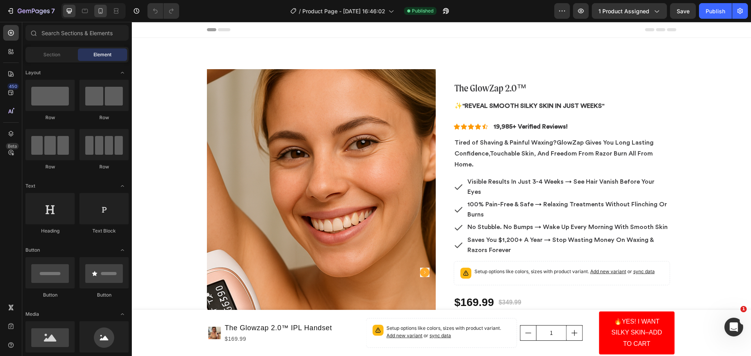
drag, startPoint x: 179, startPoint y: 214, endPoint x: 97, endPoint y: 9, distance: 220.6
click at [97, 9] on icon at bounding box center [101, 11] width 8 height 8
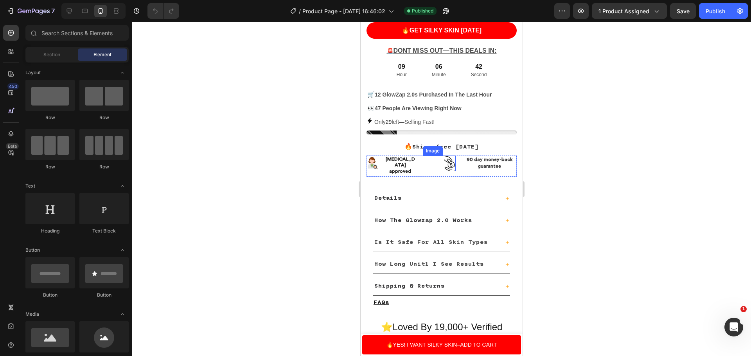
scroll to position [548, 0]
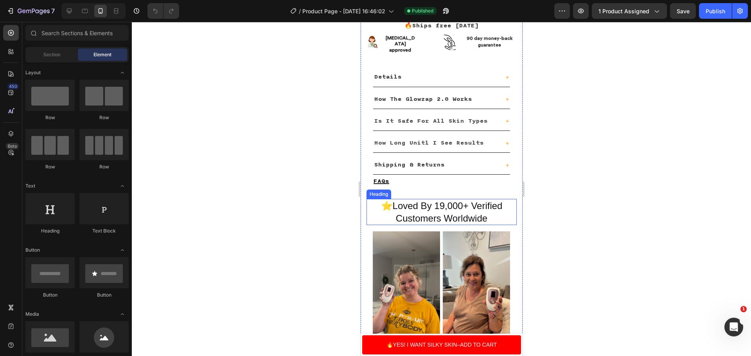
click at [475, 201] on h2 "⭐️Loved By 19,000+ Verified Customers Worldwide" at bounding box center [441, 212] width 150 height 26
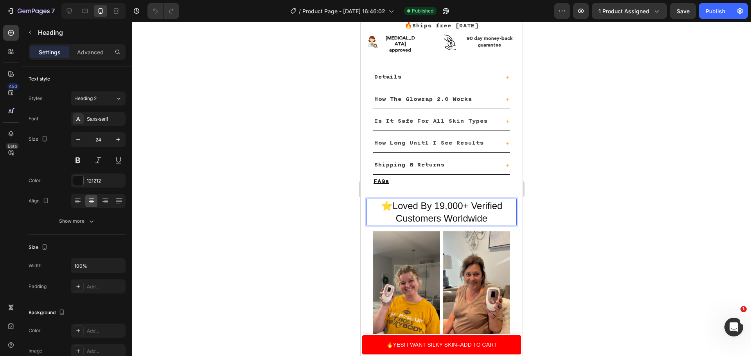
click at [437, 209] on h2 "⭐️Loved By 19,000+ Verified Customers Worldwide" at bounding box center [441, 212] width 150 height 26
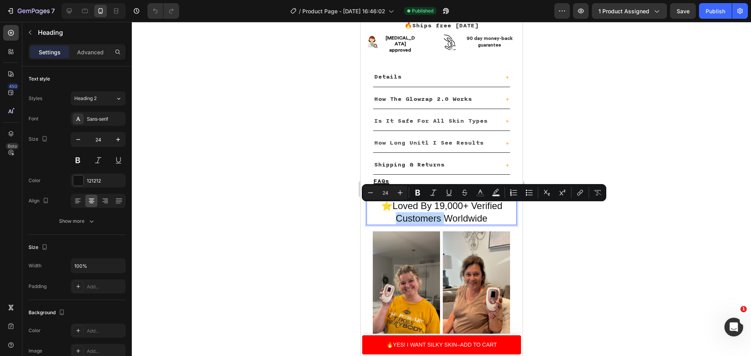
drag, startPoint x: 437, startPoint y: 209, endPoint x: 403, endPoint y: 209, distance: 33.3
click at [403, 209] on p "⭐️Loved By 19,000+ Verified Customers Worldwide" at bounding box center [441, 212] width 149 height 24
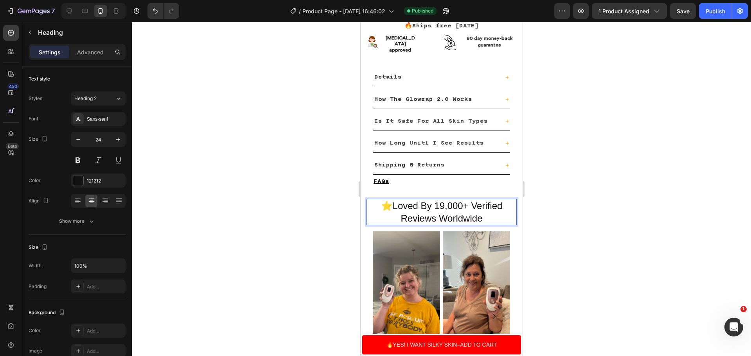
click at [431, 200] on p "⭐️Loved By 19,000+ Verified Reviews Worldwide" at bounding box center [441, 212] width 149 height 24
drag, startPoint x: 431, startPoint y: 196, endPoint x: 408, endPoint y: 198, distance: 22.4
click at [408, 200] on p "⭐️Loved By 19,000+ Verified Reviews Worldwide" at bounding box center [441, 212] width 149 height 24
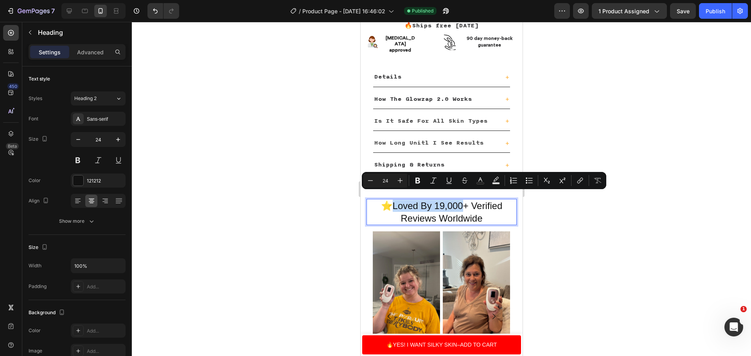
click at [425, 200] on p "⭐️Loved By 19,000+ Verified Reviews Worldwide" at bounding box center [441, 212] width 149 height 24
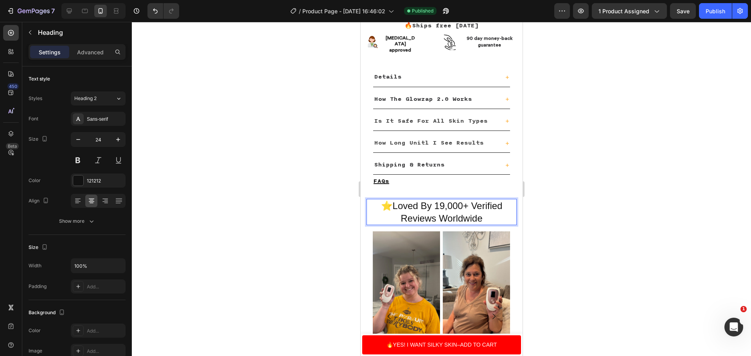
click at [432, 200] on p "⭐️Loved By 19,000+ Verified Reviews Worldwide" at bounding box center [441, 212] width 149 height 24
drag, startPoint x: 432, startPoint y: 196, endPoint x: 413, endPoint y: 199, distance: 19.0
click at [413, 200] on p "⭐️Loved By 19,000+ Verified Reviews Worldwide" at bounding box center [441, 212] width 149 height 24
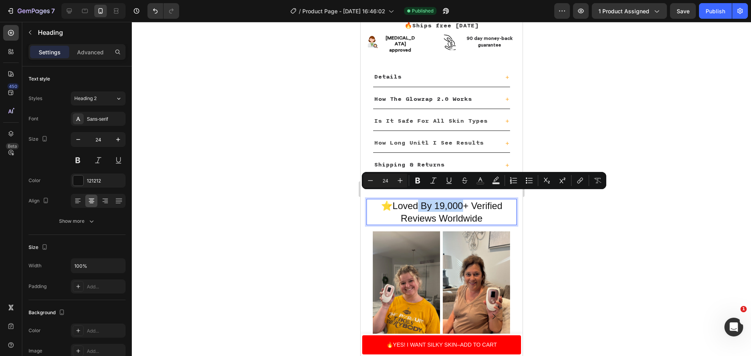
click at [426, 200] on p "⭐️Loved By 19,000+ Verified Reviews Worldwide" at bounding box center [441, 212] width 149 height 24
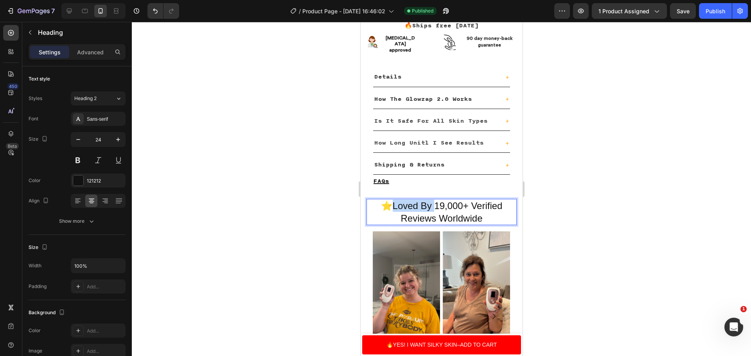
drag, startPoint x: 431, startPoint y: 197, endPoint x: 391, endPoint y: 199, distance: 40.0
click at [391, 200] on p "⭐️Loved By 19,000+ Verified Reviews Worldwide" at bounding box center [441, 212] width 149 height 24
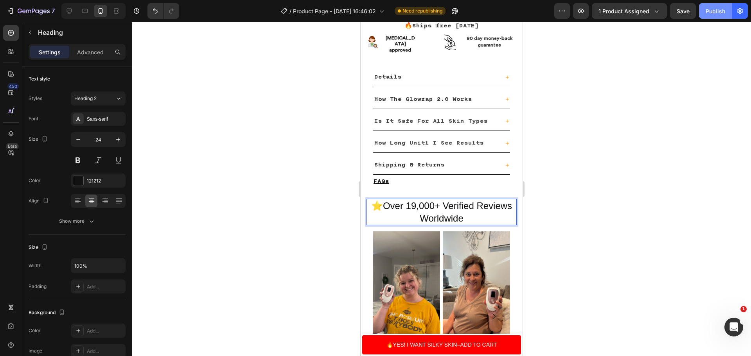
click at [715, 8] on div "Publish" at bounding box center [716, 11] width 20 height 8
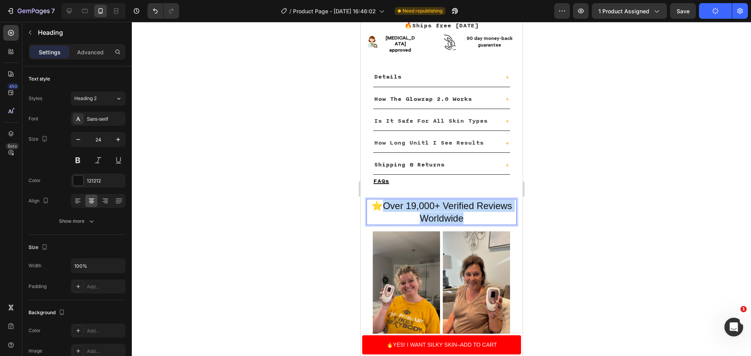
drag, startPoint x: 471, startPoint y: 212, endPoint x: 379, endPoint y: 200, distance: 93.6
click at [379, 200] on p "⭐️Over 19,000+ Verified Reviews Worldwide" at bounding box center [441, 212] width 149 height 24
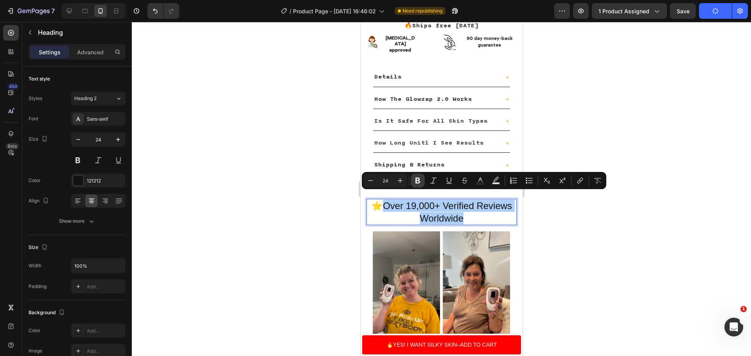
click at [414, 179] on icon "Editor contextual toolbar" at bounding box center [418, 181] width 8 height 8
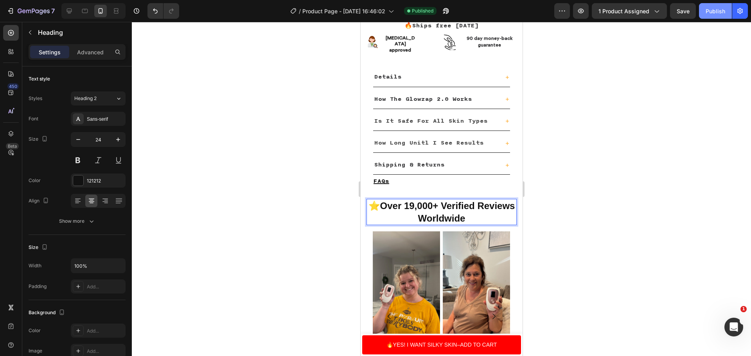
click at [716, 9] on div "Publish" at bounding box center [716, 11] width 20 height 8
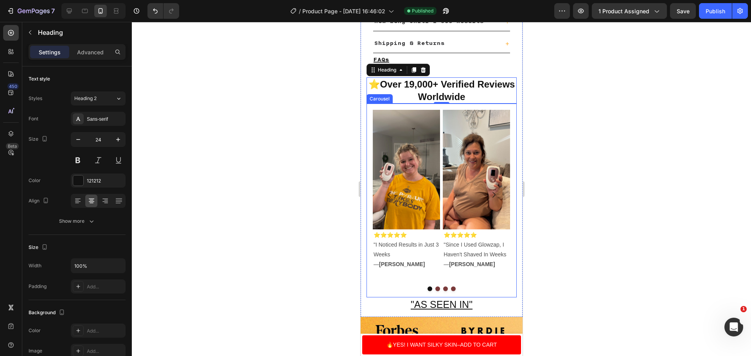
scroll to position [665, 0]
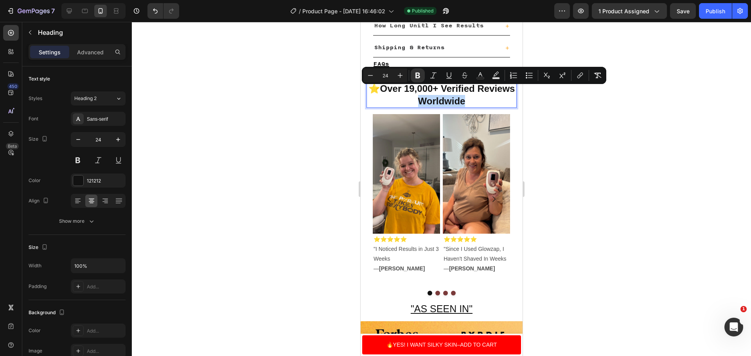
drag, startPoint x: 484, startPoint y: 92, endPoint x: 432, endPoint y: 94, distance: 51.3
click at [432, 94] on p "⭐️ Over 19,000+ Verified Reviews Worldwide" at bounding box center [441, 95] width 149 height 24
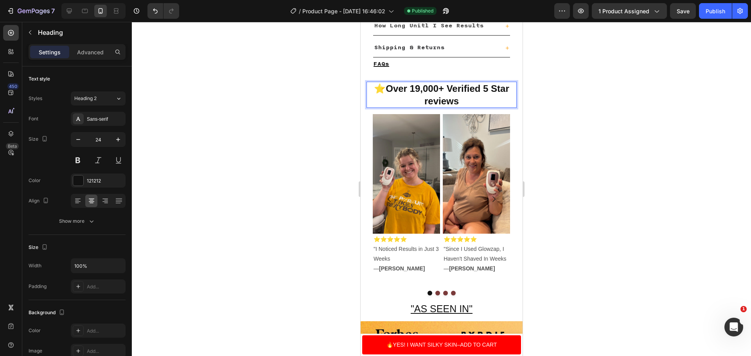
click at [425, 91] on strong "Over 19,000+ Verified 5 Star reviews" at bounding box center [447, 94] width 124 height 23
click at [489, 83] on strong "Over 19,000+ Verified 5 Star Reviews" at bounding box center [447, 94] width 124 height 23
click at [647, 94] on div at bounding box center [441, 189] width 619 height 334
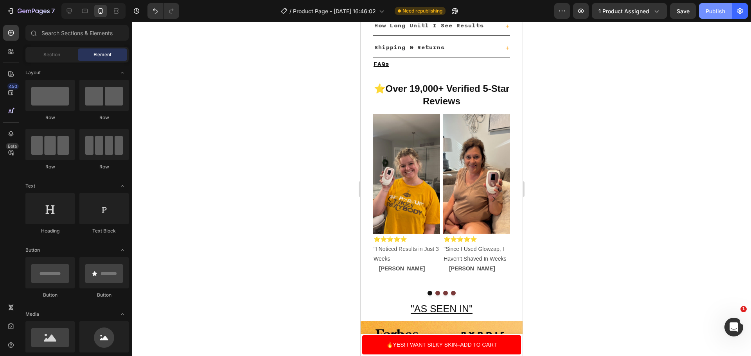
click at [723, 17] on button "Publish" at bounding box center [715, 11] width 33 height 16
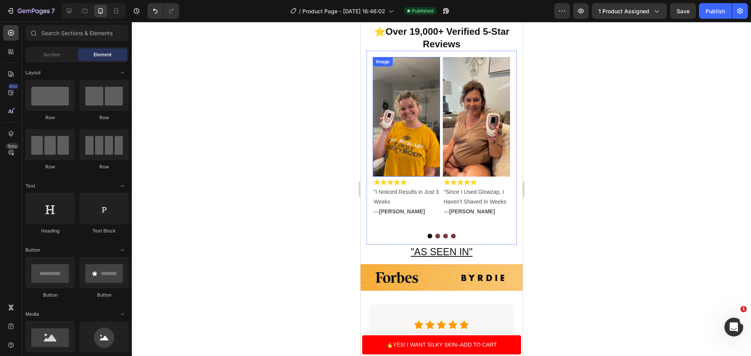
scroll to position [704, 0]
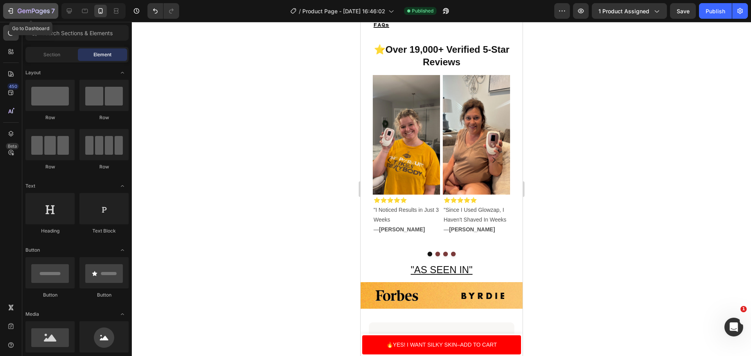
click at [46, 9] on icon "button" at bounding box center [34, 11] width 32 height 7
